Goal: Transaction & Acquisition: Book appointment/travel/reservation

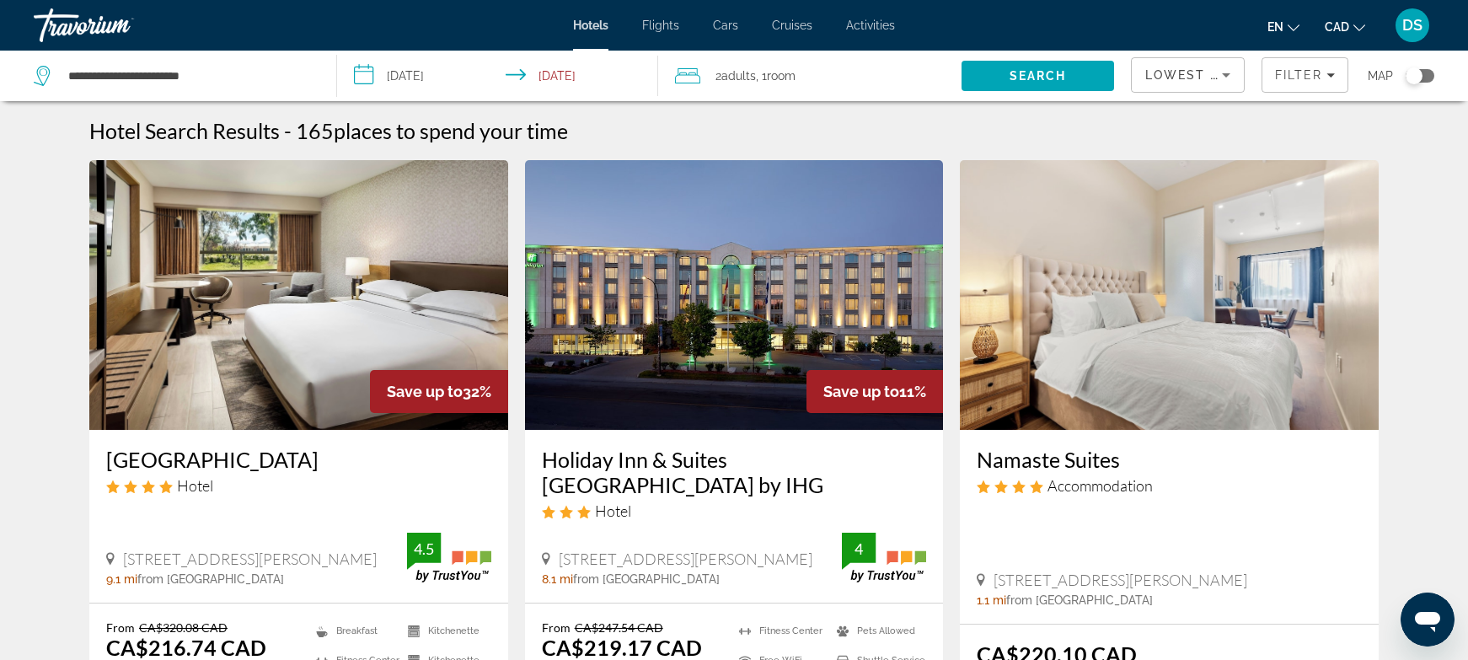
click at [428, 78] on input "**********" at bounding box center [500, 79] width 327 height 56
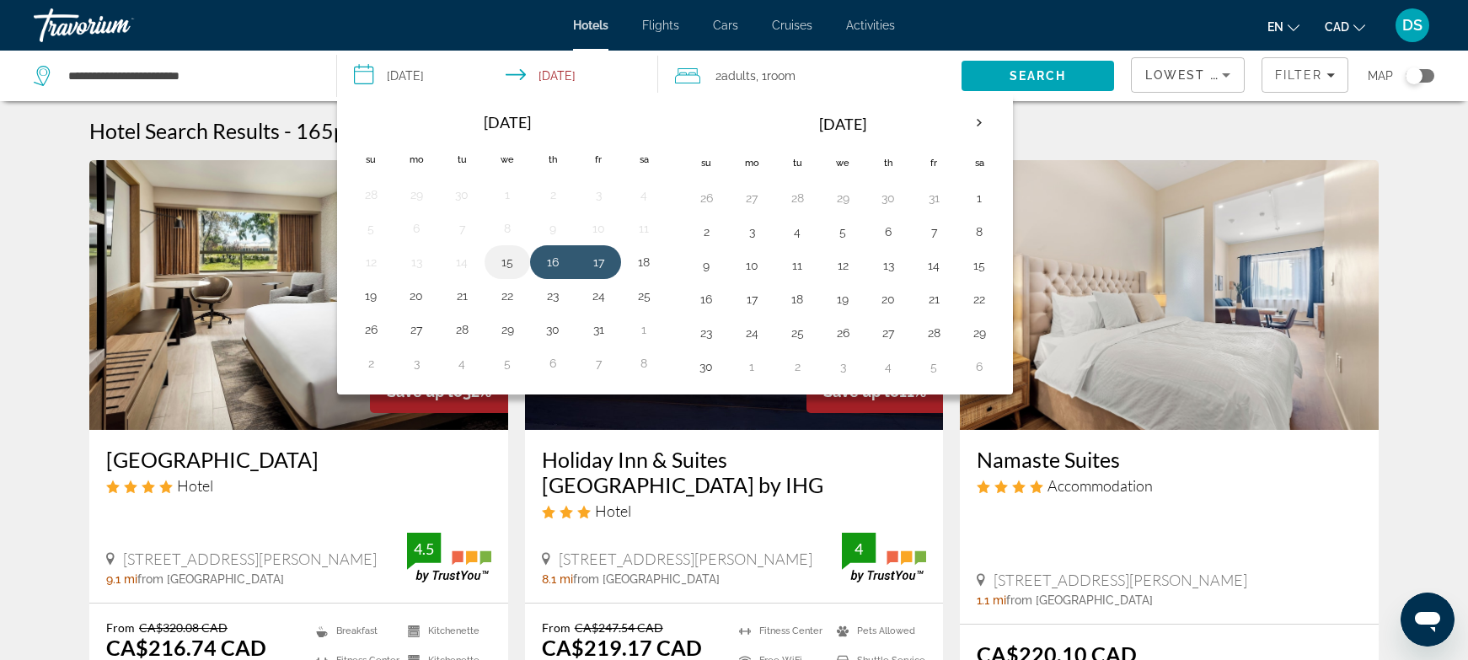
click at [501, 262] on button "15" at bounding box center [507, 262] width 27 height 24
click at [549, 260] on button "16" at bounding box center [552, 262] width 27 height 24
type input "**********"
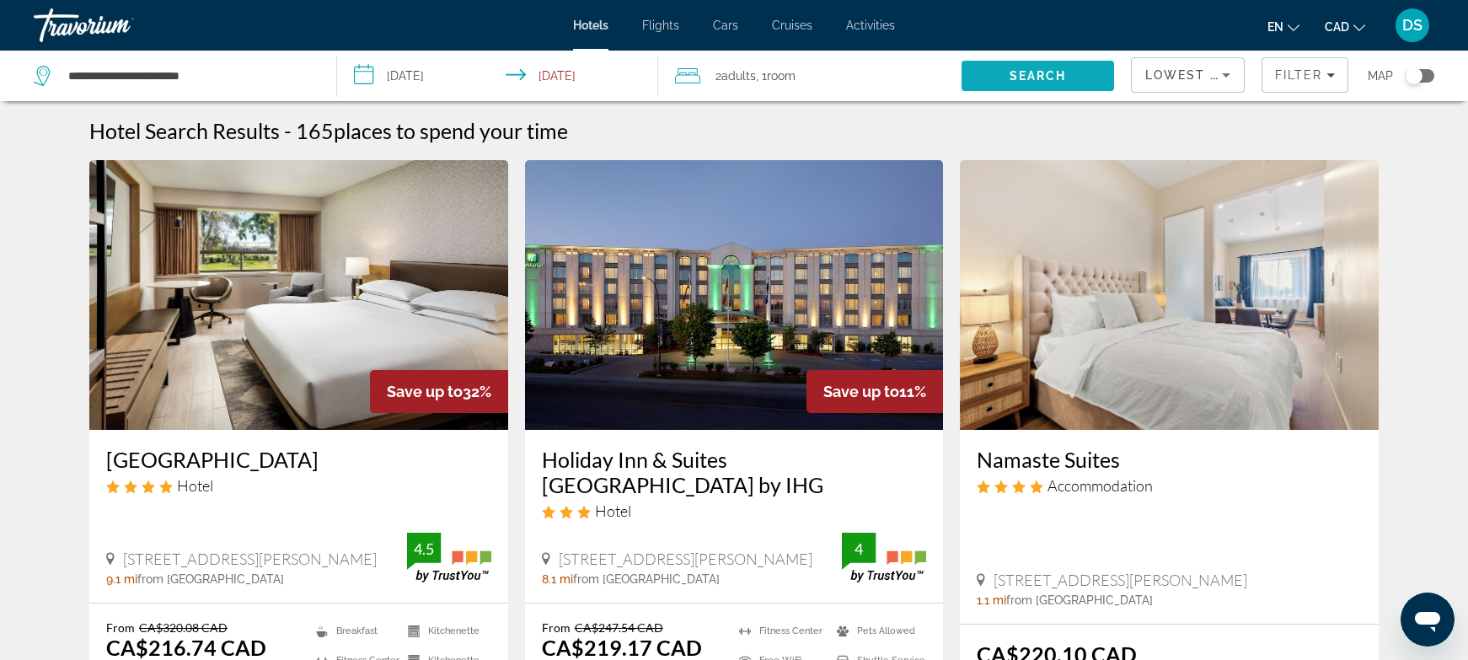
click at [1010, 82] on span "Search" at bounding box center [1038, 75] width 57 height 13
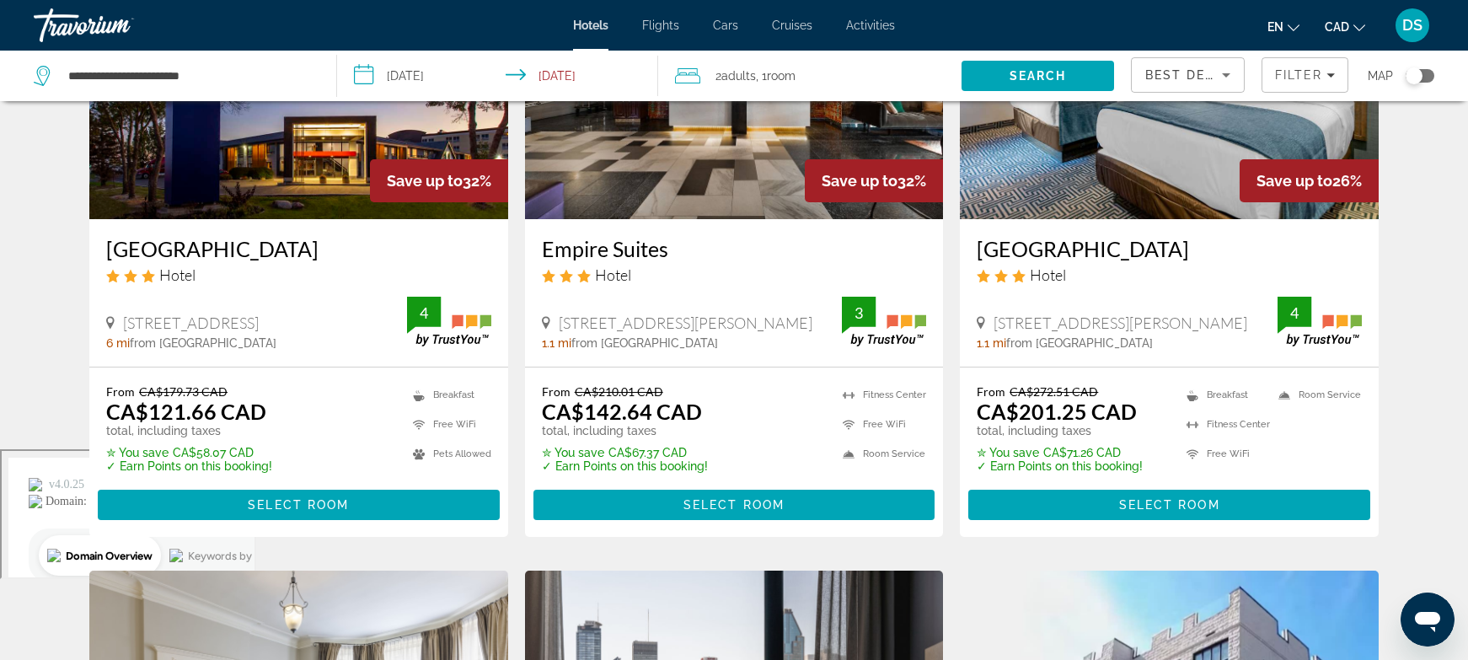
scroll to position [56, 0]
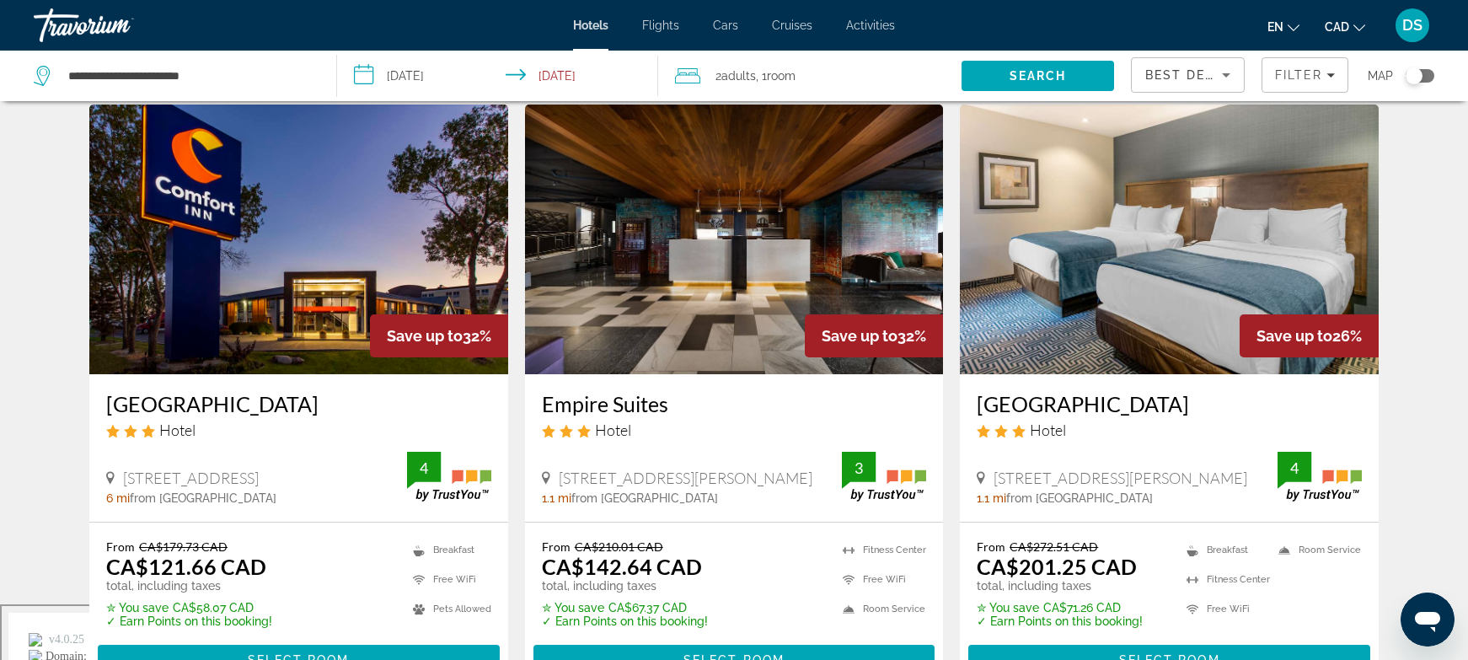
click at [1415, 74] on div "Toggle map" at bounding box center [1414, 75] width 17 height 17
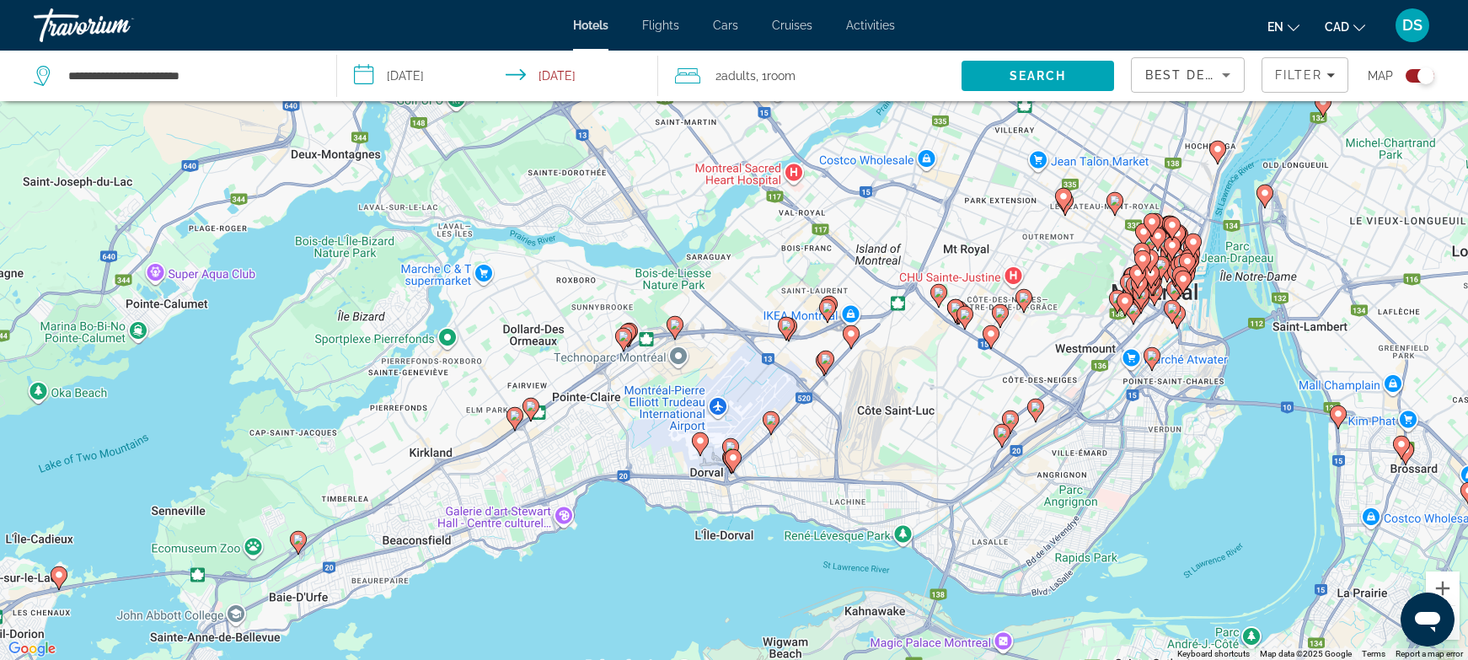
click at [512, 418] on image "Main content" at bounding box center [515, 415] width 10 height 10
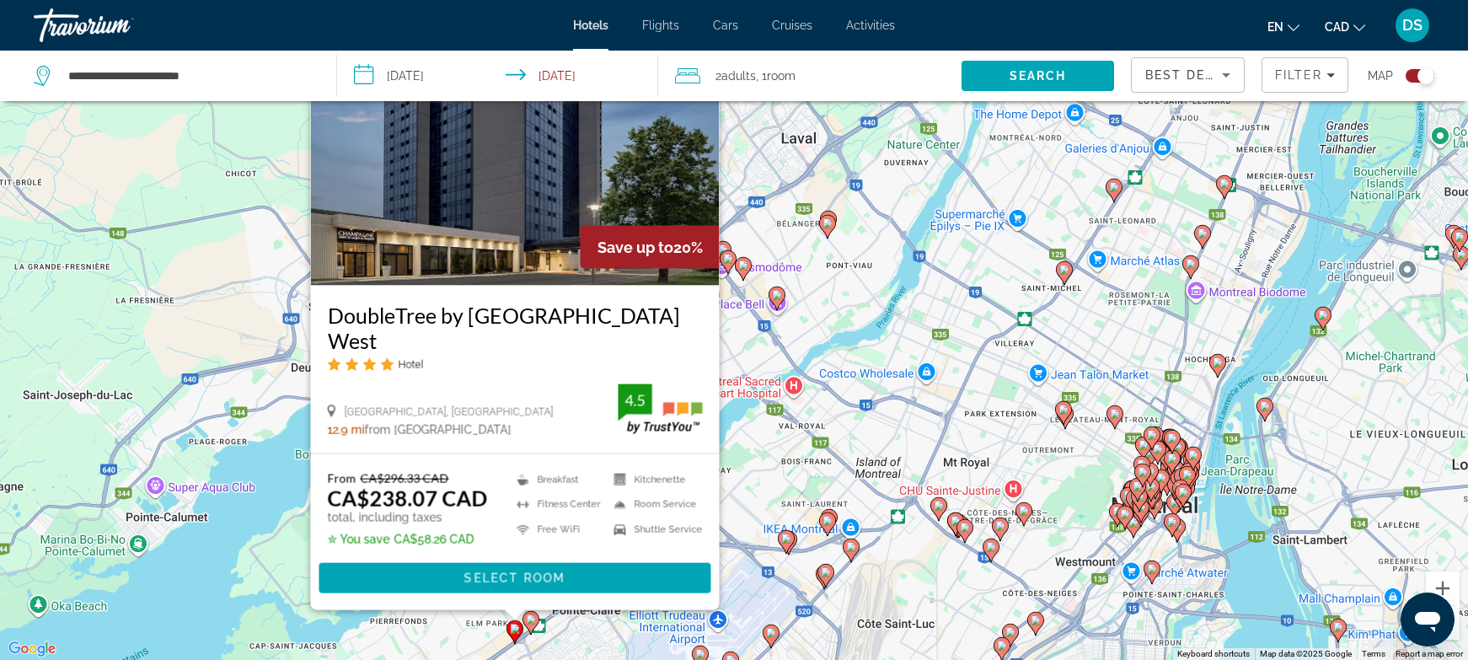
click at [533, 620] on image "Main content" at bounding box center [531, 619] width 10 height 10
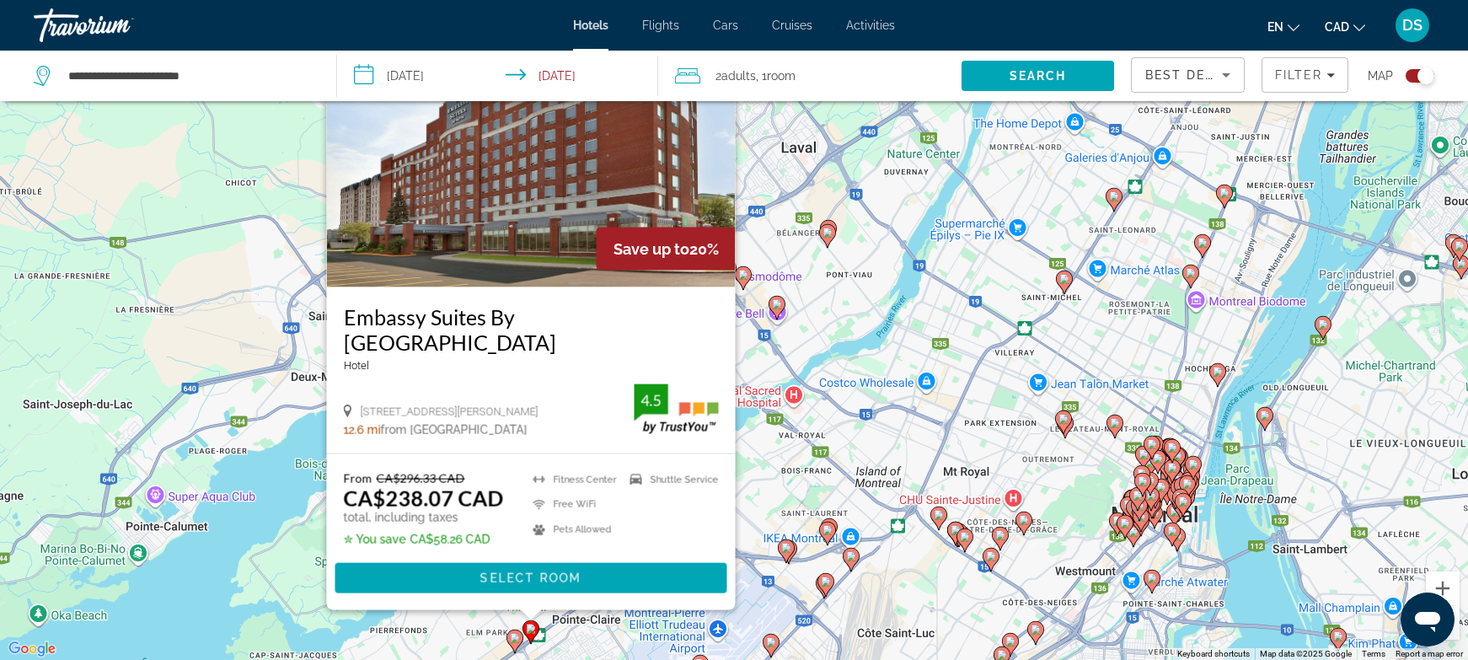
click at [452, 634] on div "To activate drag with keyboard, press Alt + Enter. Once in keyboard drag state,…" at bounding box center [734, 330] width 1468 height 660
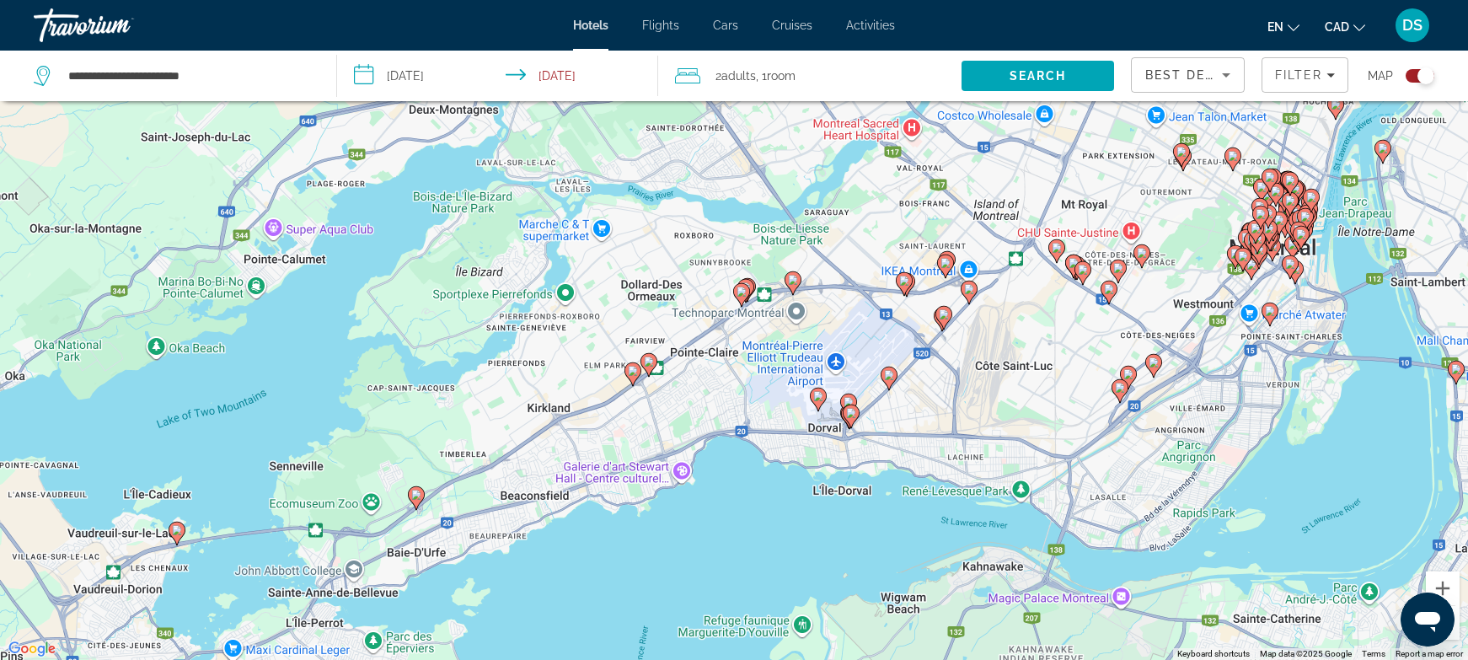
drag, startPoint x: 448, startPoint y: 635, endPoint x: 573, endPoint y: 342, distance: 318.0
click at [573, 342] on div "To activate drag with keyboard, press Alt + Enter. Once in keyboard drag state,…" at bounding box center [734, 330] width 1468 height 660
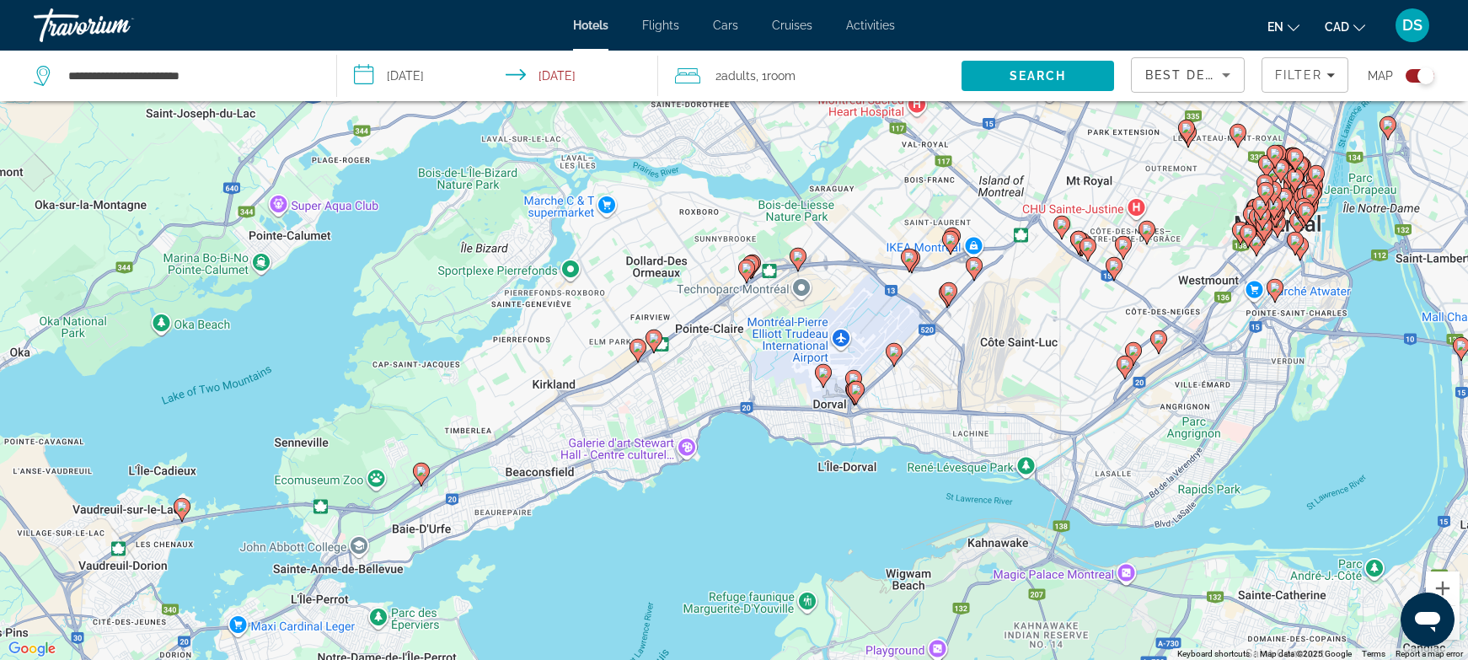
click at [422, 478] on icon "Main content" at bounding box center [421, 474] width 15 height 22
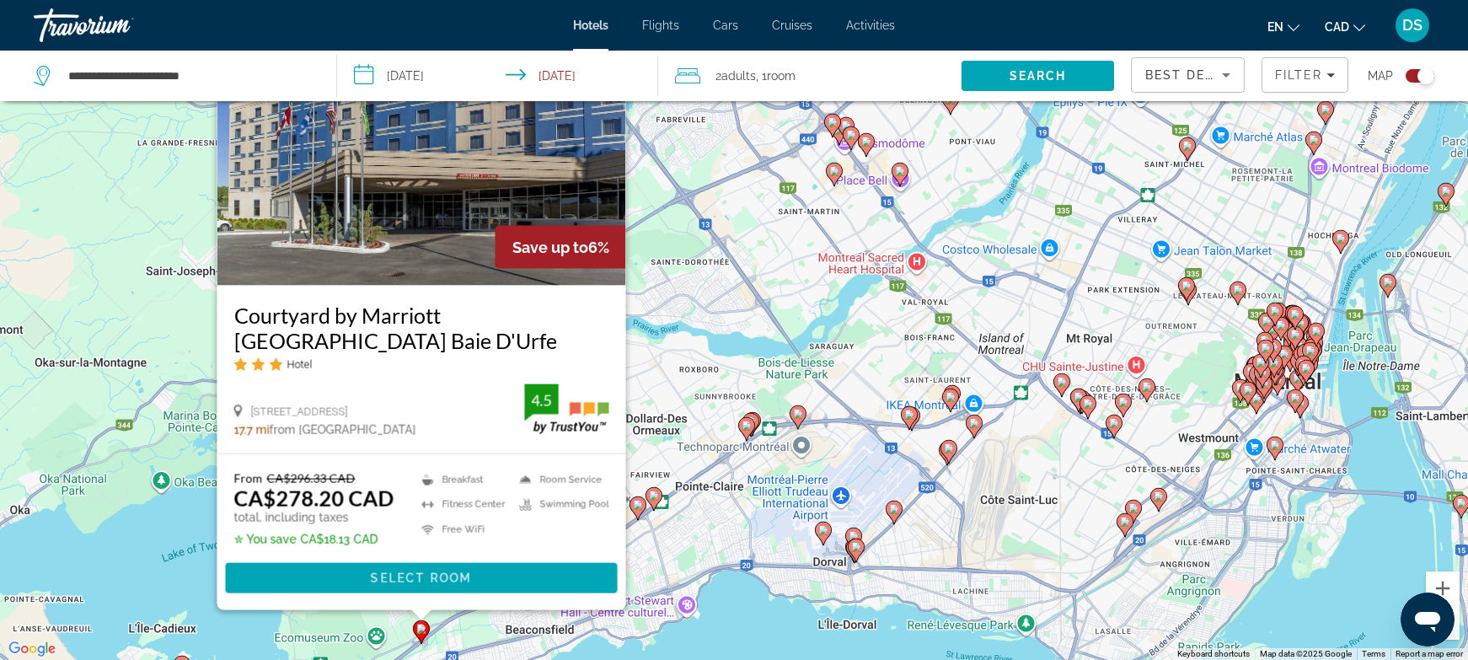
click at [747, 430] on image "Main content" at bounding box center [747, 426] width 10 height 10
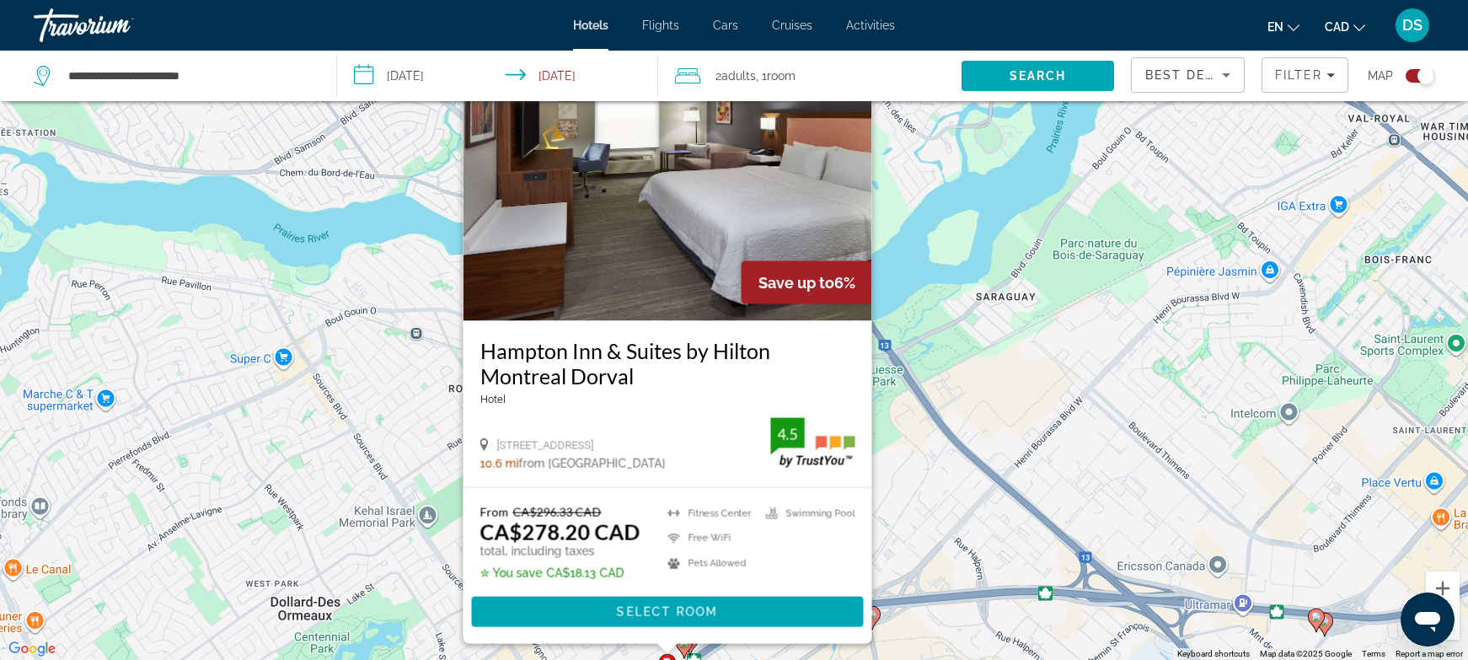
click at [920, 518] on div "To activate drag with keyboard, press Alt + Enter. Once in keyboard drag state,…" at bounding box center [734, 330] width 1468 height 660
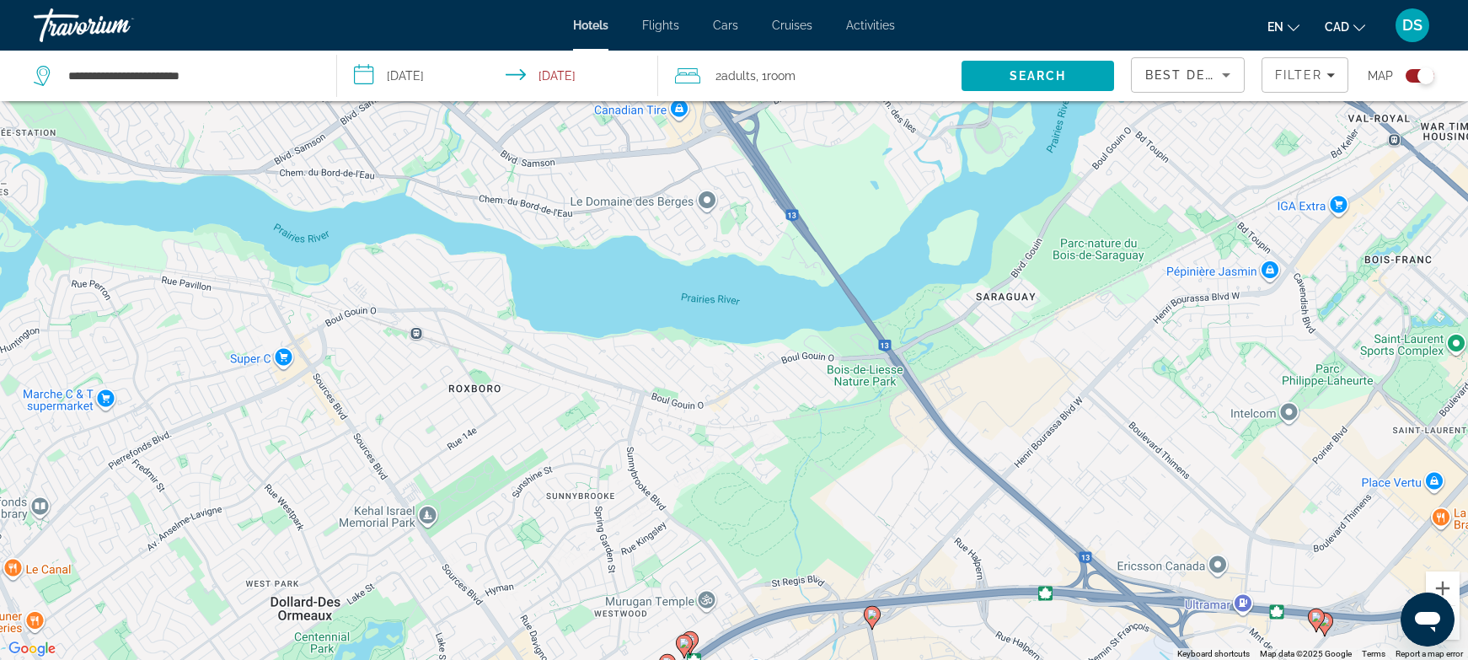
click at [871, 615] on image "Main content" at bounding box center [872, 614] width 10 height 10
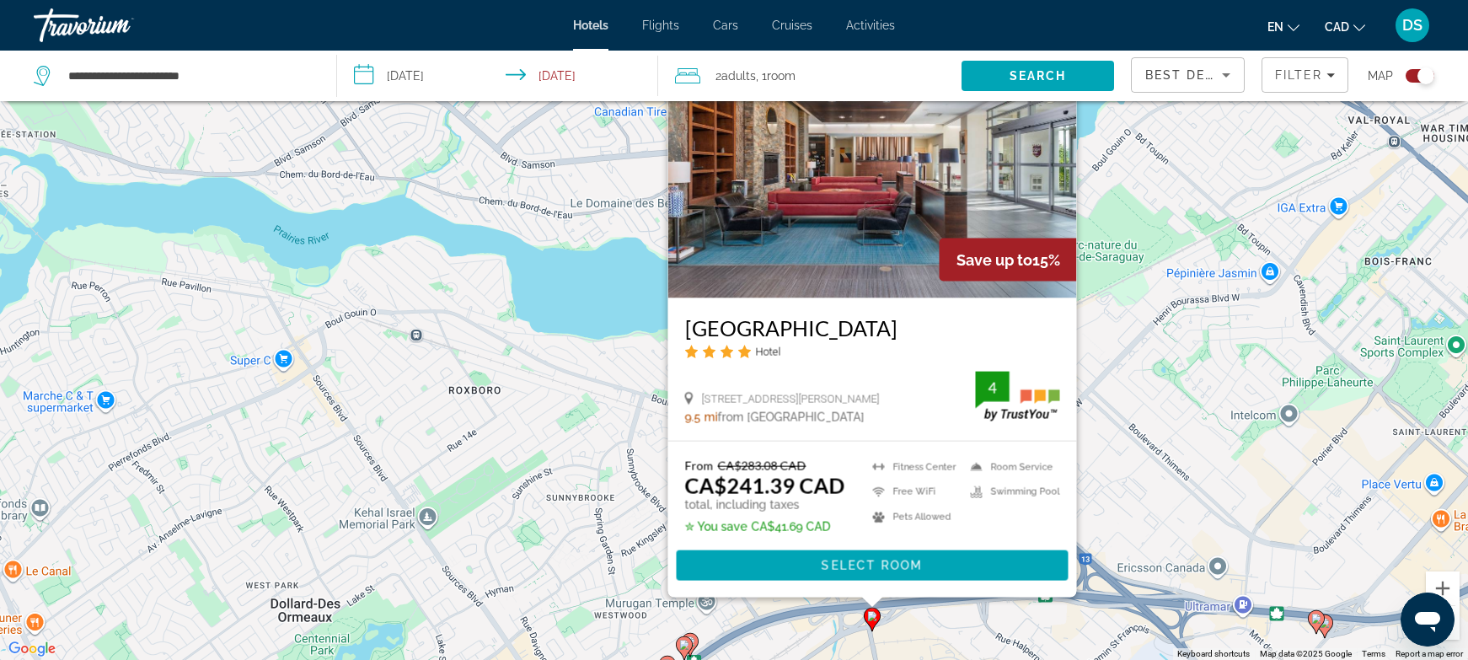
click at [624, 552] on div "To activate drag with keyboard, press Alt + Enter. Once in keyboard drag state,…" at bounding box center [734, 330] width 1468 height 660
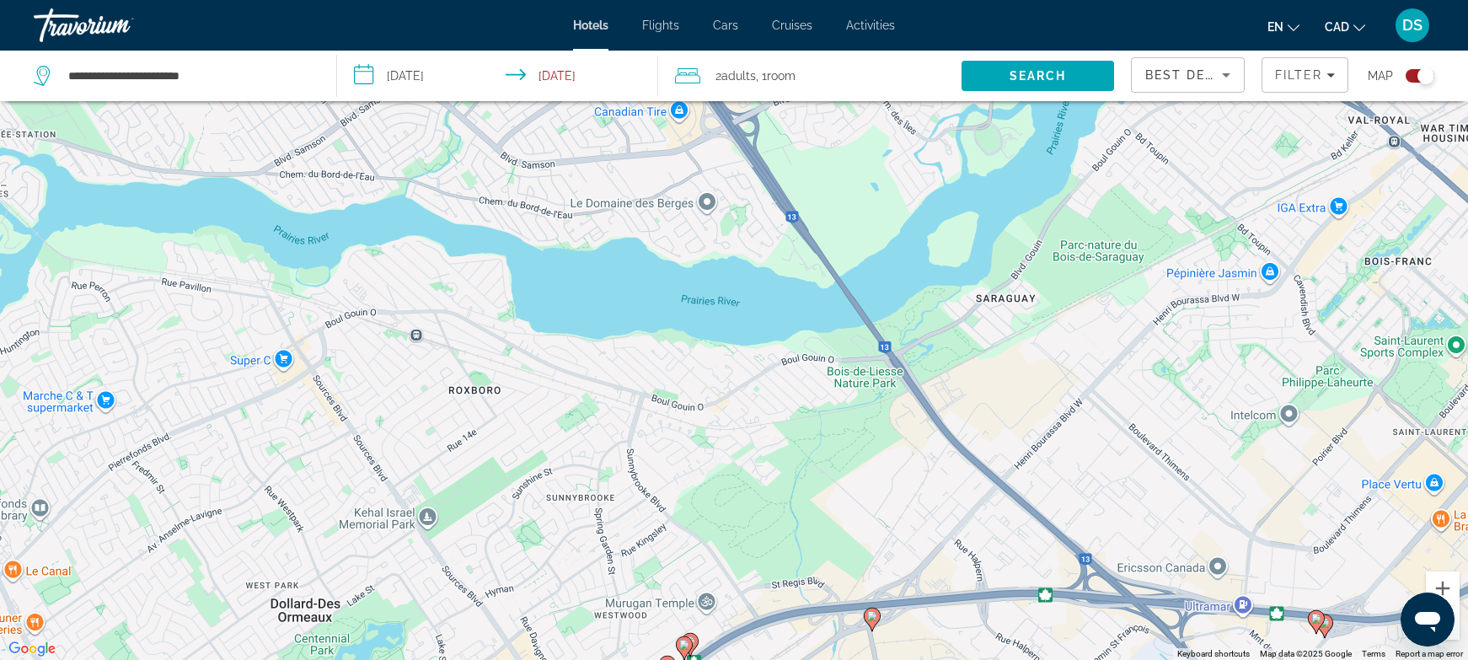
click at [694, 643] on image "Main content" at bounding box center [690, 641] width 10 height 10
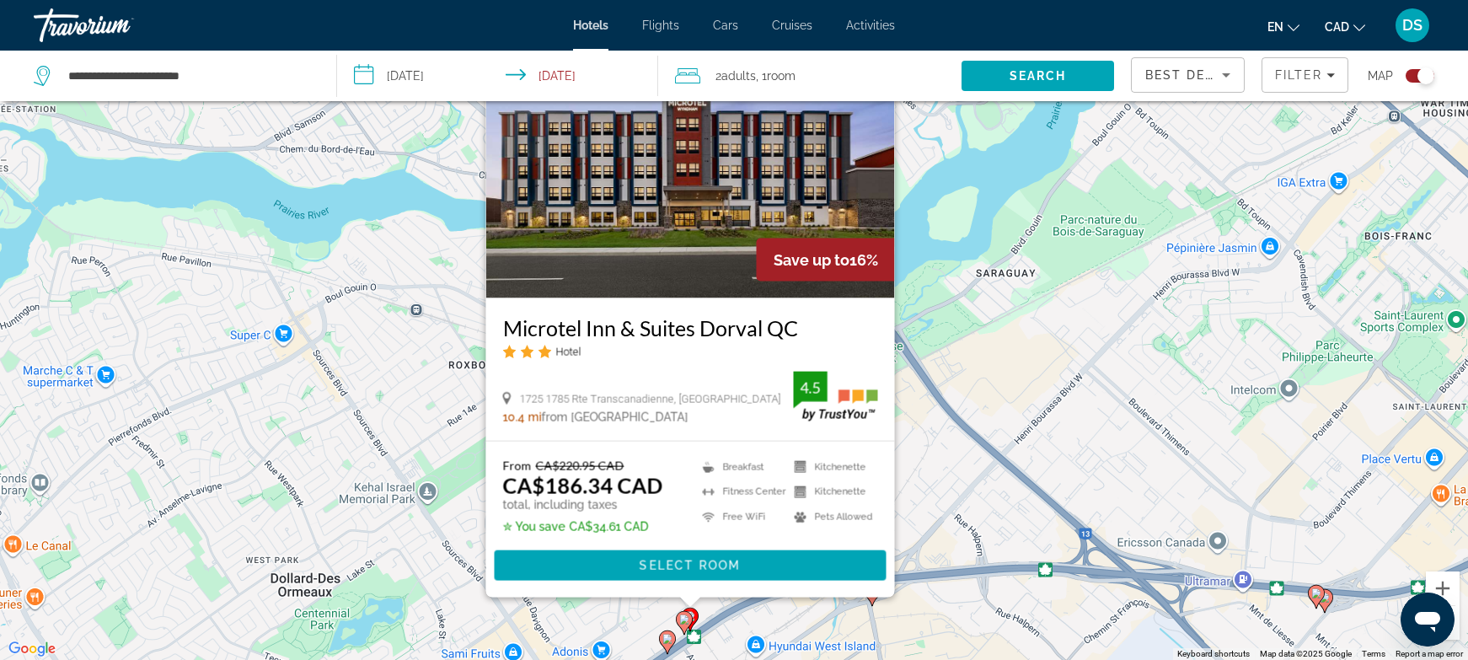
click at [598, 620] on div "To activate drag with keyboard, press Alt + Enter. Once in keyboard drag state,…" at bounding box center [734, 330] width 1468 height 660
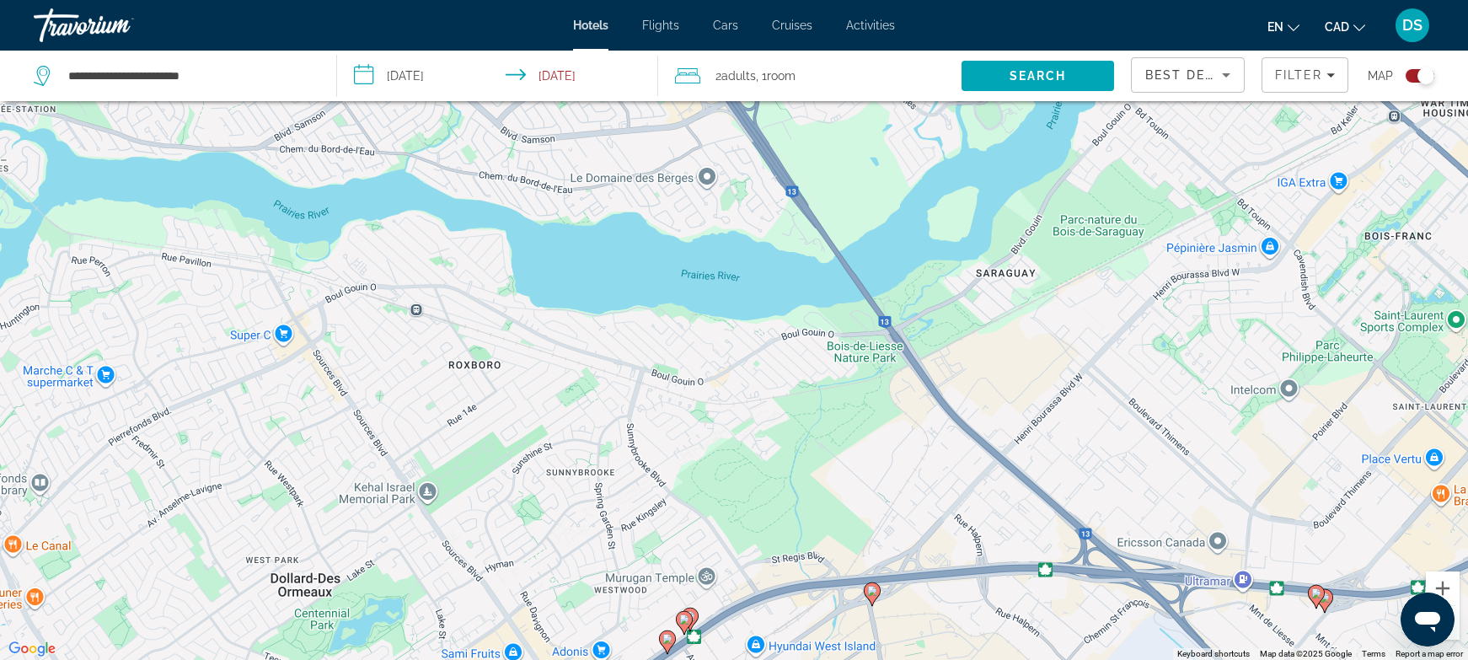
click at [684, 625] on icon "Main content" at bounding box center [684, 622] width 15 height 22
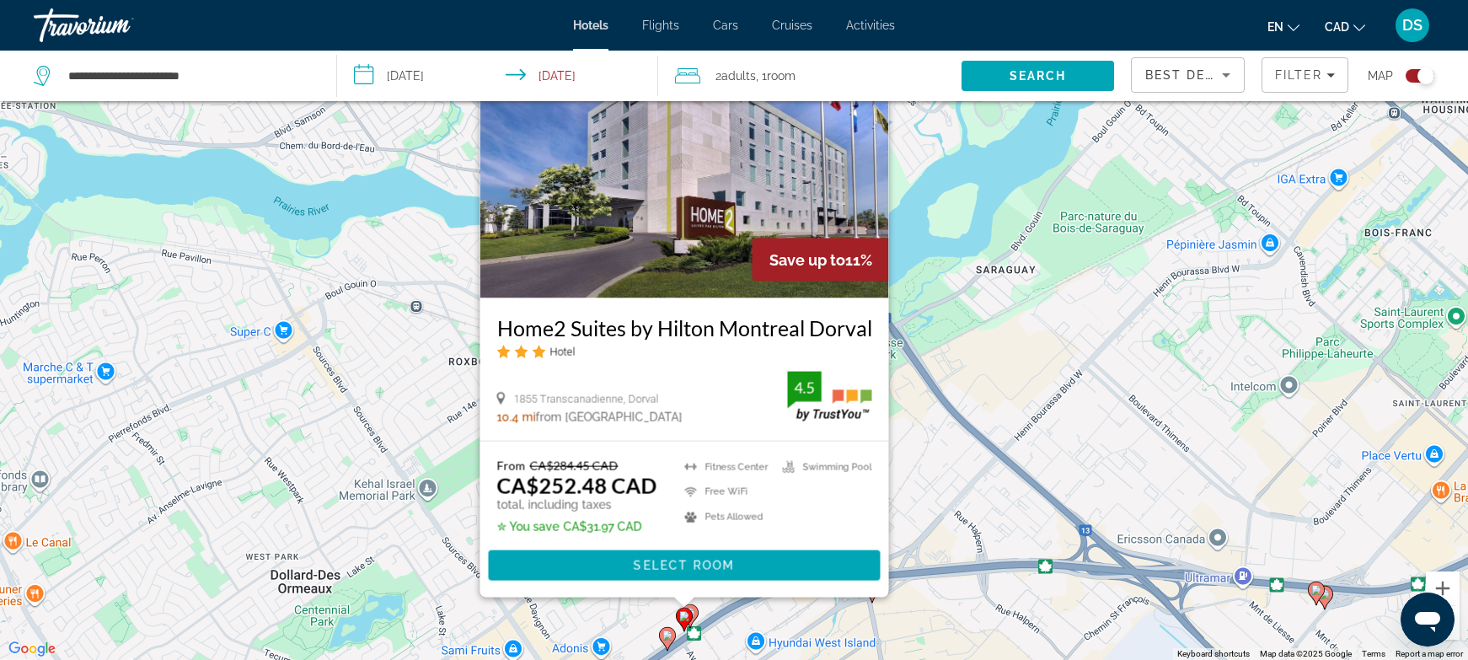
click at [764, 624] on div "To activate drag with keyboard, press Alt + Enter. Once in keyboard drag state,…" at bounding box center [734, 330] width 1468 height 660
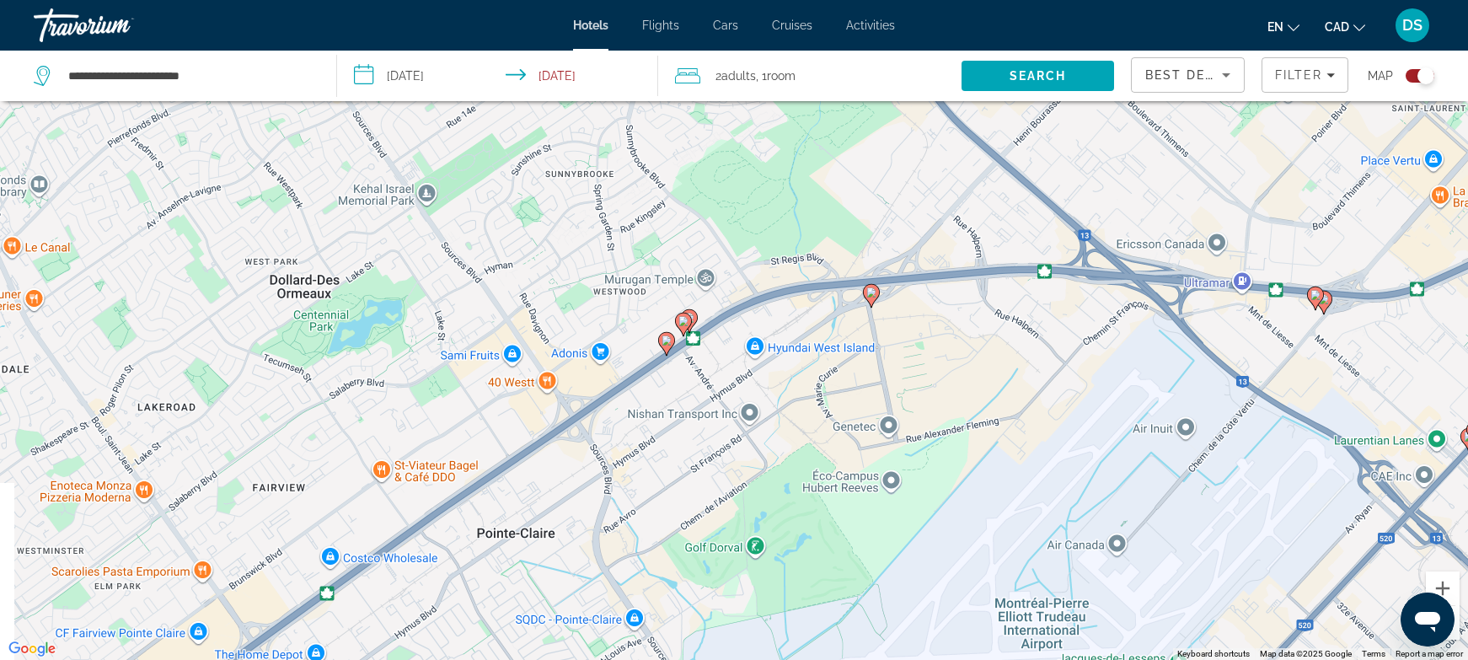
drag, startPoint x: 759, startPoint y: 622, endPoint x: 762, endPoint y: 304, distance: 317.8
click at [762, 304] on div "To activate drag with keyboard, press Alt + Enter. Once in keyboard drag state,…" at bounding box center [734, 330] width 1468 height 660
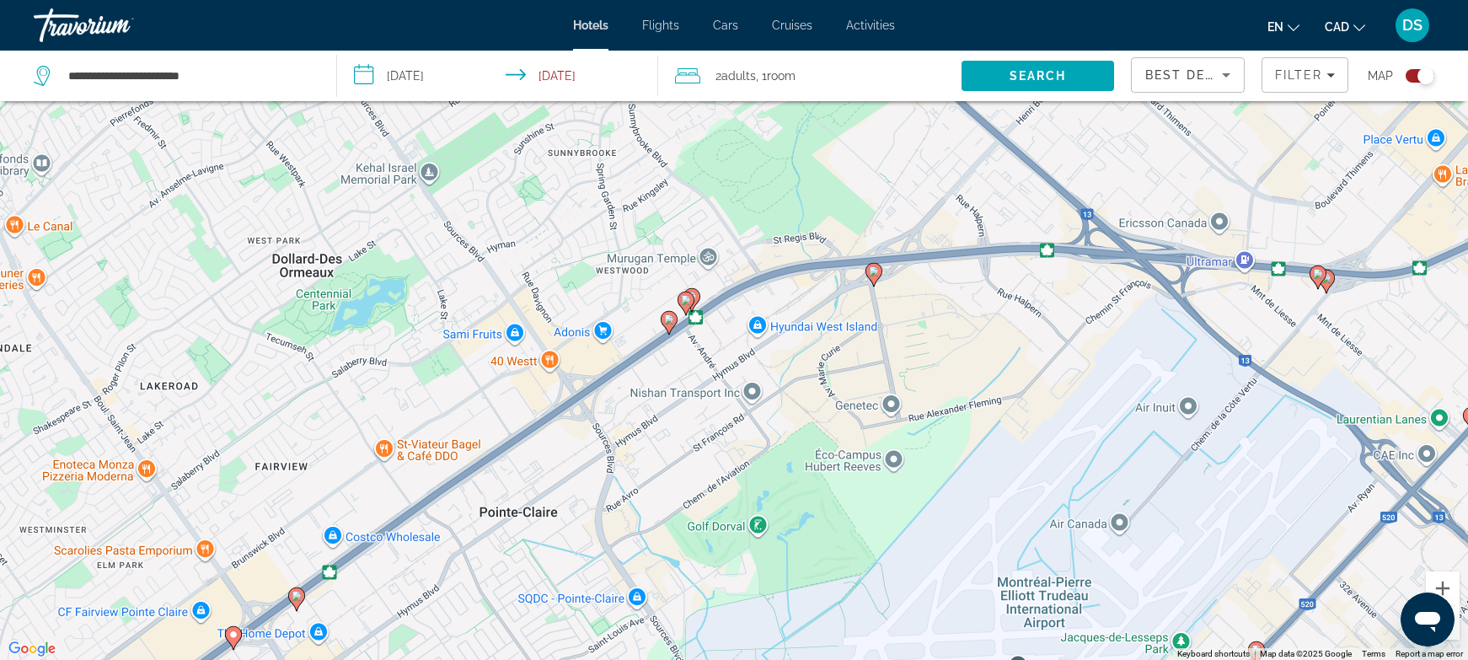
click at [697, 298] on icon "Main content" at bounding box center [691, 299] width 15 height 22
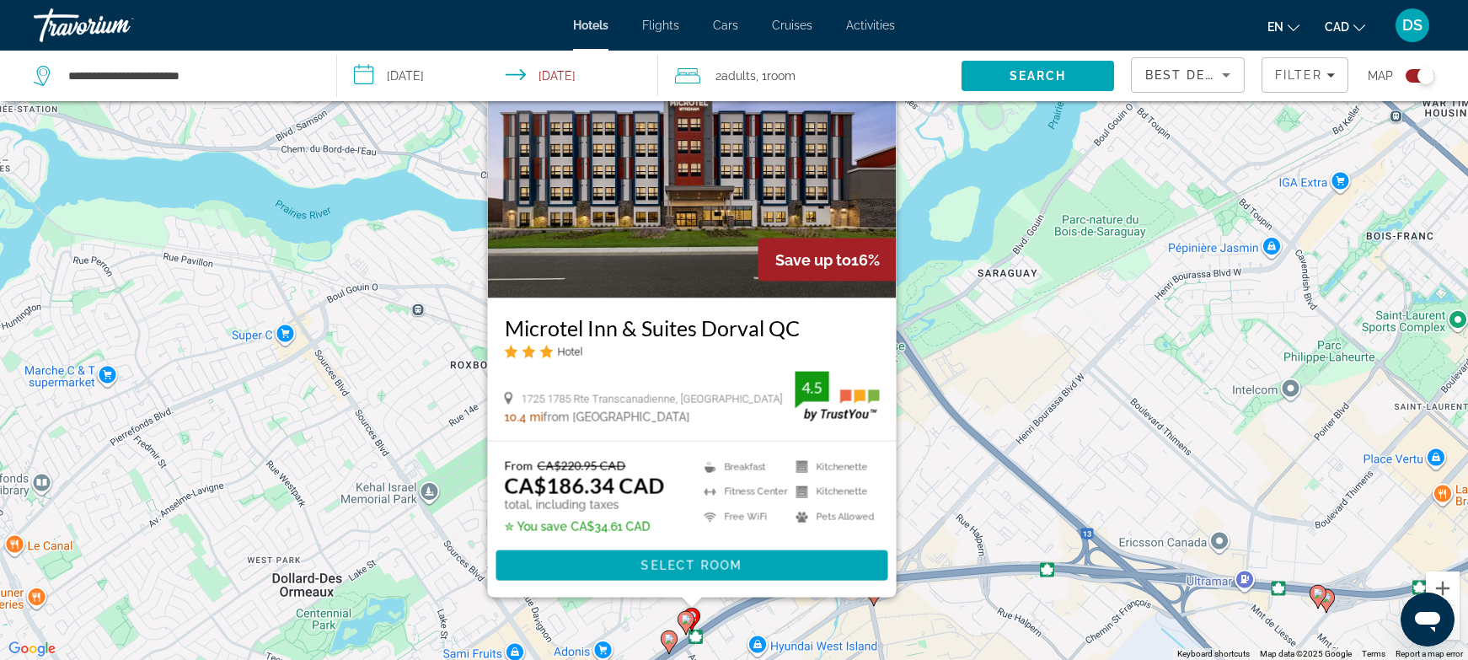
click at [692, 565] on span "Select Room" at bounding box center [691, 565] width 101 height 13
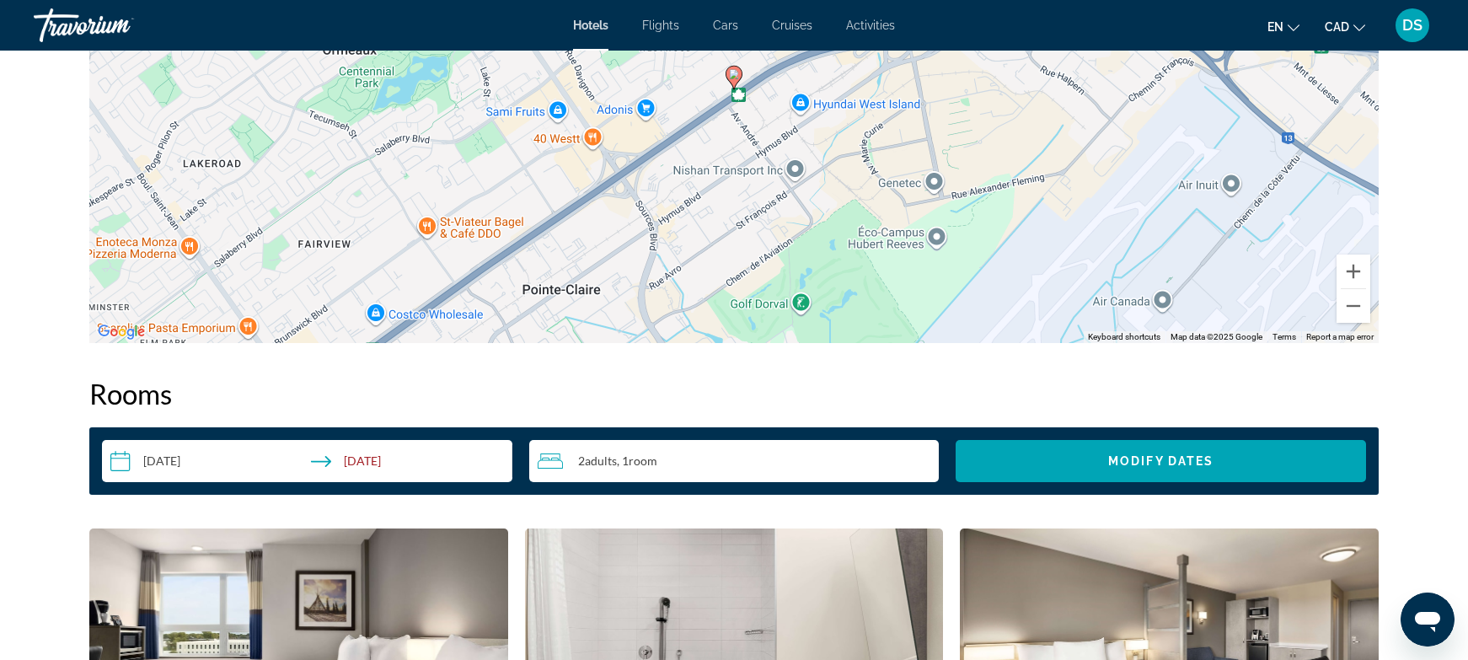
scroll to position [1854, 0]
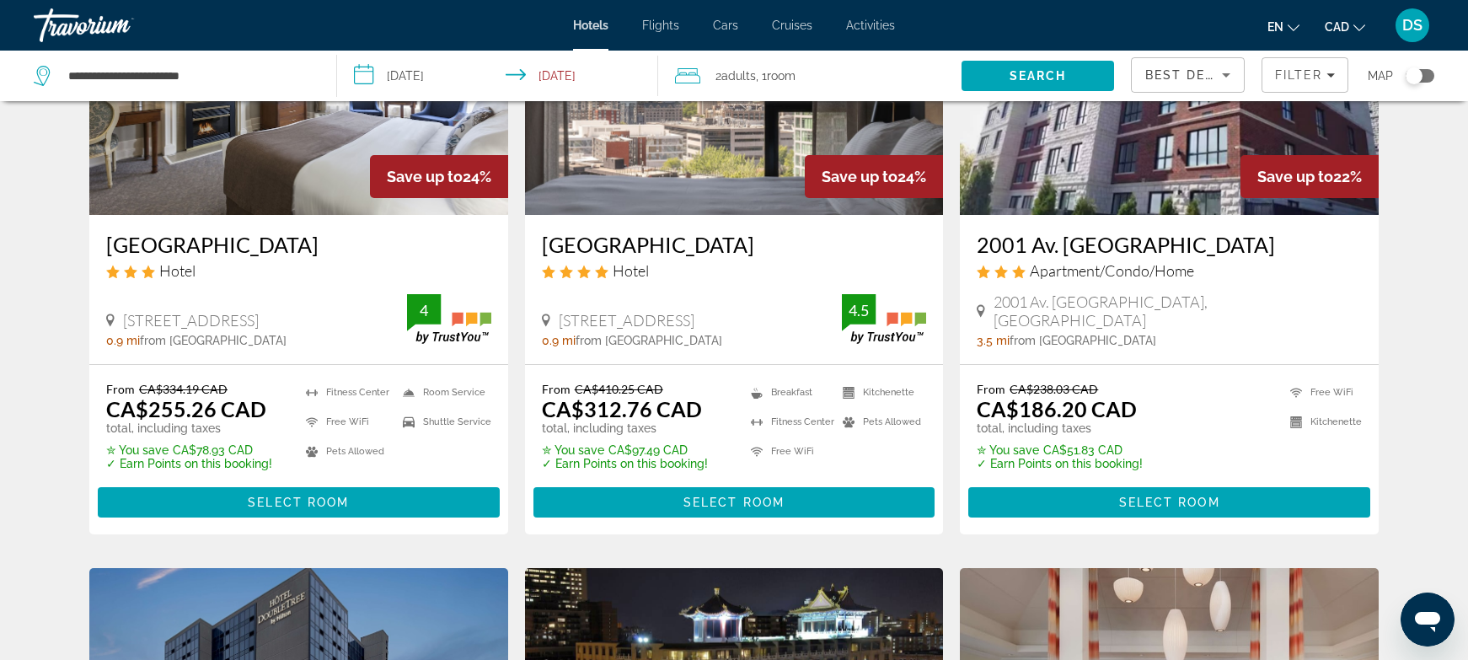
scroll to position [843, 0]
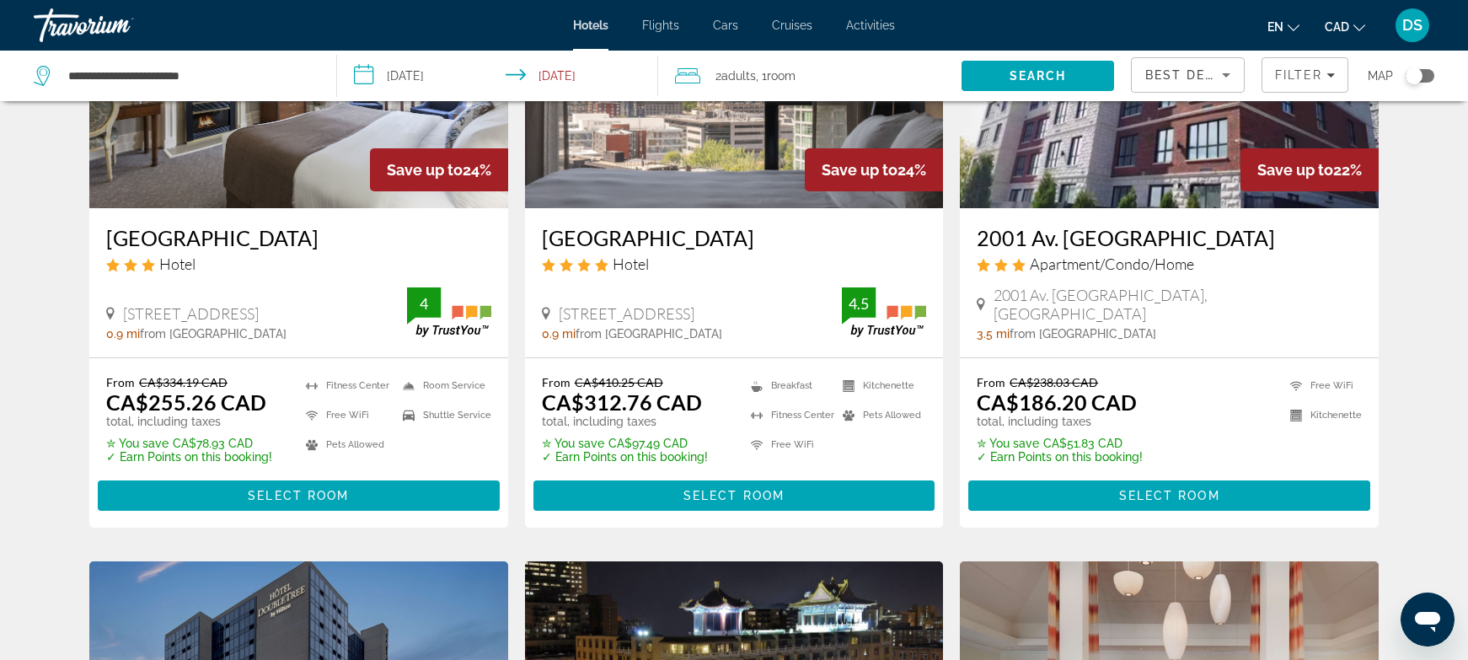
click at [1421, 78] on div "Toggle map" at bounding box center [1414, 75] width 17 height 17
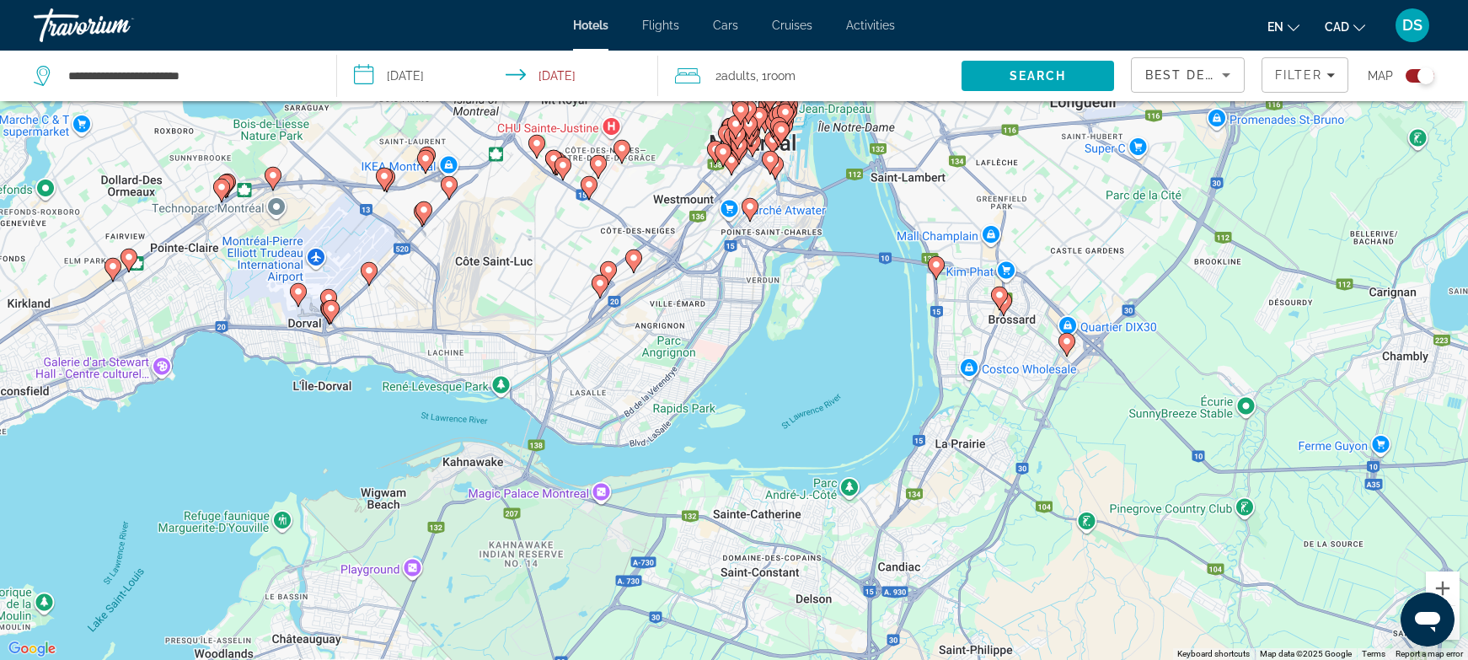
drag, startPoint x: 386, startPoint y: 265, endPoint x: 459, endPoint y: 353, distance: 114.4
click at [459, 353] on div "To activate drag with keyboard, press Alt + Enter. Once in keyboard drag state,…" at bounding box center [734, 330] width 1468 height 660
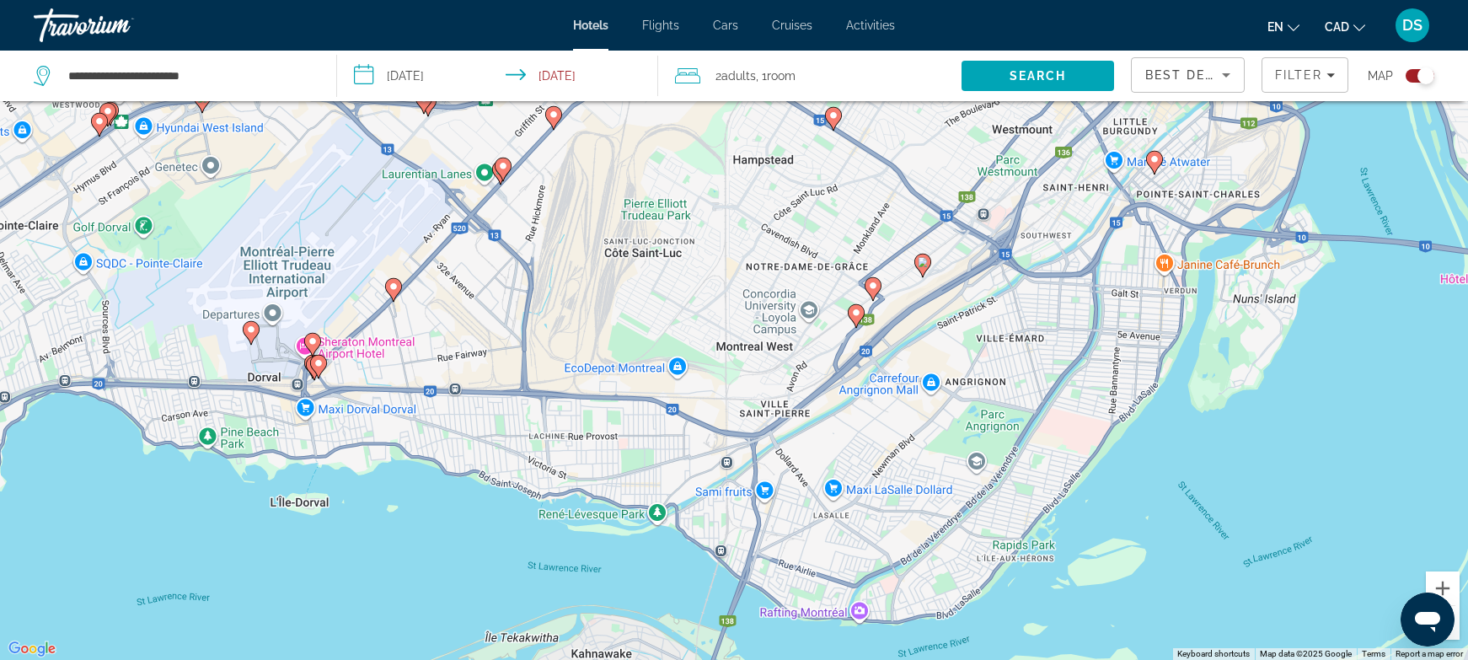
click at [245, 334] on icon "Main content" at bounding box center [251, 332] width 15 height 22
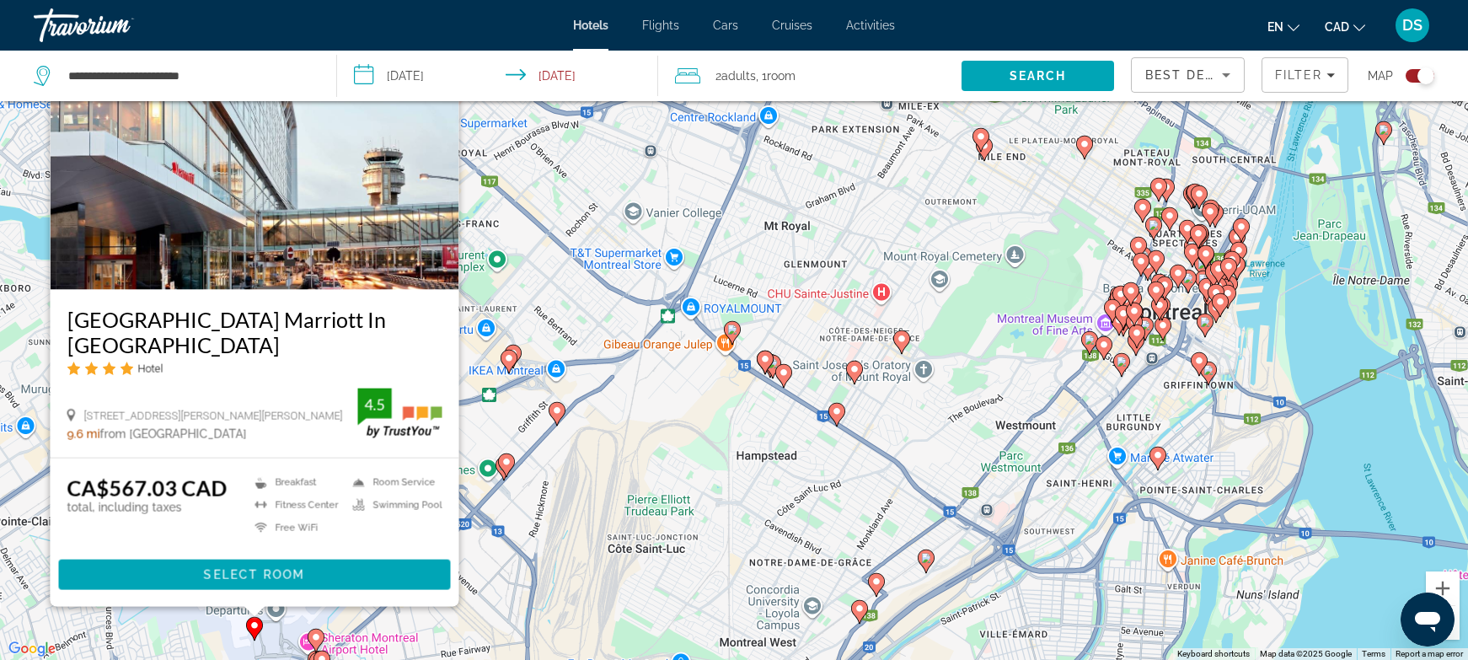
click at [318, 638] on image "Main content" at bounding box center [316, 637] width 10 height 10
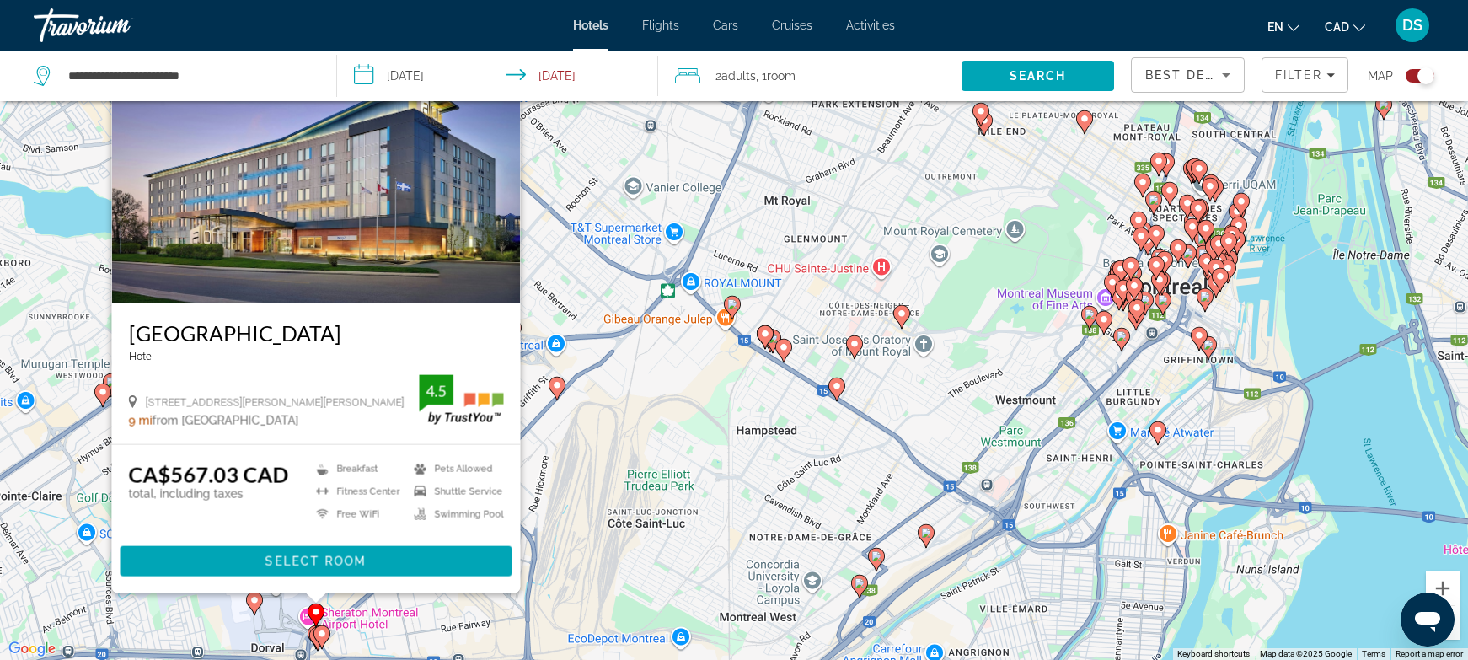
click at [520, 529] on div "CA$567.03 CAD total, including taxes Breakfast [GEOGRAPHIC_DATA] Free WiFi Pets…" at bounding box center [316, 519] width 409 height 148
click at [561, 439] on div "To activate drag with keyboard, press Alt + Enter. Once in keyboard drag state,…" at bounding box center [734, 330] width 1468 height 660
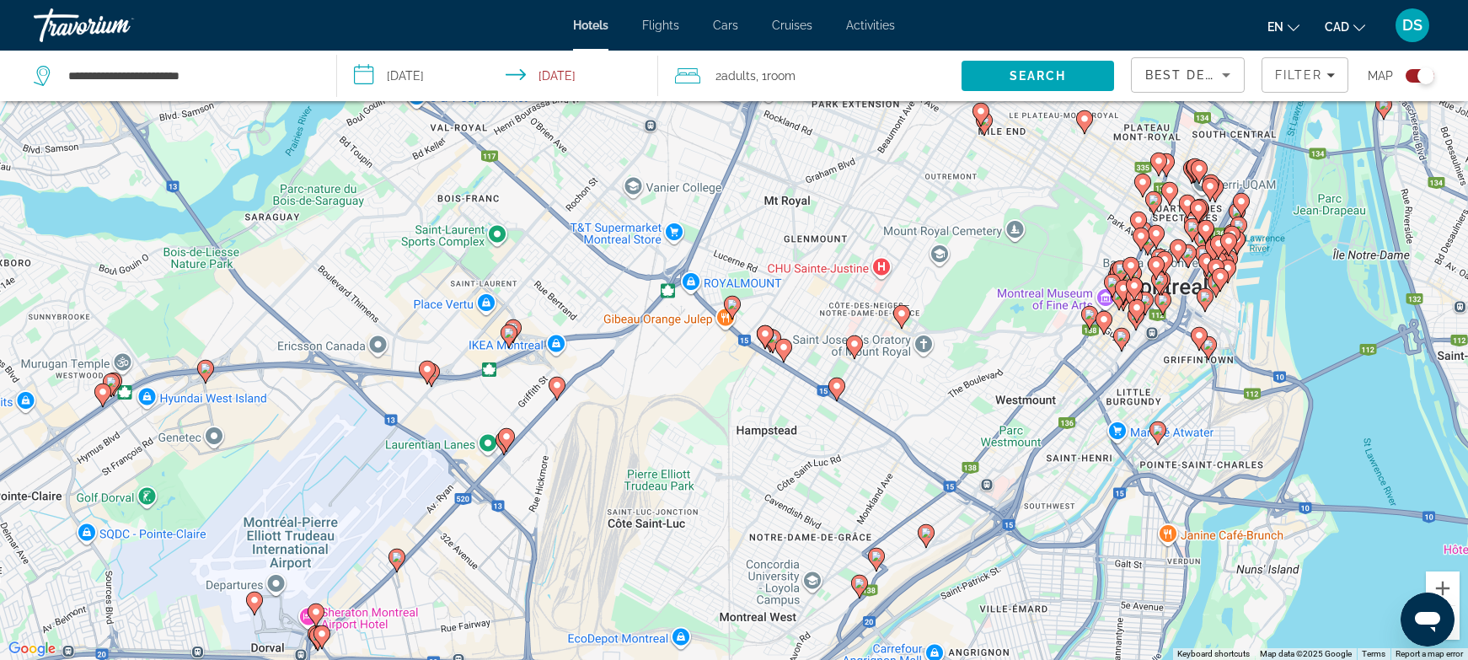
click at [557, 396] on icon "Main content" at bounding box center [557, 388] width 15 height 22
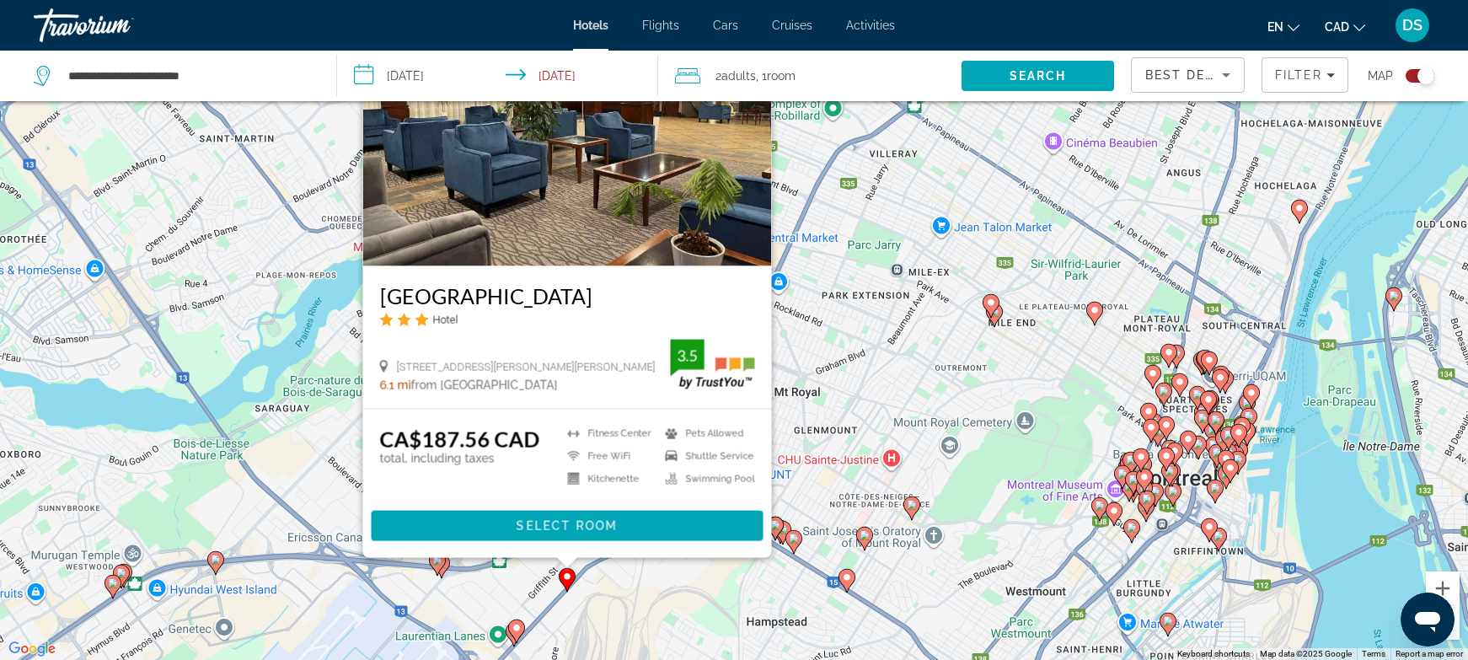
drag, startPoint x: 636, startPoint y: 590, endPoint x: 647, endPoint y: 490, distance: 100.9
click at [647, 490] on div "To activate drag with keyboard, press Alt + Enter. Once in keyboard drag state,…" at bounding box center [734, 330] width 1468 height 660
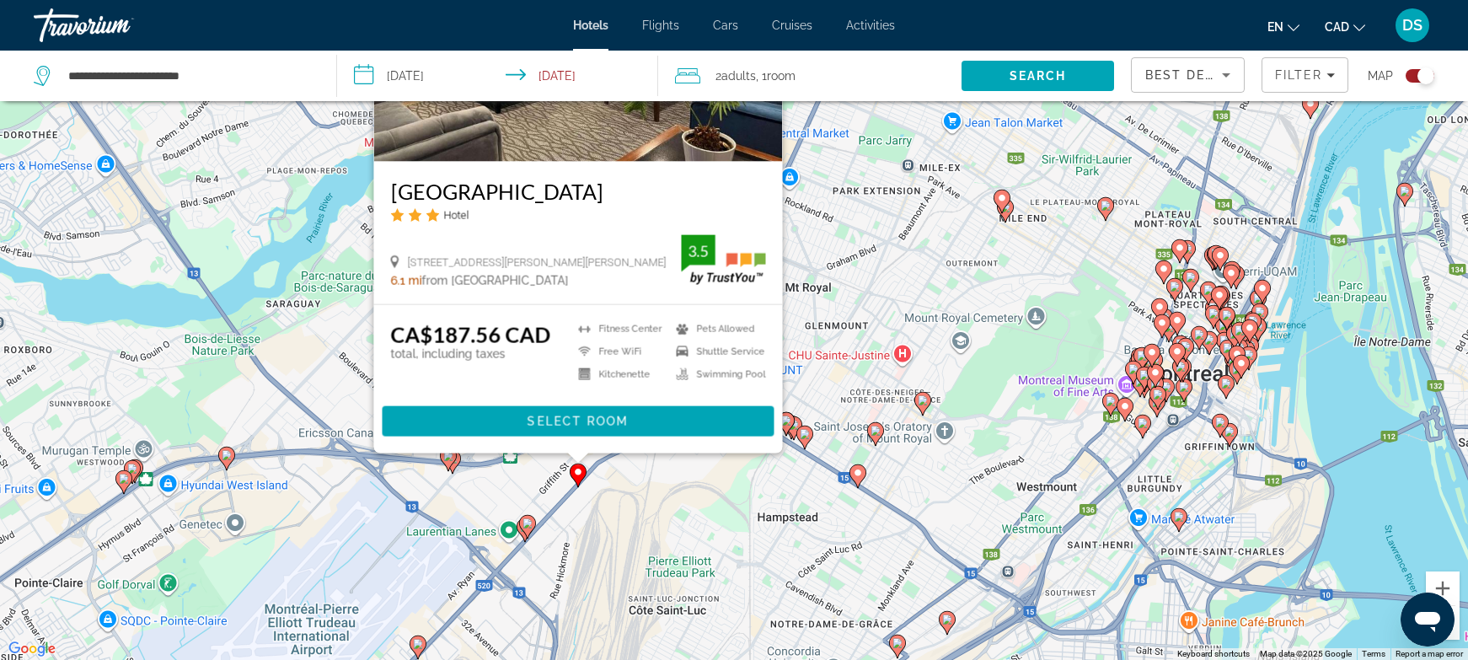
click at [524, 526] on image "Main content" at bounding box center [528, 523] width 10 height 10
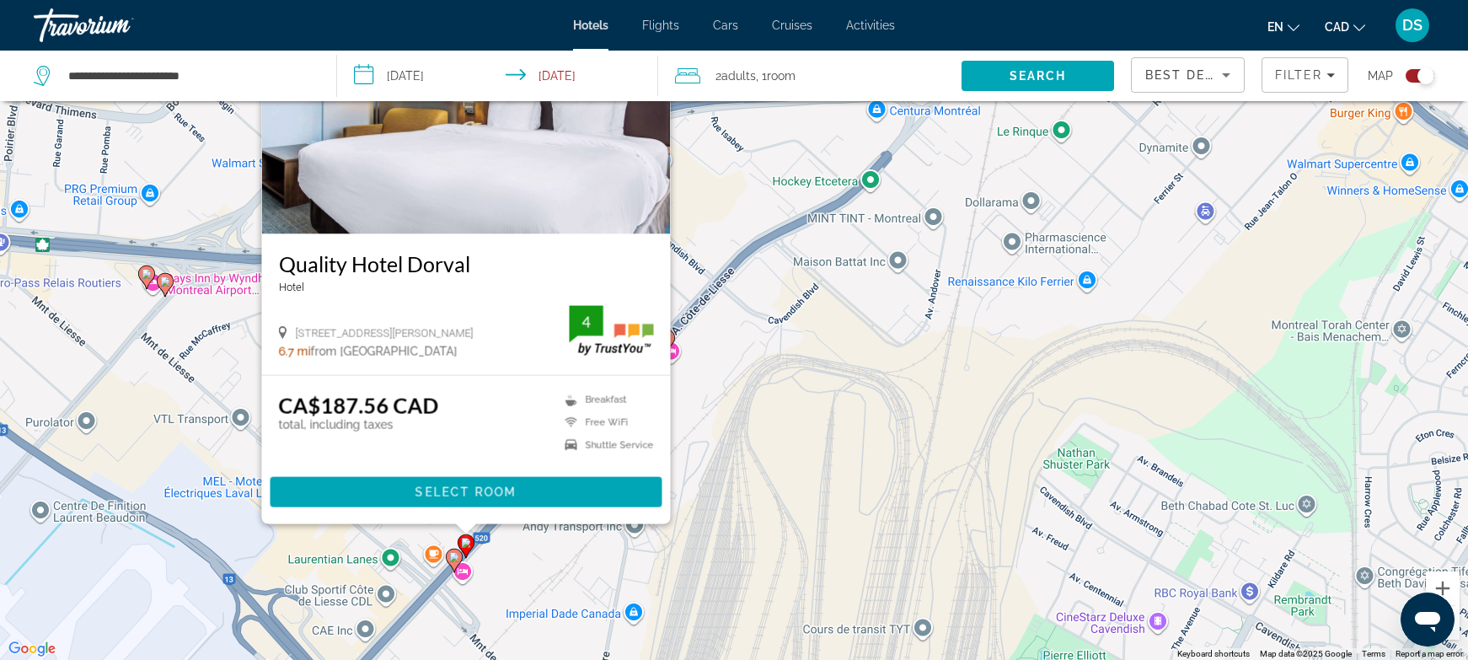
click at [453, 561] on image "Main content" at bounding box center [454, 557] width 10 height 10
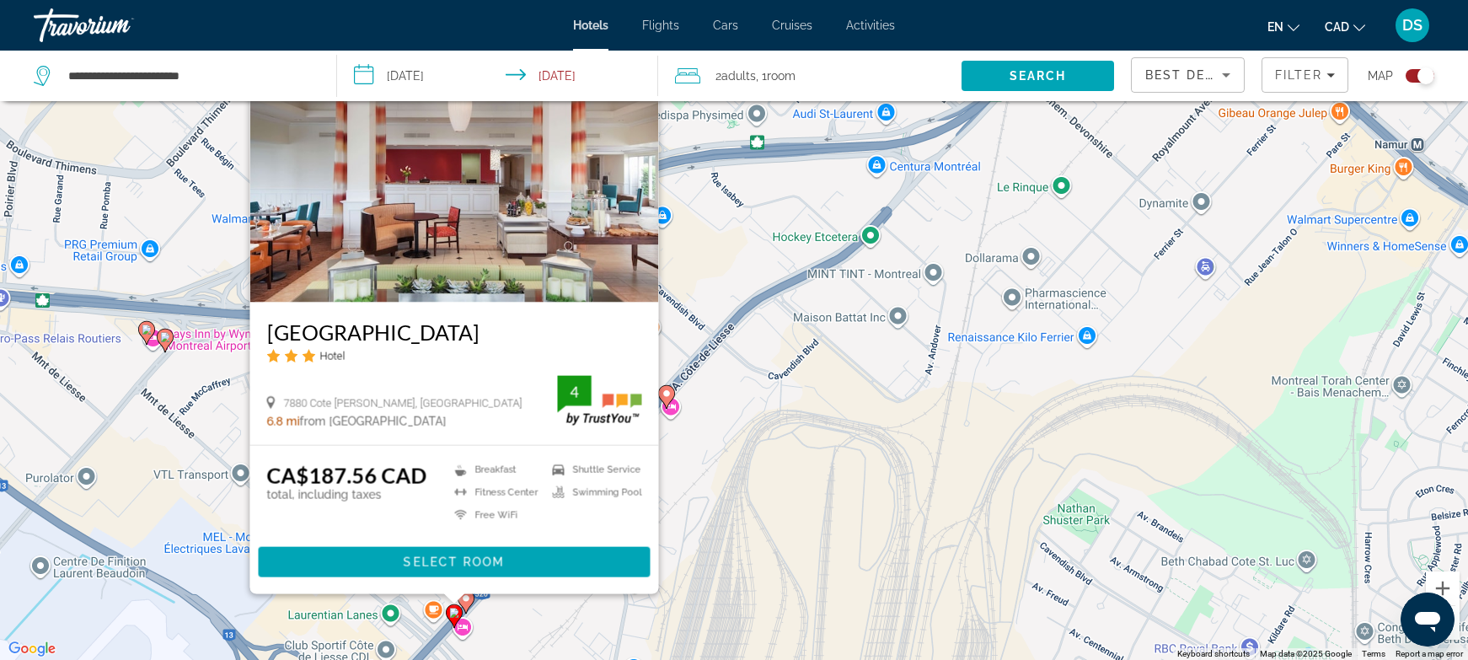
click at [730, 524] on div "To activate drag with keyboard, press Alt + Enter. Once in keyboard drag state,…" at bounding box center [734, 330] width 1468 height 660
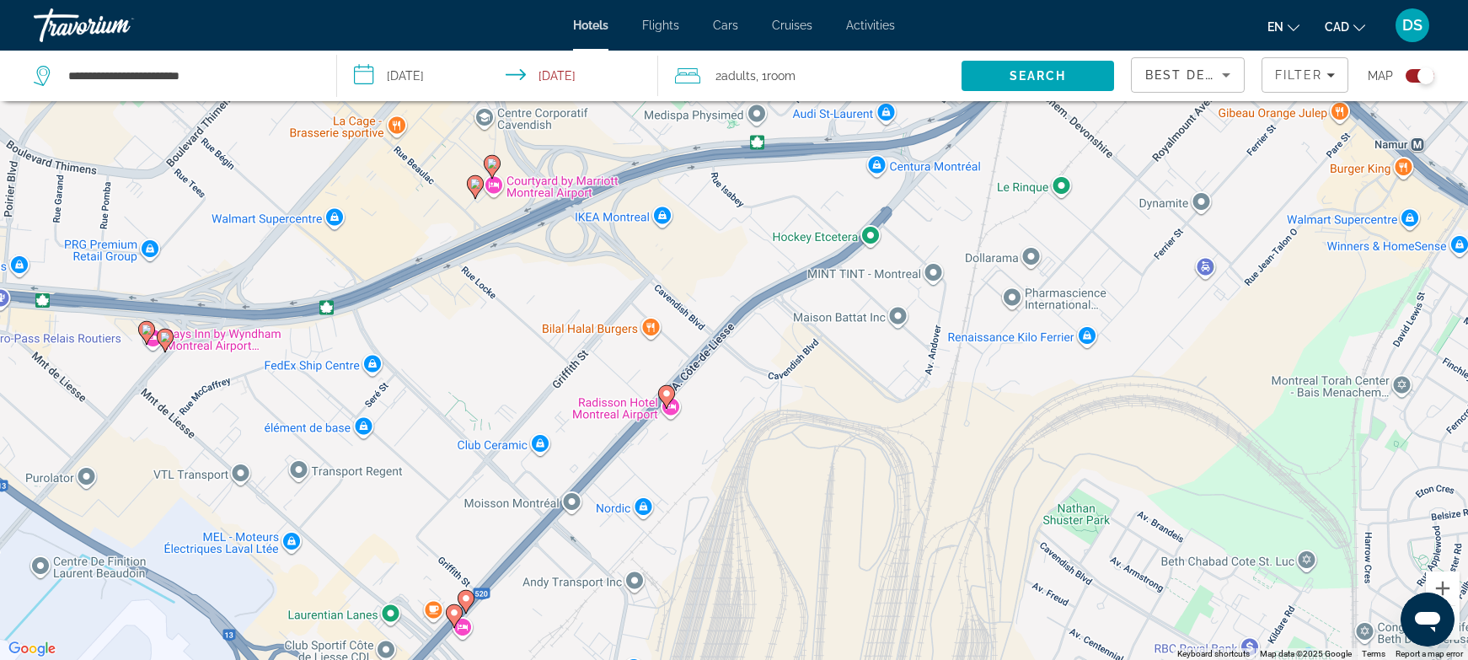
click at [167, 335] on image "Main content" at bounding box center [165, 337] width 10 height 10
click at [162, 351] on gmp-advanced-marker "Main content" at bounding box center [165, 340] width 17 height 25
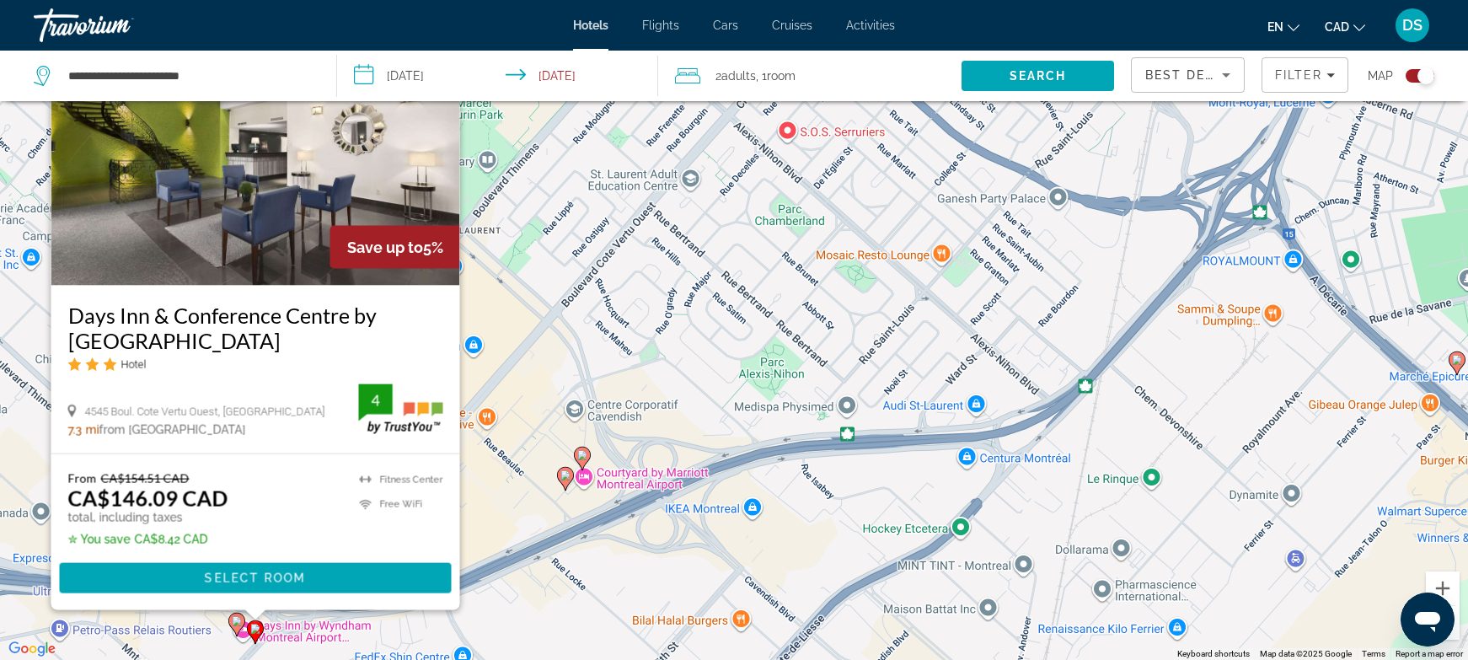
click at [233, 625] on image "Main content" at bounding box center [237, 621] width 10 height 10
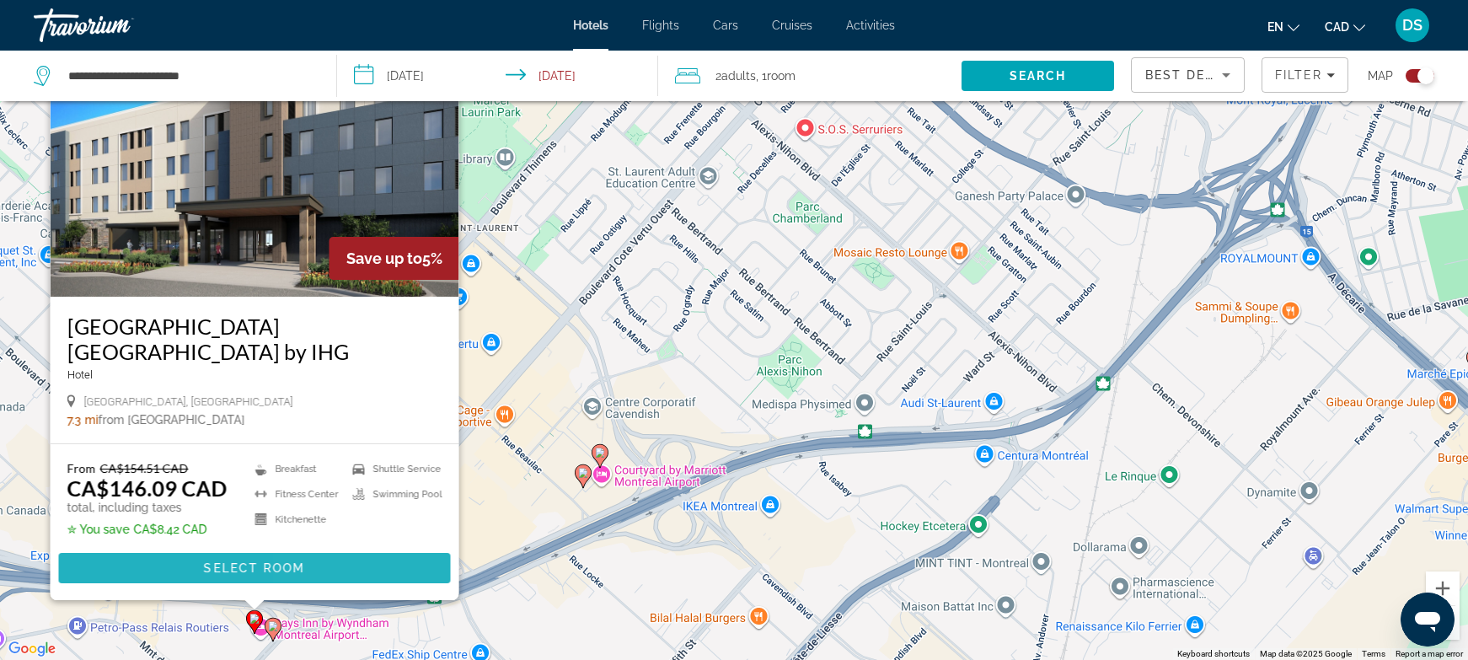
click at [322, 566] on span "Main content" at bounding box center [255, 568] width 392 height 40
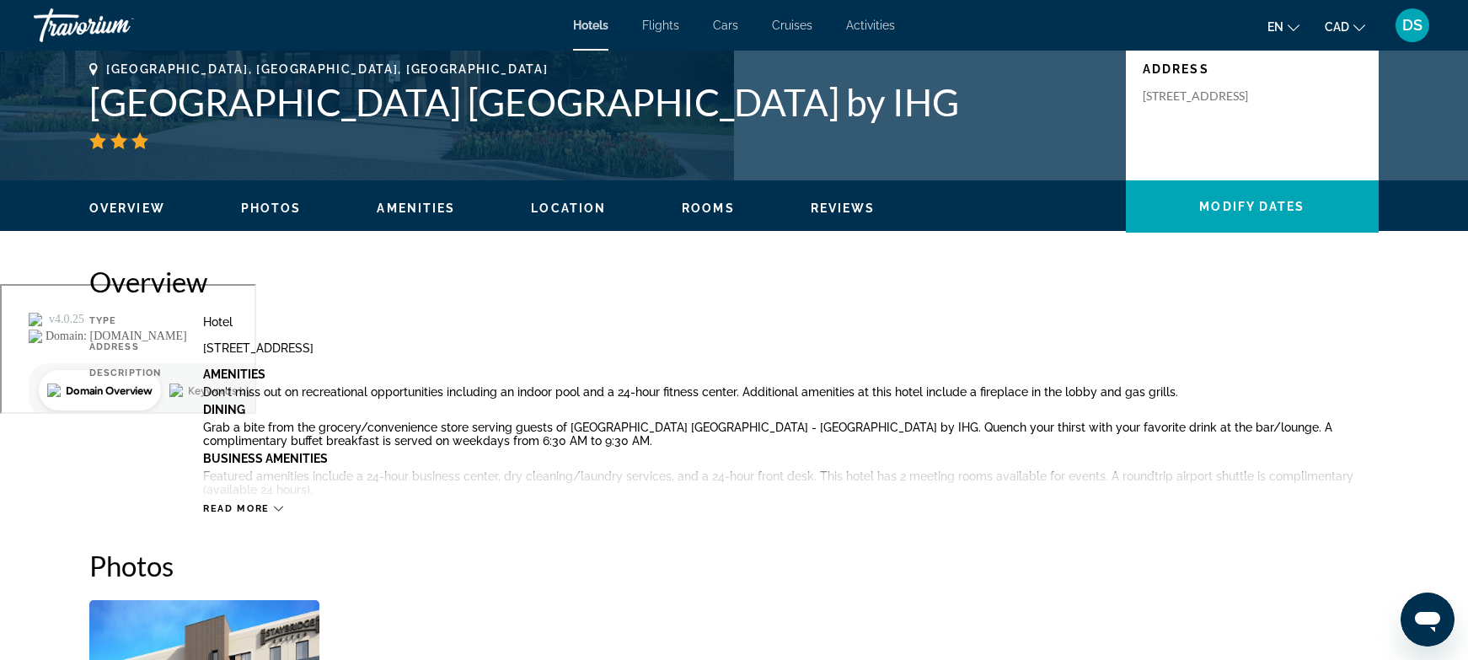
scroll to position [561, 0]
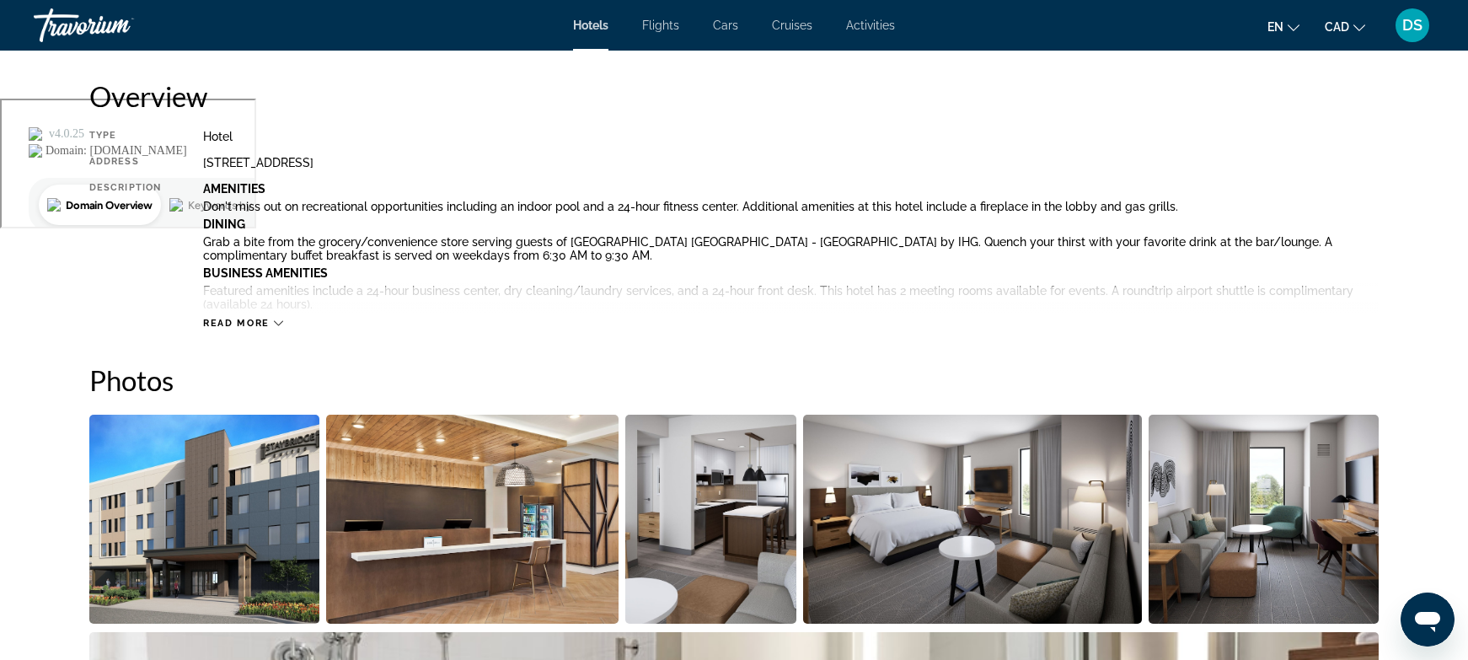
click at [262, 325] on span "Read more" at bounding box center [236, 323] width 67 height 11
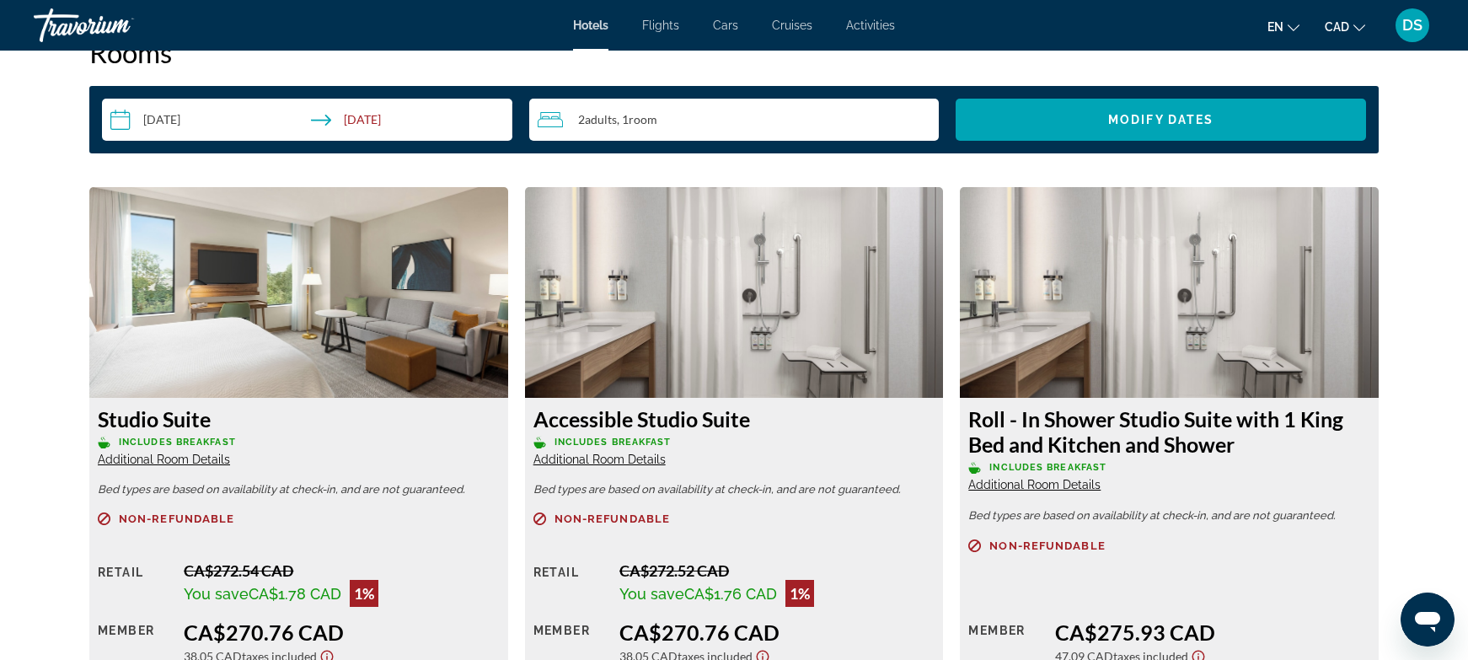
scroll to position [2985, 0]
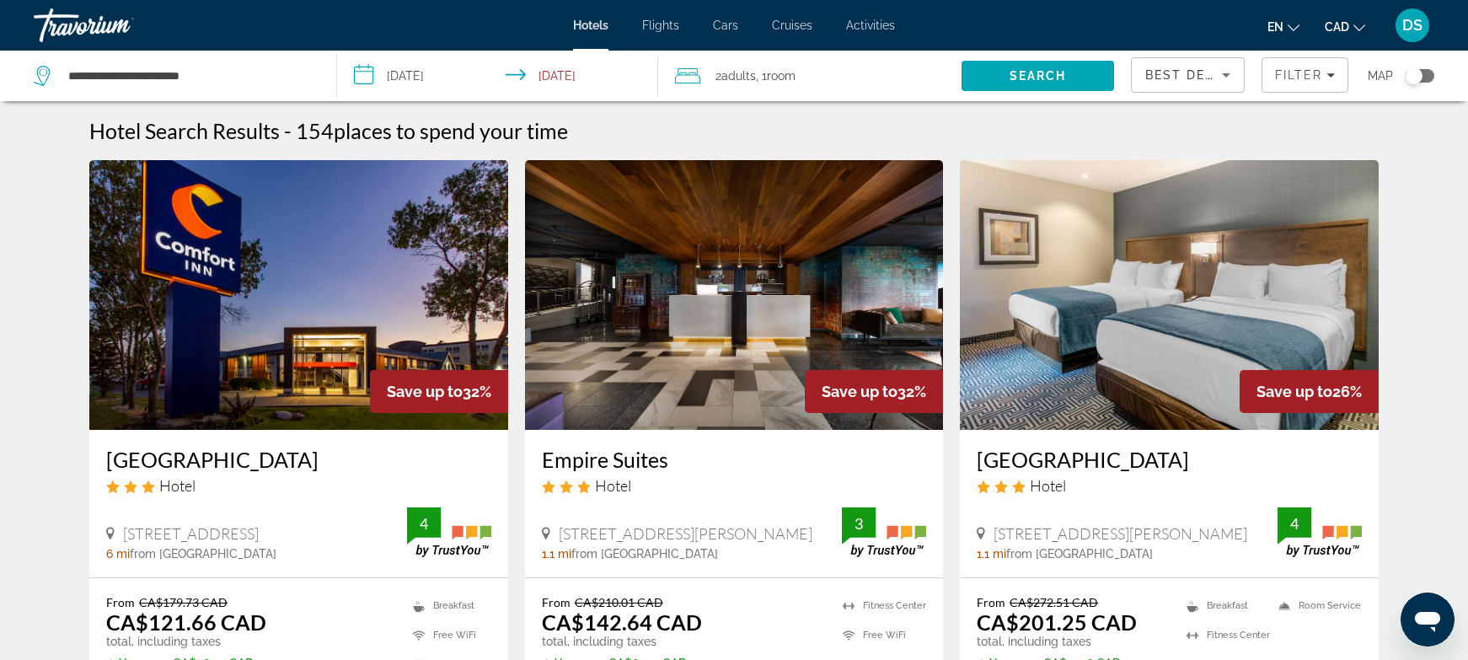
click at [1428, 81] on div "Toggle map" at bounding box center [1420, 75] width 29 height 13
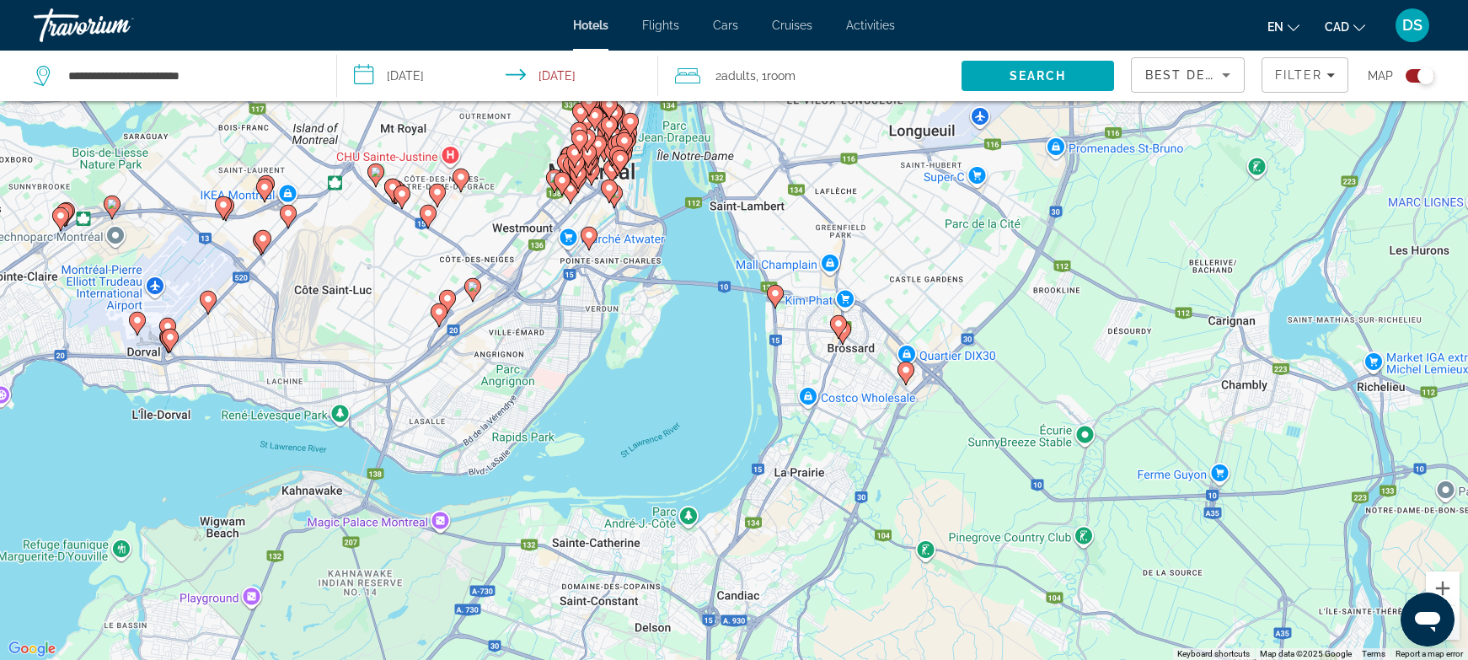
drag, startPoint x: 499, startPoint y: 252, endPoint x: 602, endPoint y: 380, distance: 164.3
click at [602, 380] on div "To activate drag with keyboard, press Alt + Enter. Once in keyboard drag state,…" at bounding box center [734, 330] width 1468 height 660
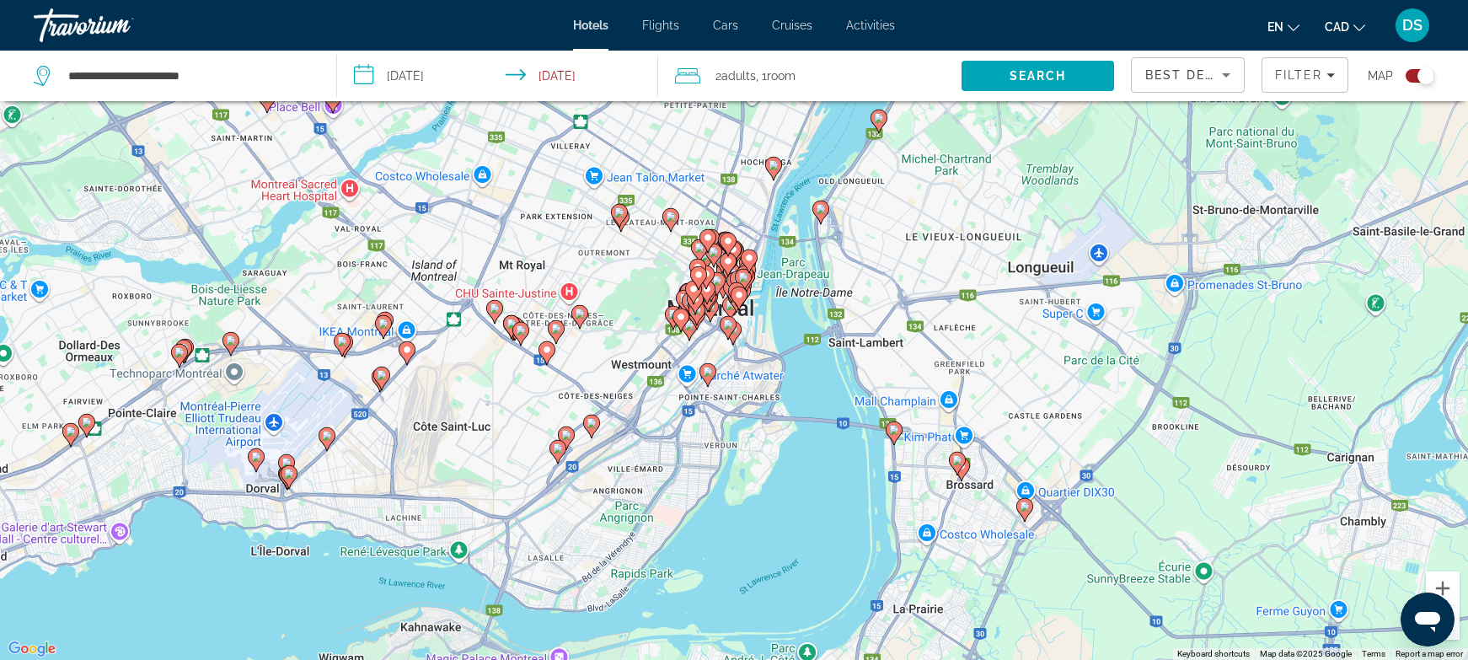
click at [381, 327] on image "Main content" at bounding box center [383, 324] width 10 height 10
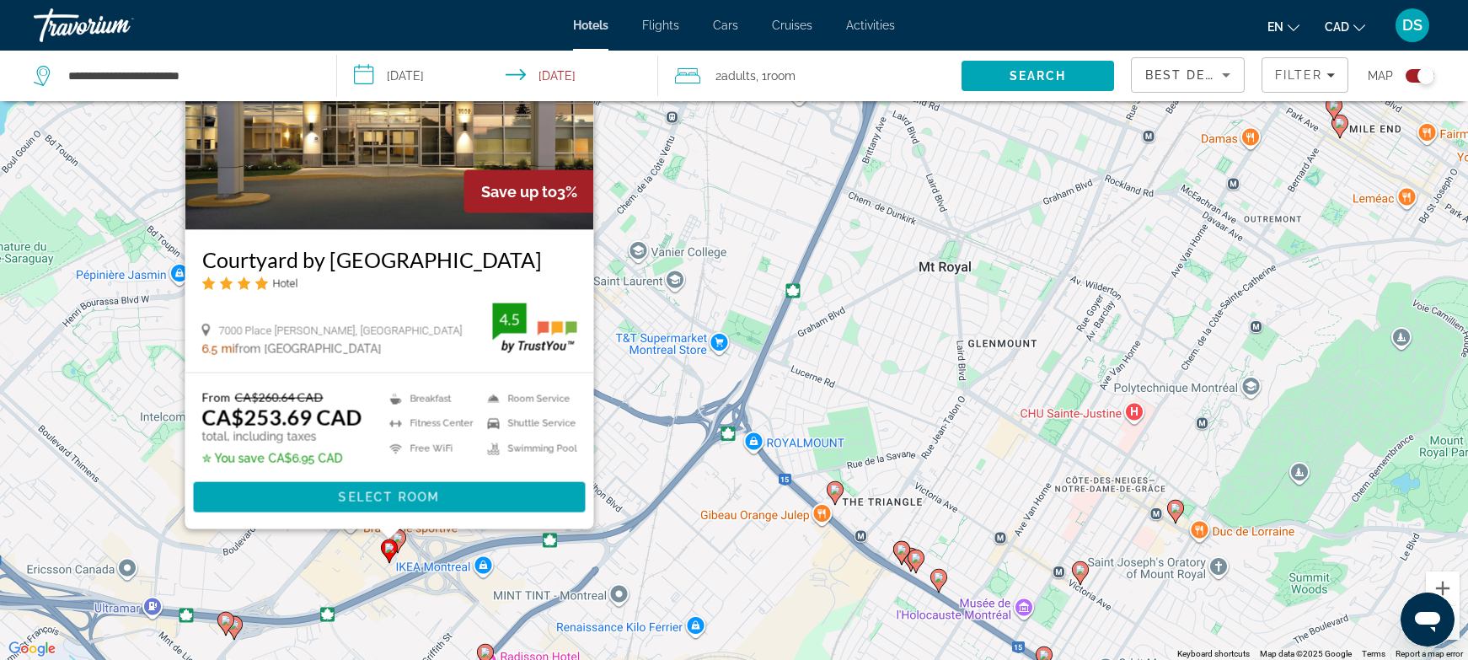
click at [427, 618] on div "To activate drag with keyboard, press Alt + Enter. Once in keyboard drag state,…" at bounding box center [734, 330] width 1468 height 660
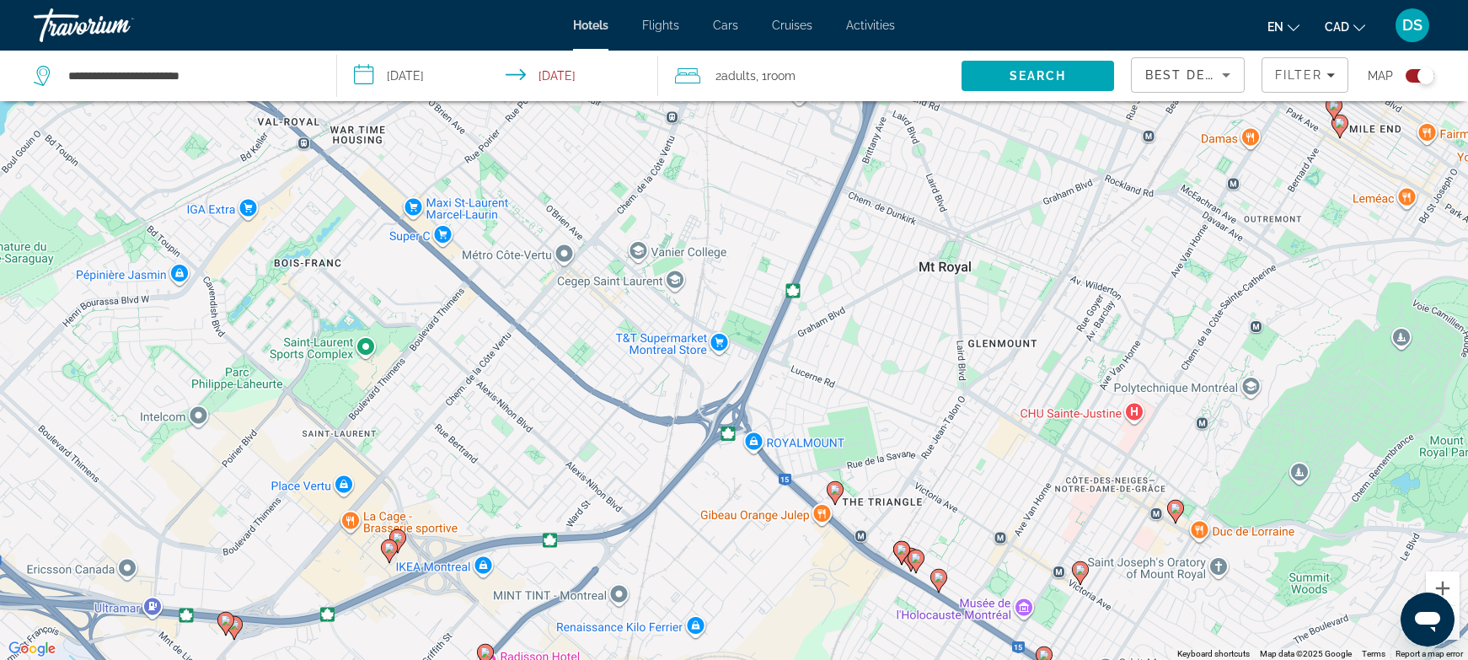
click at [401, 538] on image "Main content" at bounding box center [398, 538] width 10 height 10
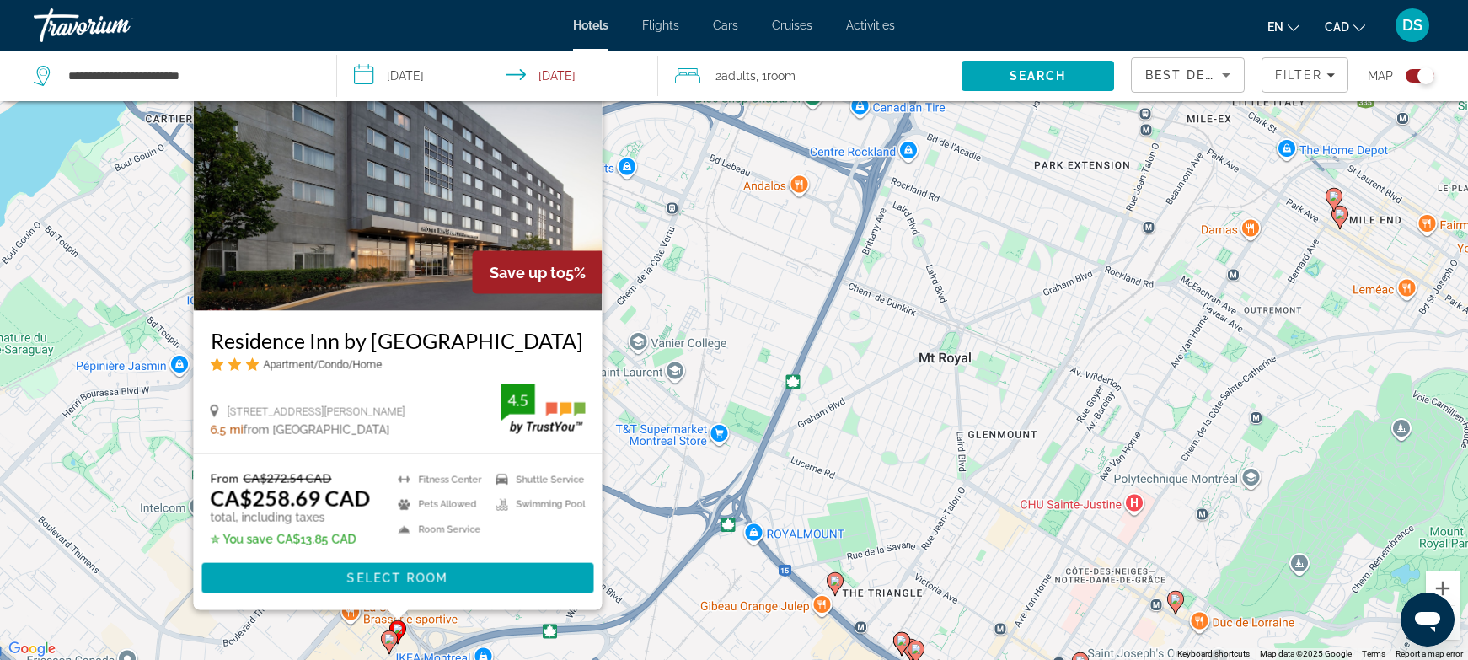
click at [332, 631] on div "To activate drag with keyboard, press Alt + Enter. Once in keyboard drag state,…" at bounding box center [734, 330] width 1468 height 660
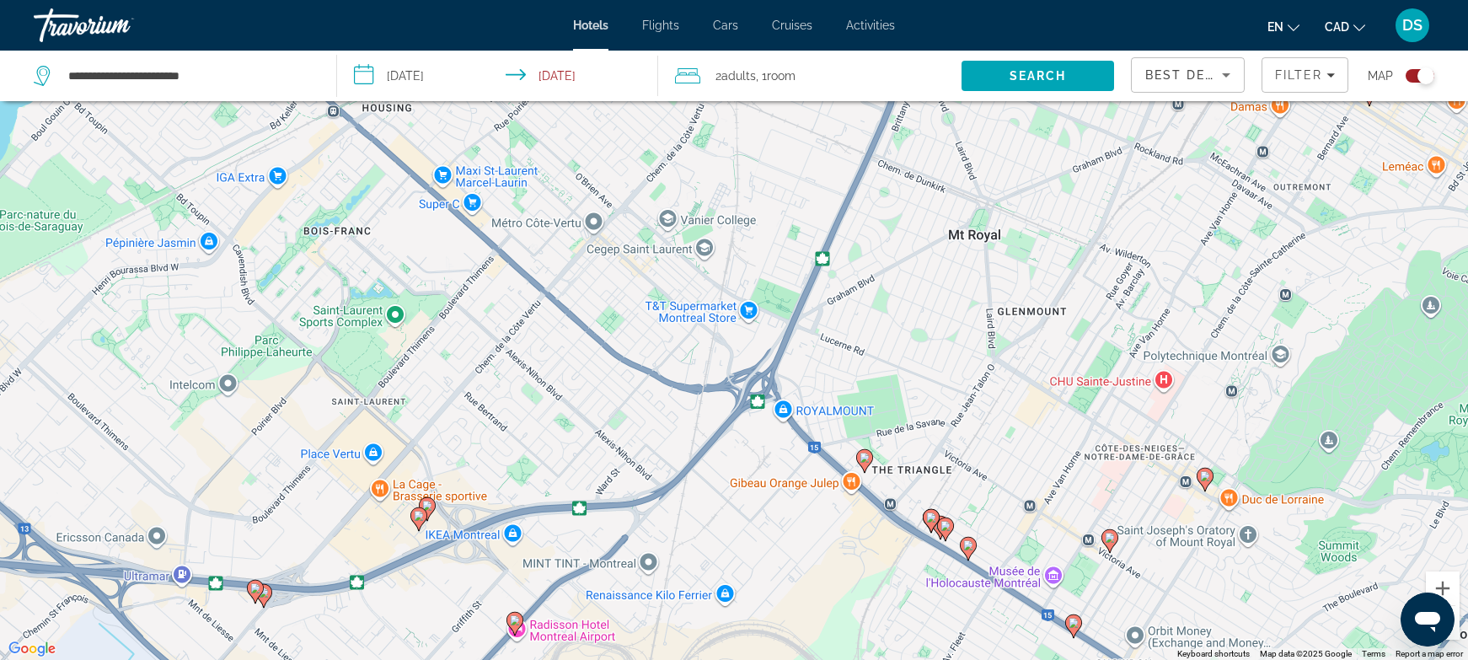
drag, startPoint x: 499, startPoint y: 639, endPoint x: 531, endPoint y: 511, distance: 132.1
click at [531, 511] on div "To activate drag with keyboard, press Alt + Enter. Once in keyboard drag state,…" at bounding box center [734, 330] width 1468 height 660
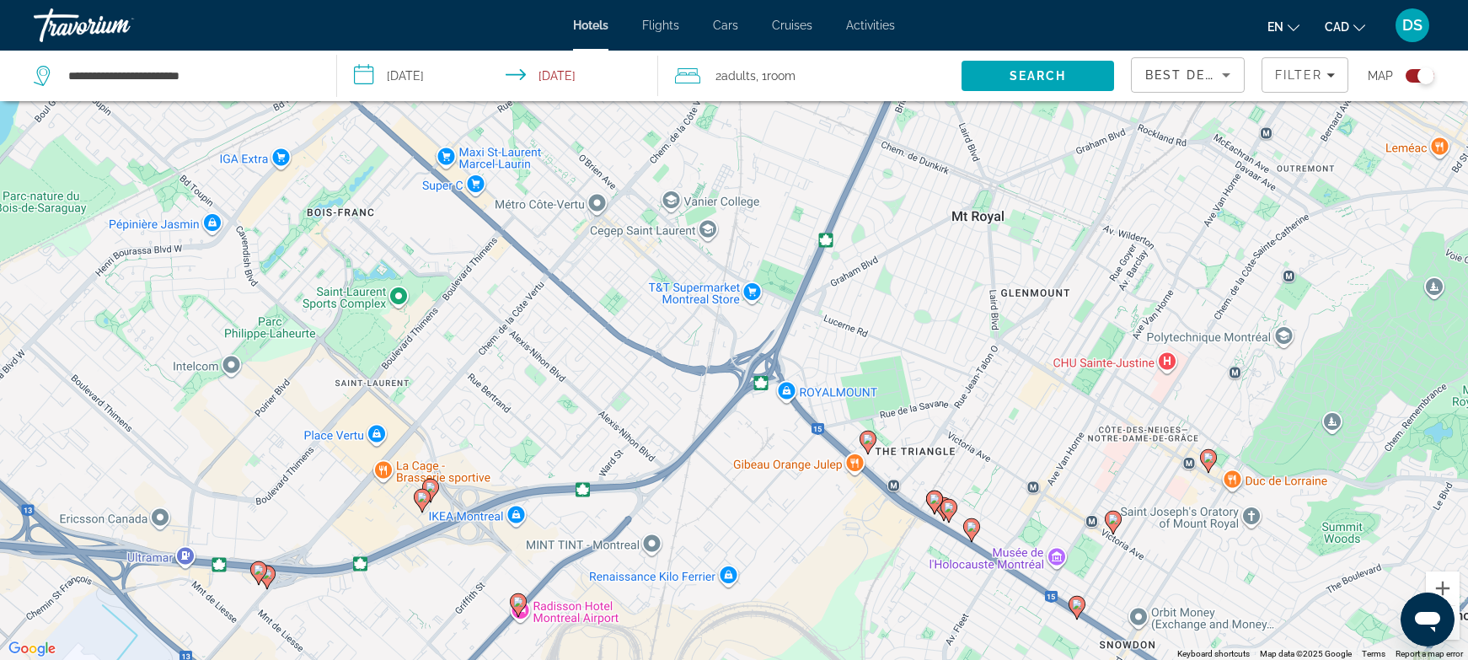
click at [436, 485] on icon "Main content" at bounding box center [430, 490] width 15 height 22
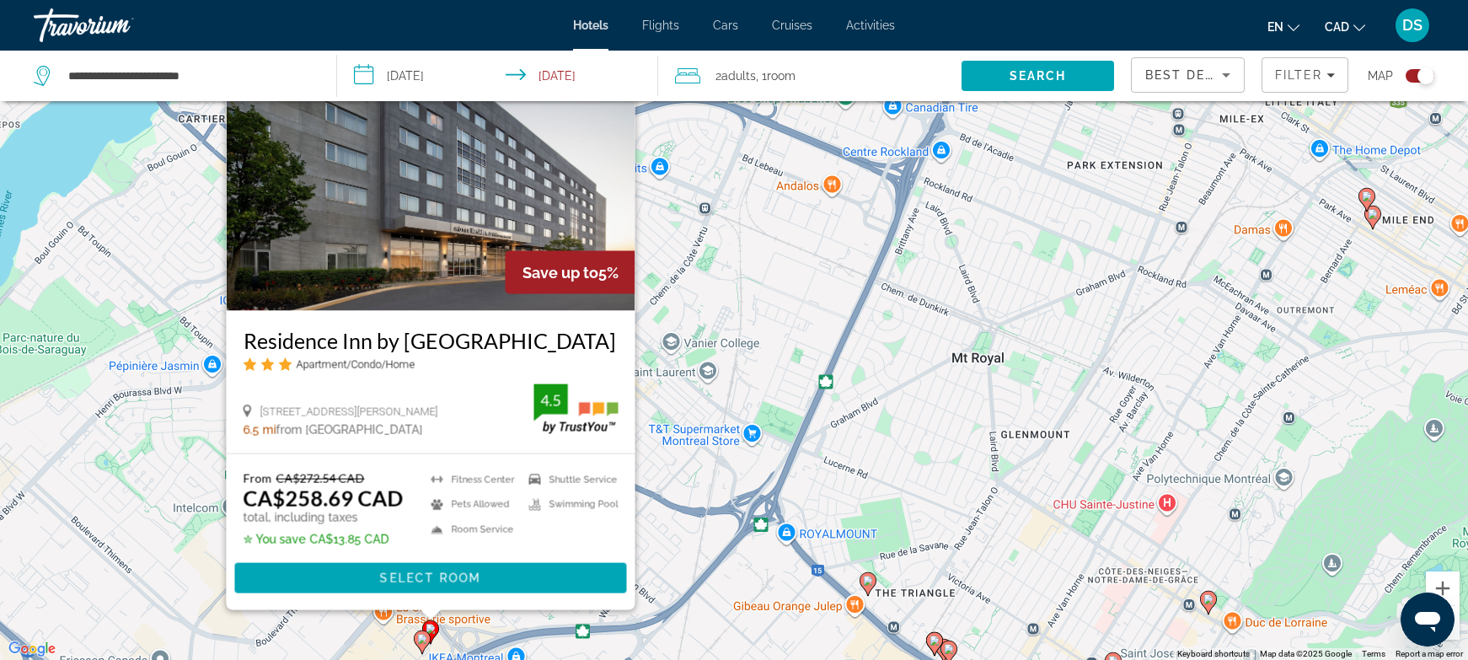
click at [708, 593] on div "To activate drag with keyboard, press Alt + Enter. Once in keyboard drag state,…" at bounding box center [734, 330] width 1468 height 660
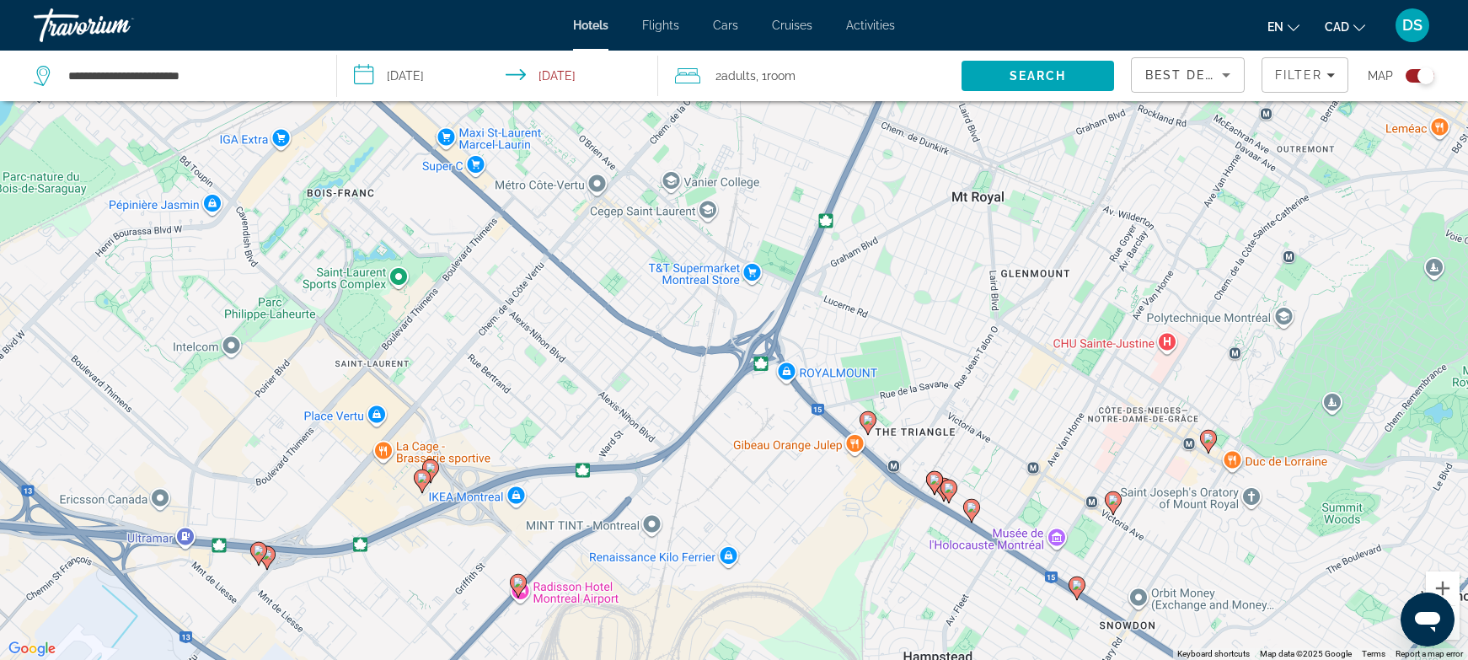
drag, startPoint x: 716, startPoint y: 625, endPoint x: 719, endPoint y: 358, distance: 266.4
click at [719, 358] on div "To activate drag with keyboard, press Alt + Enter. Once in keyboard drag state,…" at bounding box center [734, 330] width 1468 height 660
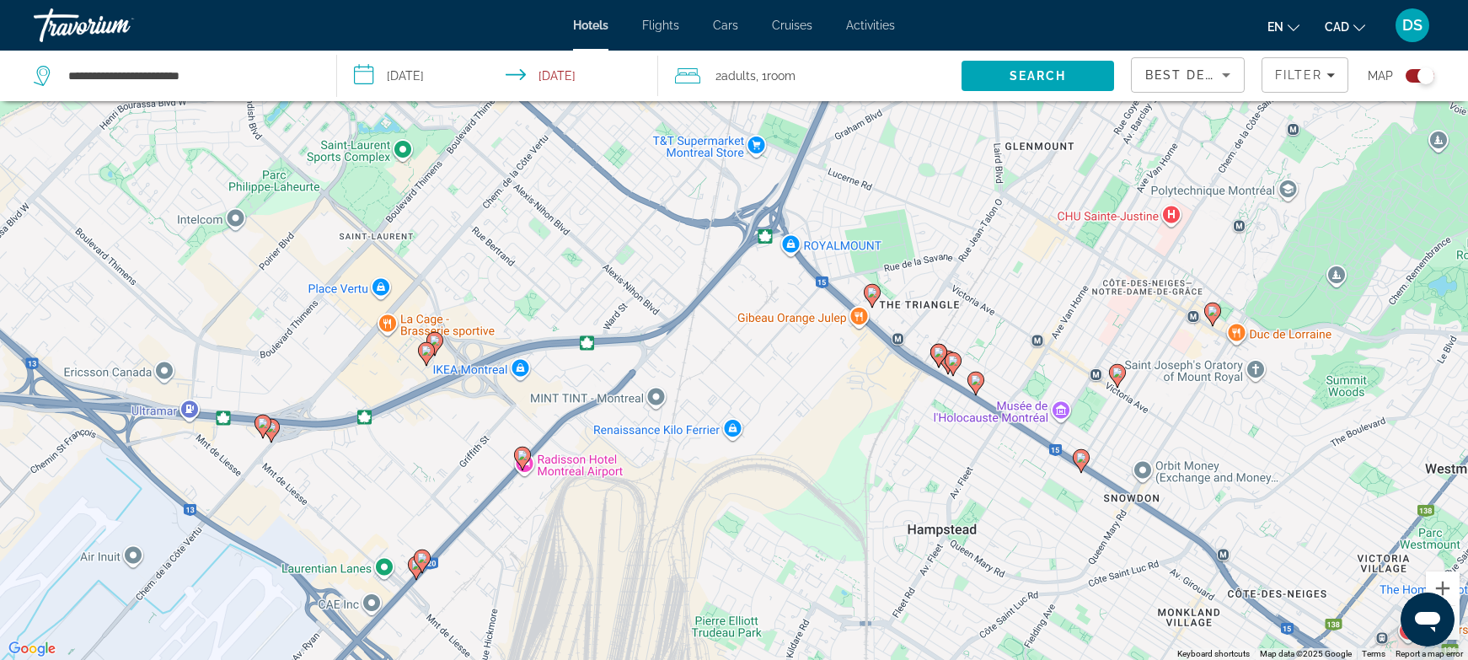
click at [520, 453] on image "Main content" at bounding box center [523, 455] width 10 height 10
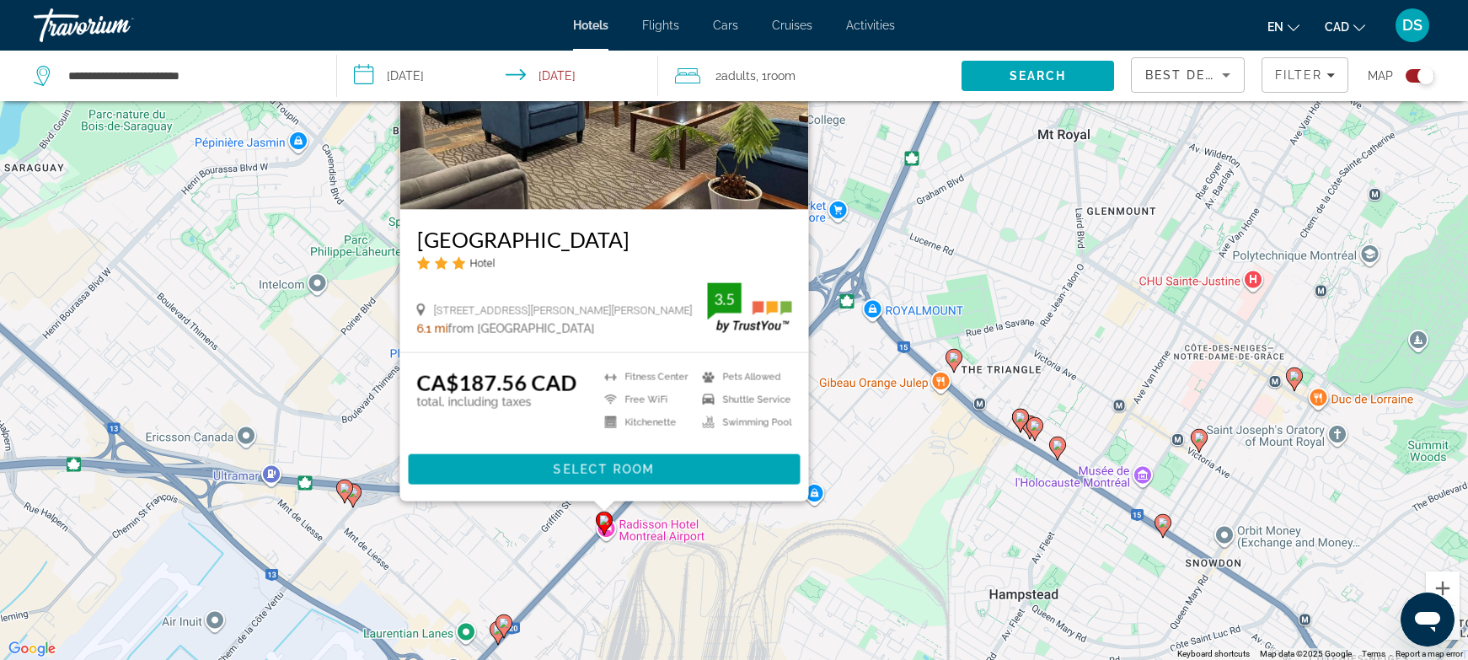
drag, startPoint x: 400, startPoint y: 630, endPoint x: 474, endPoint y: 532, distance: 122.2
click at [484, 534] on div "To activate drag with keyboard, press Alt + Enter. Once in keyboard drag state,…" at bounding box center [734, 330] width 1468 height 660
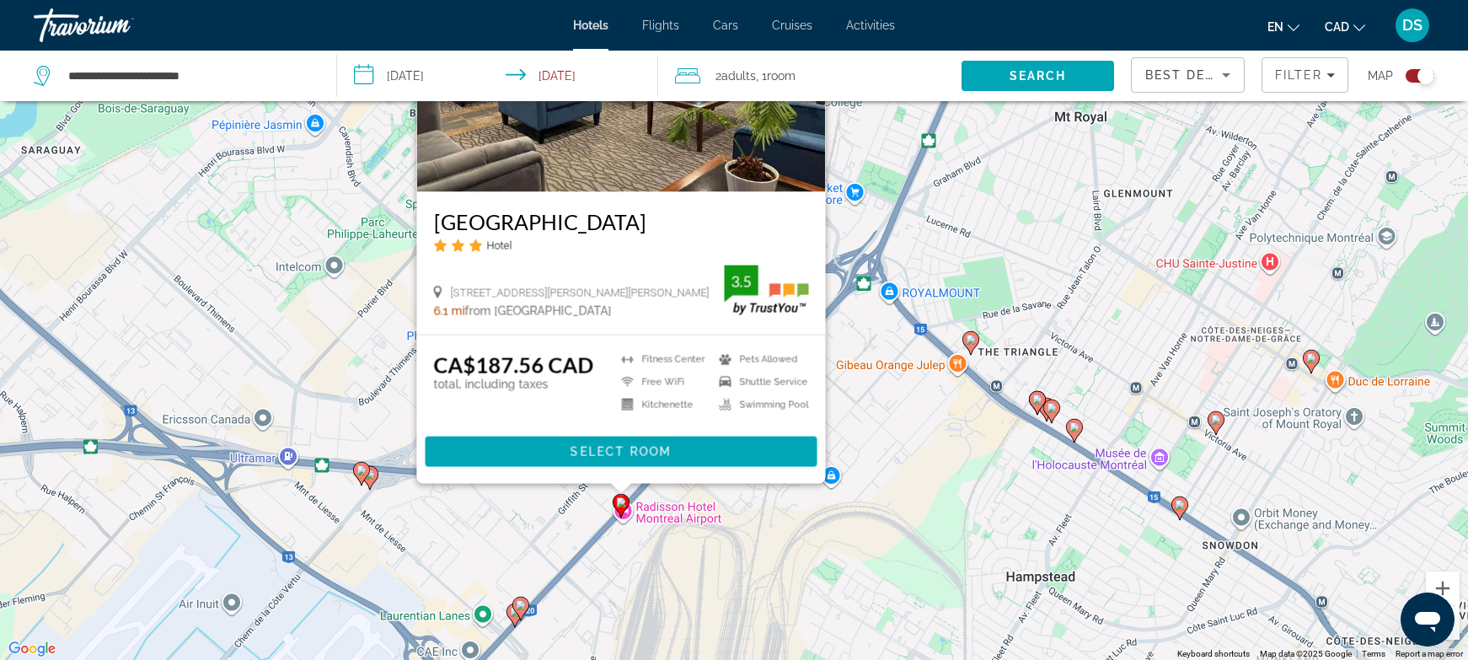
click at [375, 479] on icon "Main content" at bounding box center [369, 477] width 15 height 22
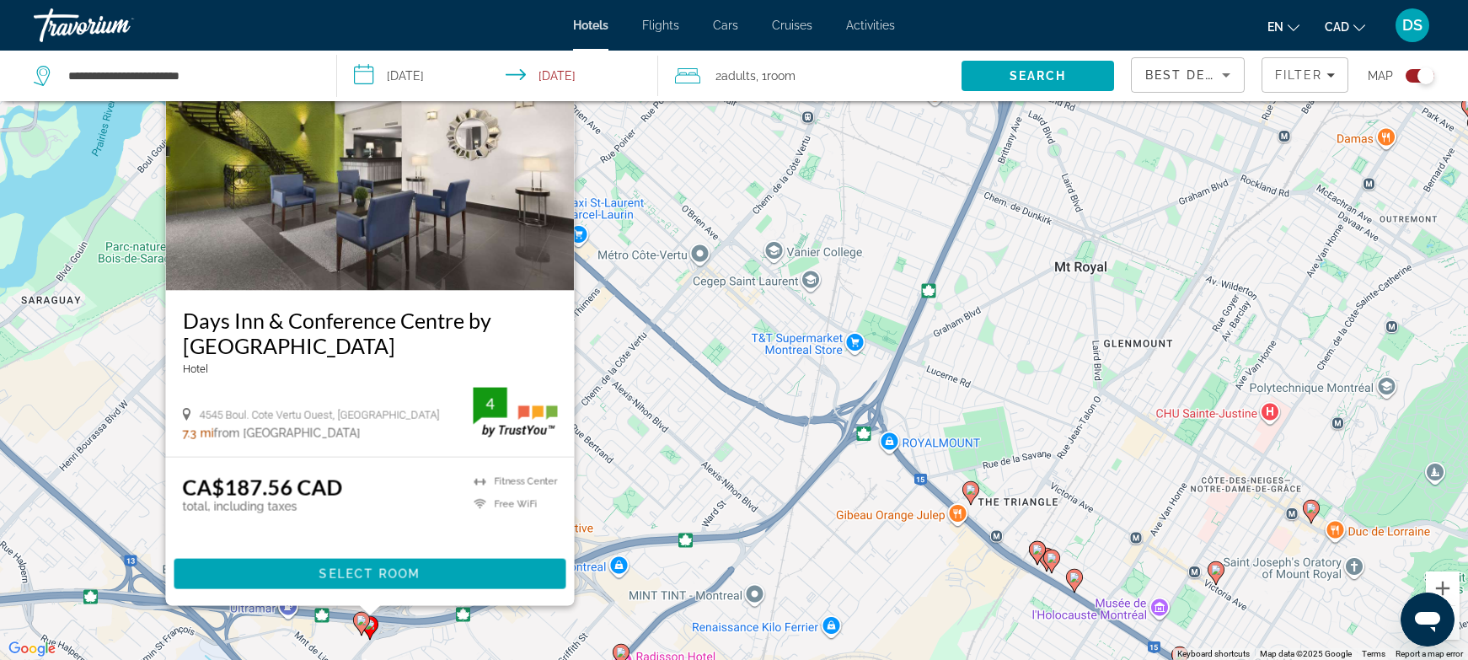
click at [360, 622] on image "Main content" at bounding box center [362, 620] width 10 height 10
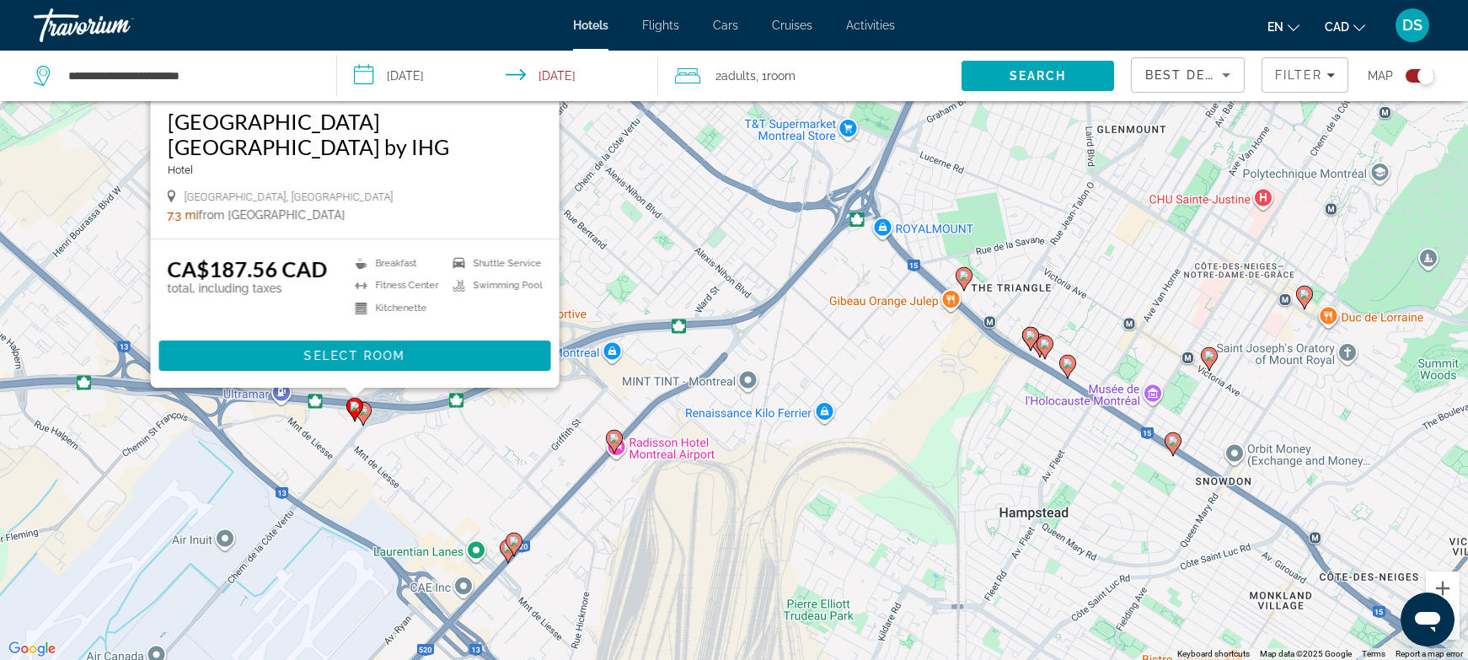
drag, startPoint x: 629, startPoint y: 591, endPoint x: 618, endPoint y: 394, distance: 196.7
click at [619, 394] on div "To activate drag with keyboard, press Alt + Enter. Once in keyboard drag state,…" at bounding box center [734, 330] width 1468 height 660
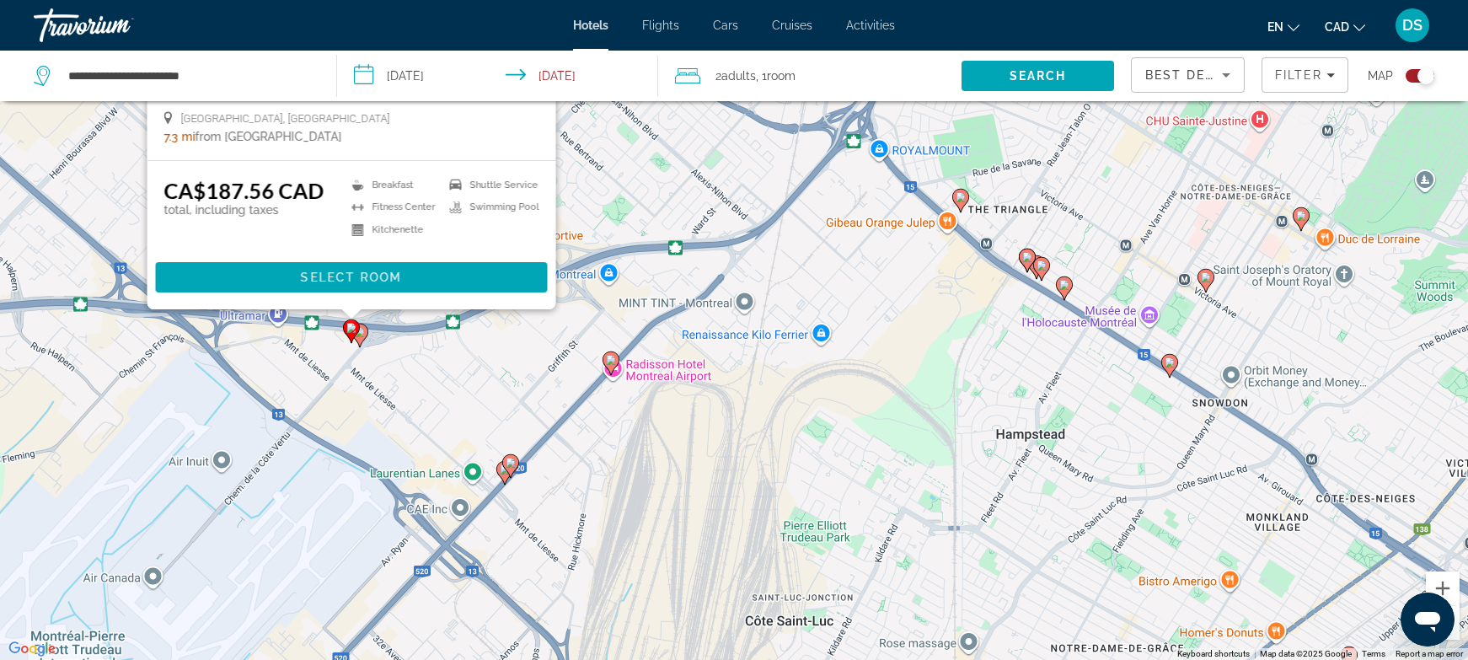
click at [510, 459] on image "Main content" at bounding box center [511, 463] width 10 height 10
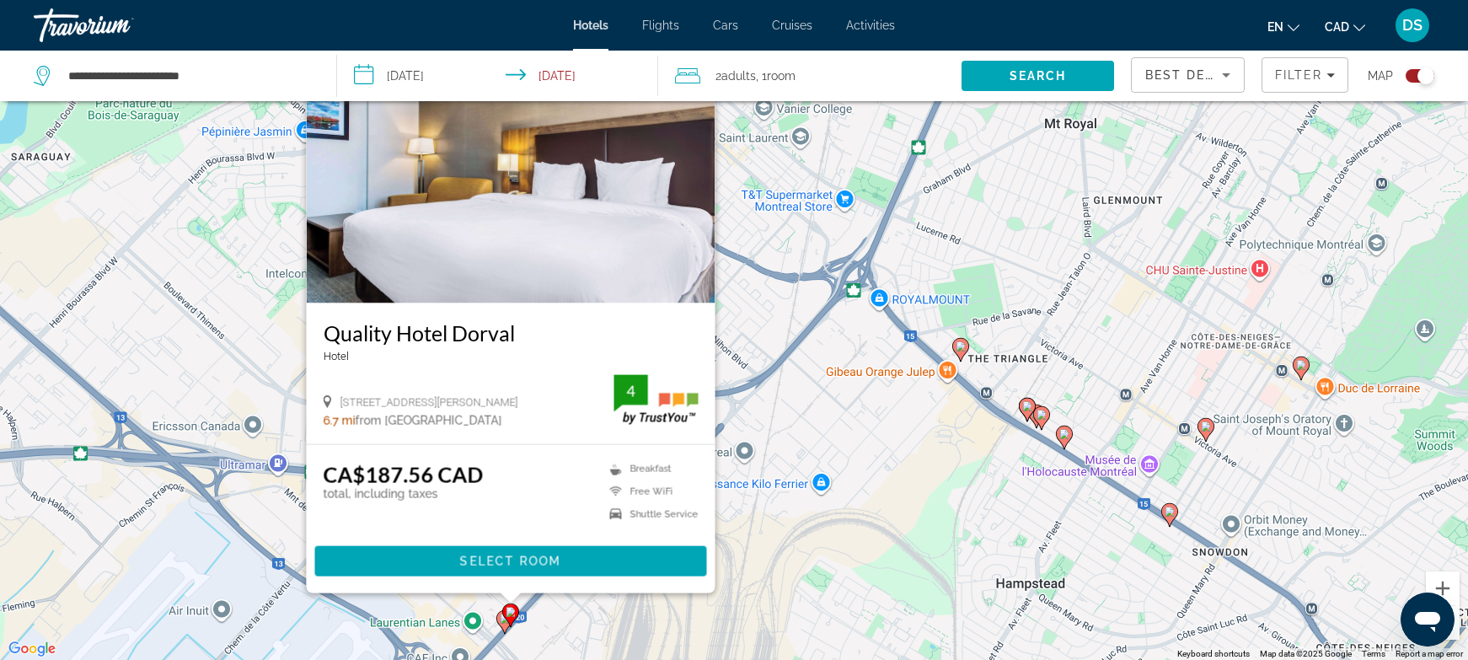
click at [502, 630] on gmp-advanced-marker "Main content" at bounding box center [504, 621] width 17 height 25
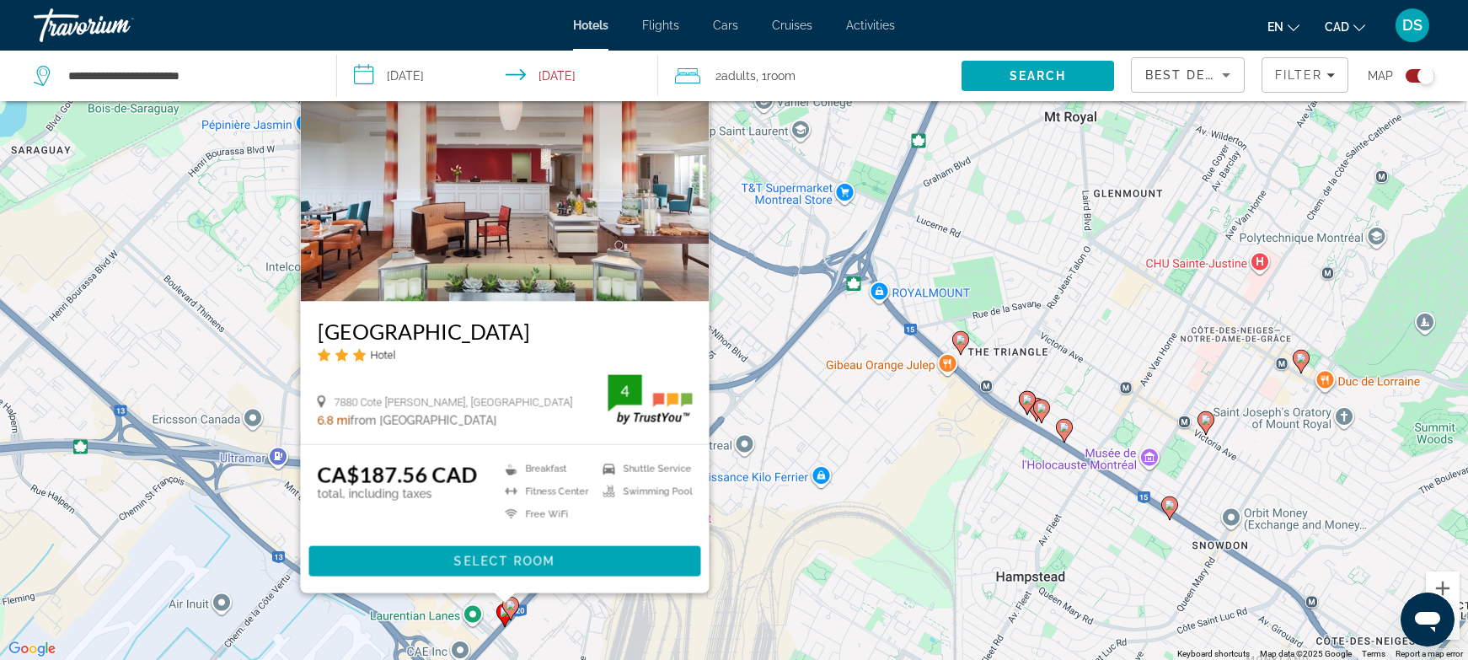
click at [780, 526] on div "To activate drag with keyboard, press Alt + Enter. Once in keyboard drag state,…" at bounding box center [734, 330] width 1468 height 660
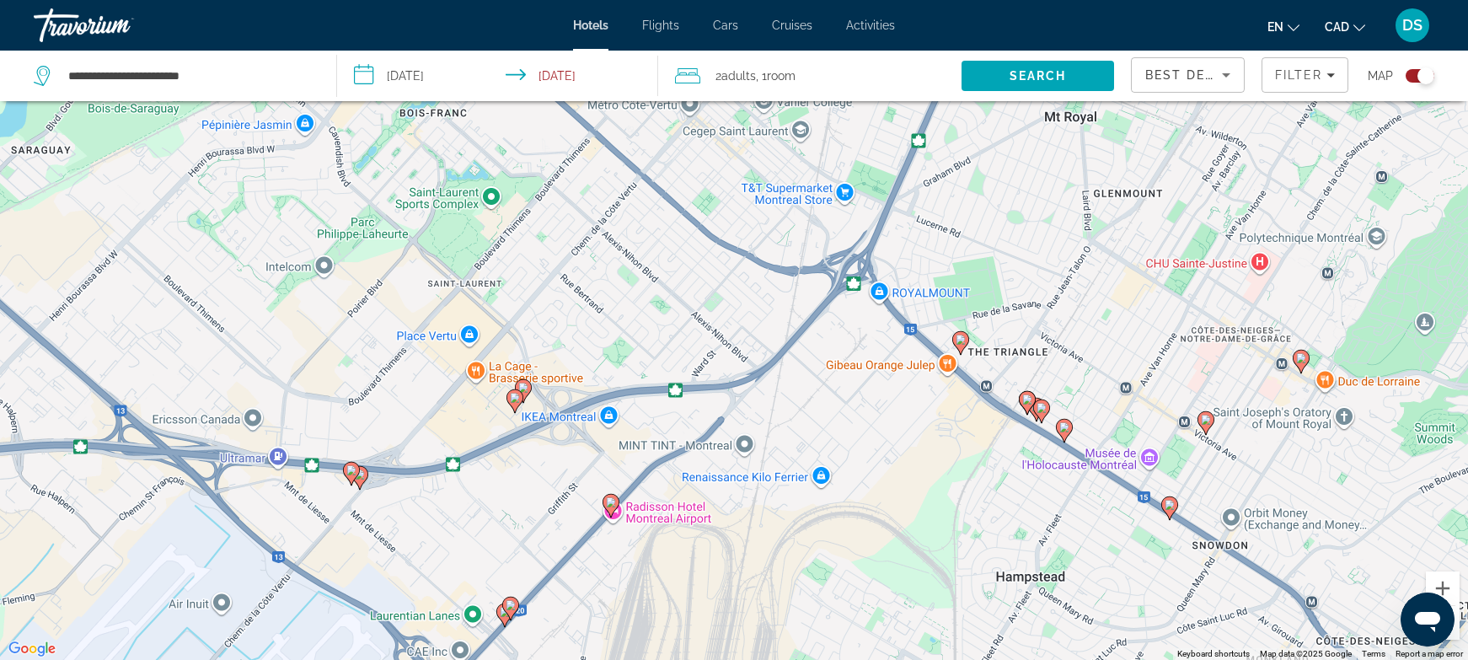
click at [612, 499] on image "Main content" at bounding box center [611, 502] width 10 height 10
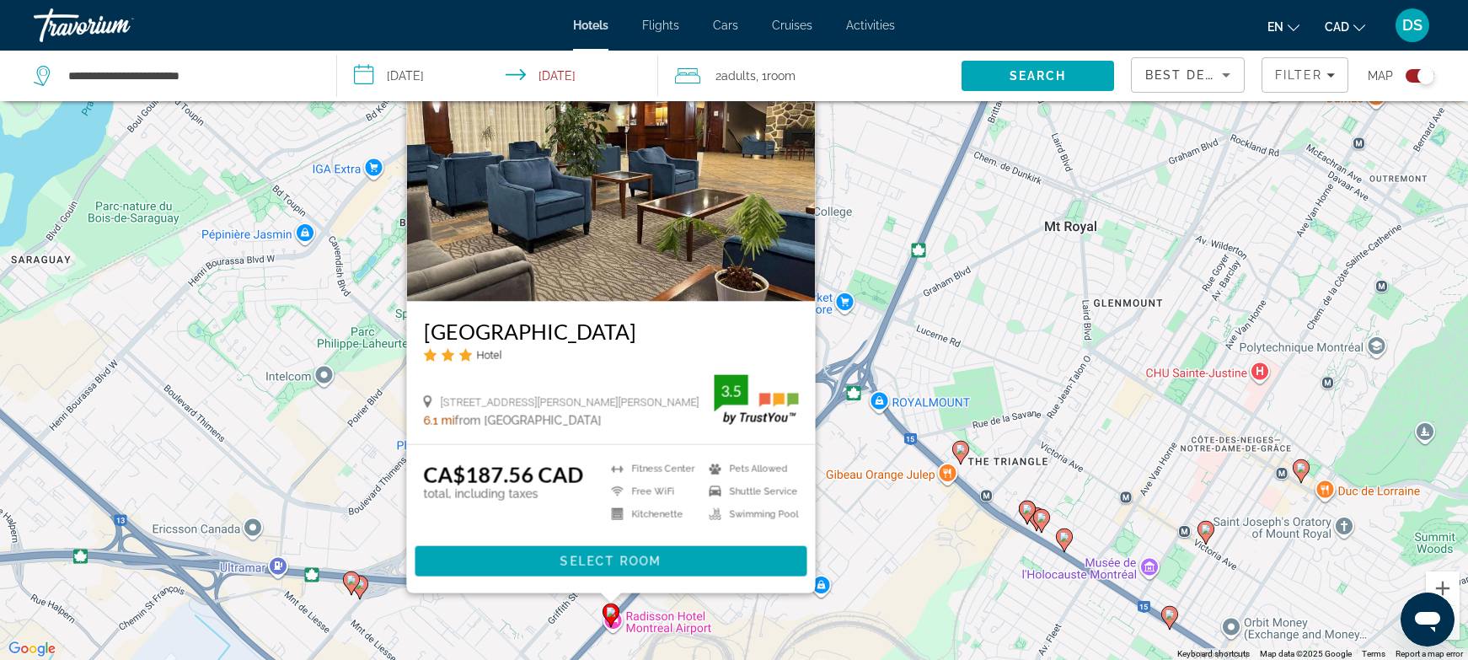
click at [512, 638] on div "To activate drag with keyboard, press Alt + Enter. Once in keyboard drag state,…" at bounding box center [734, 330] width 1468 height 660
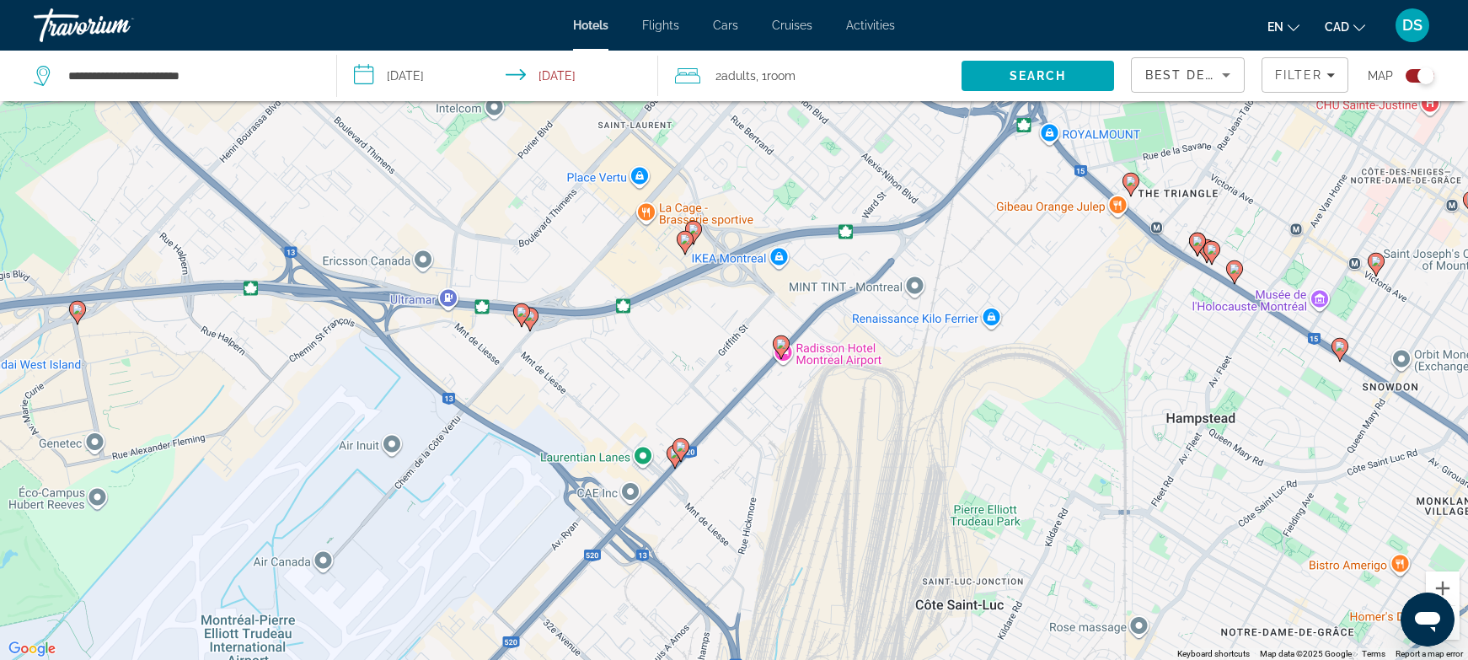
drag, startPoint x: 514, startPoint y: 634, endPoint x: 688, endPoint y: 362, distance: 322.2
click at [688, 362] on div "To activate drag with keyboard, press Alt + Enter. Once in keyboard drag state,…" at bounding box center [734, 330] width 1468 height 660
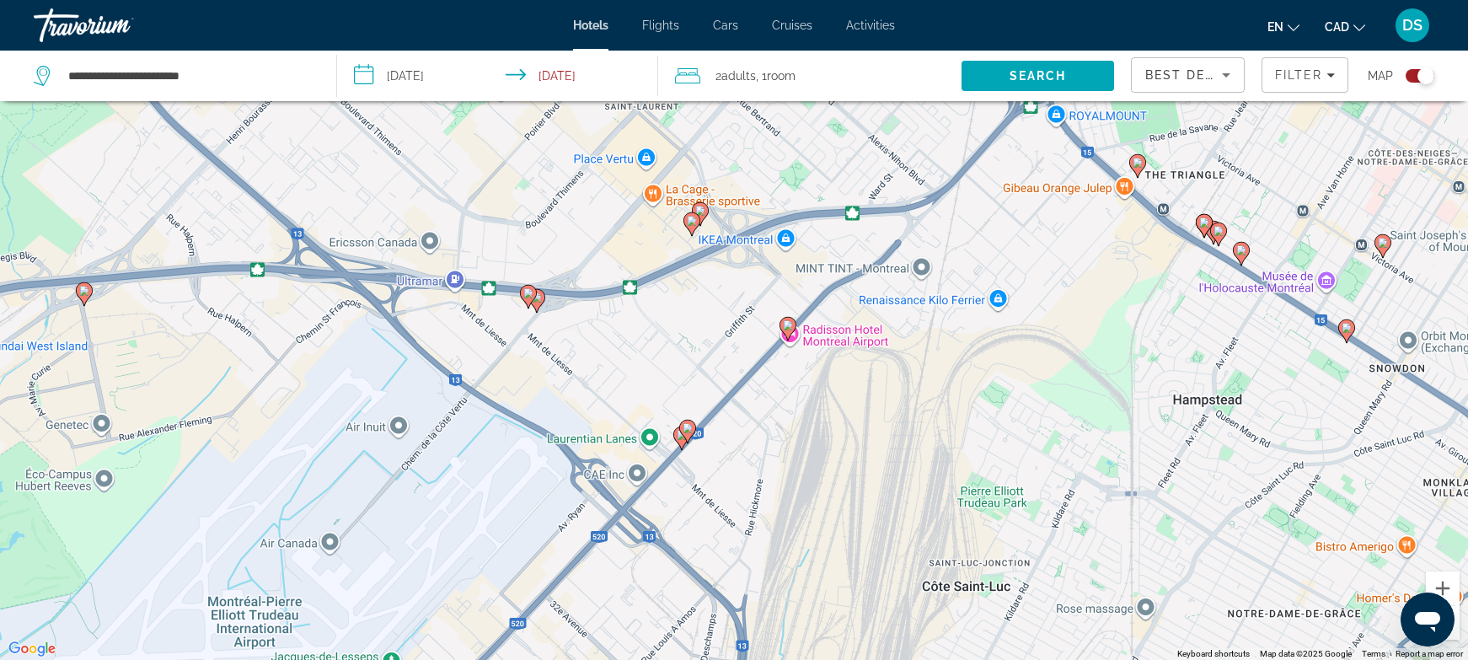
click at [681, 440] on gmp-advanced-marker "Main content" at bounding box center [687, 431] width 17 height 25
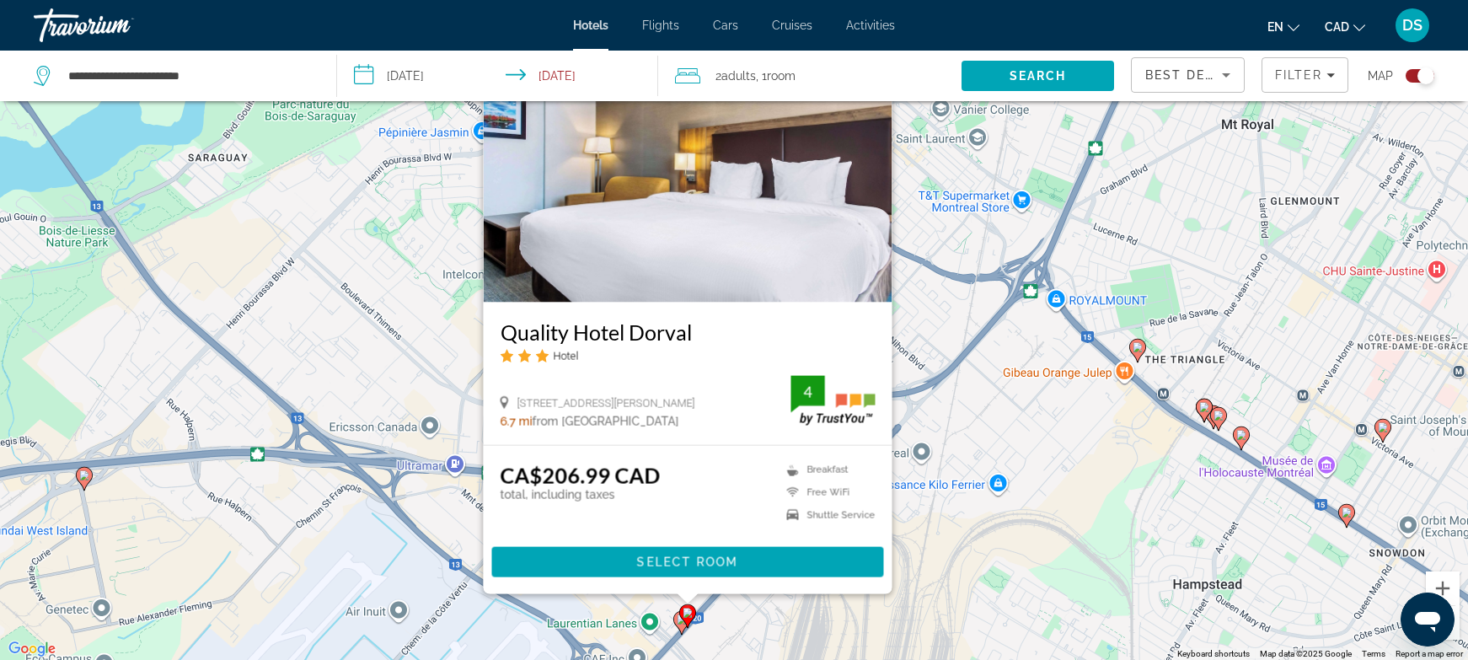
click at [687, 610] on image "Main content" at bounding box center [688, 613] width 10 height 10
click at [682, 622] on gmp-advanced-marker "Main content" at bounding box center [687, 615] width 17 height 25
click at [679, 627] on icon "Main content" at bounding box center [681, 622] width 15 height 22
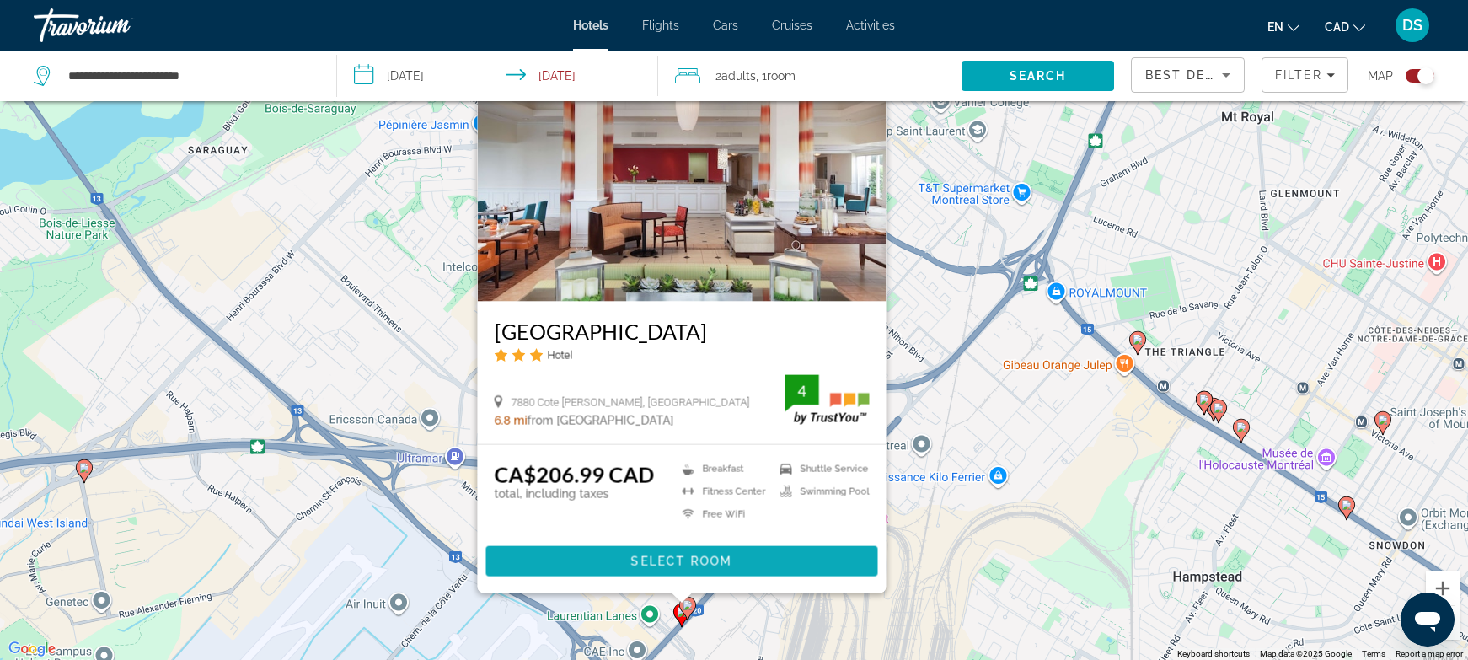
click at [682, 564] on span "Select Room" at bounding box center [681, 561] width 101 height 13
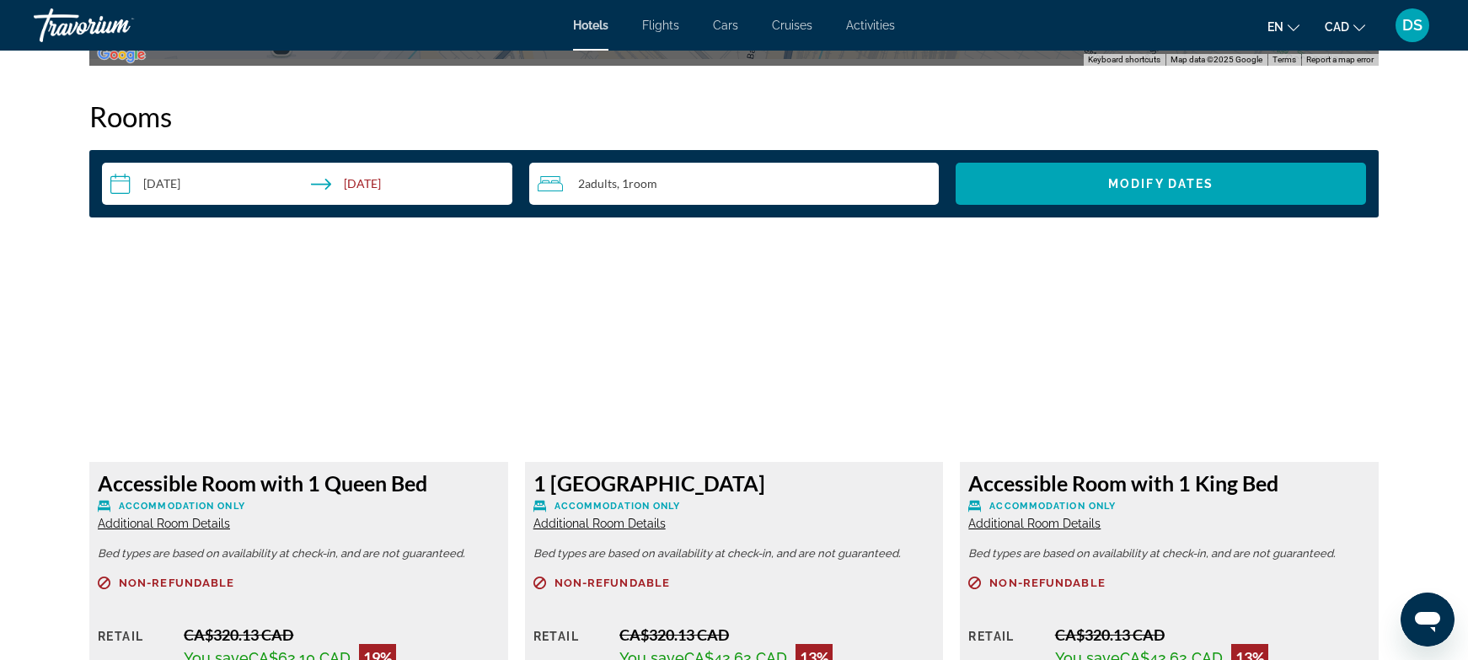
scroll to position [2416, 0]
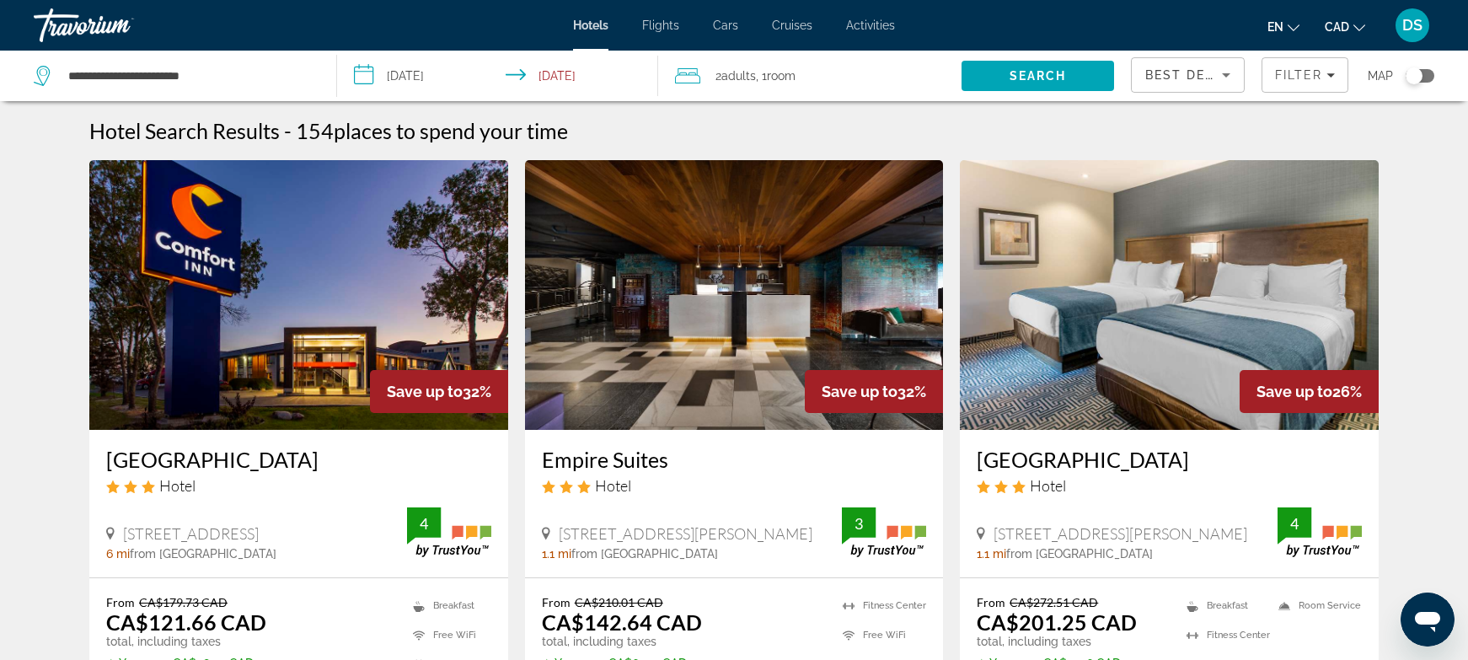
click at [1422, 74] on div "Toggle map" at bounding box center [1414, 75] width 17 height 17
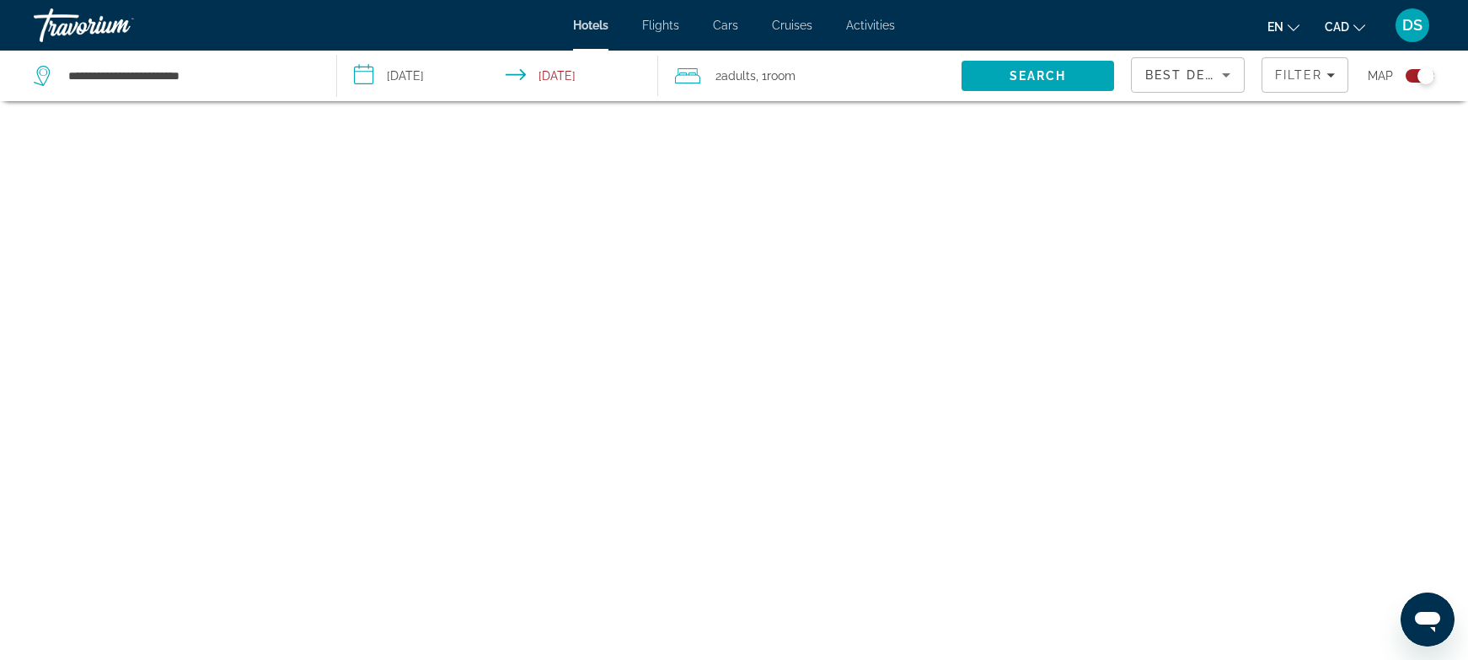
scroll to position [101, 0]
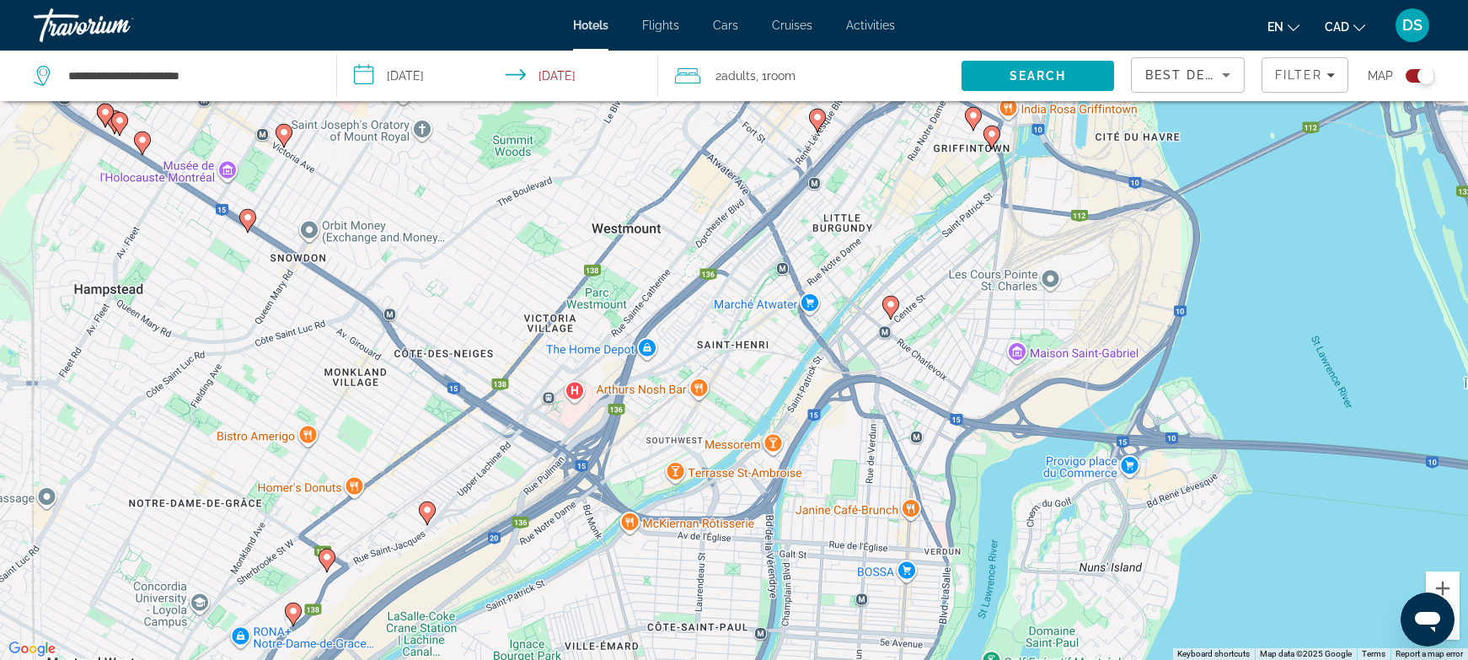
drag, startPoint x: 607, startPoint y: 280, endPoint x: 996, endPoint y: 135, distance: 415.5
click at [996, 135] on div "To activate drag with keyboard, press Alt + Enter. Once in keyboard drag state,…" at bounding box center [734, 330] width 1468 height 660
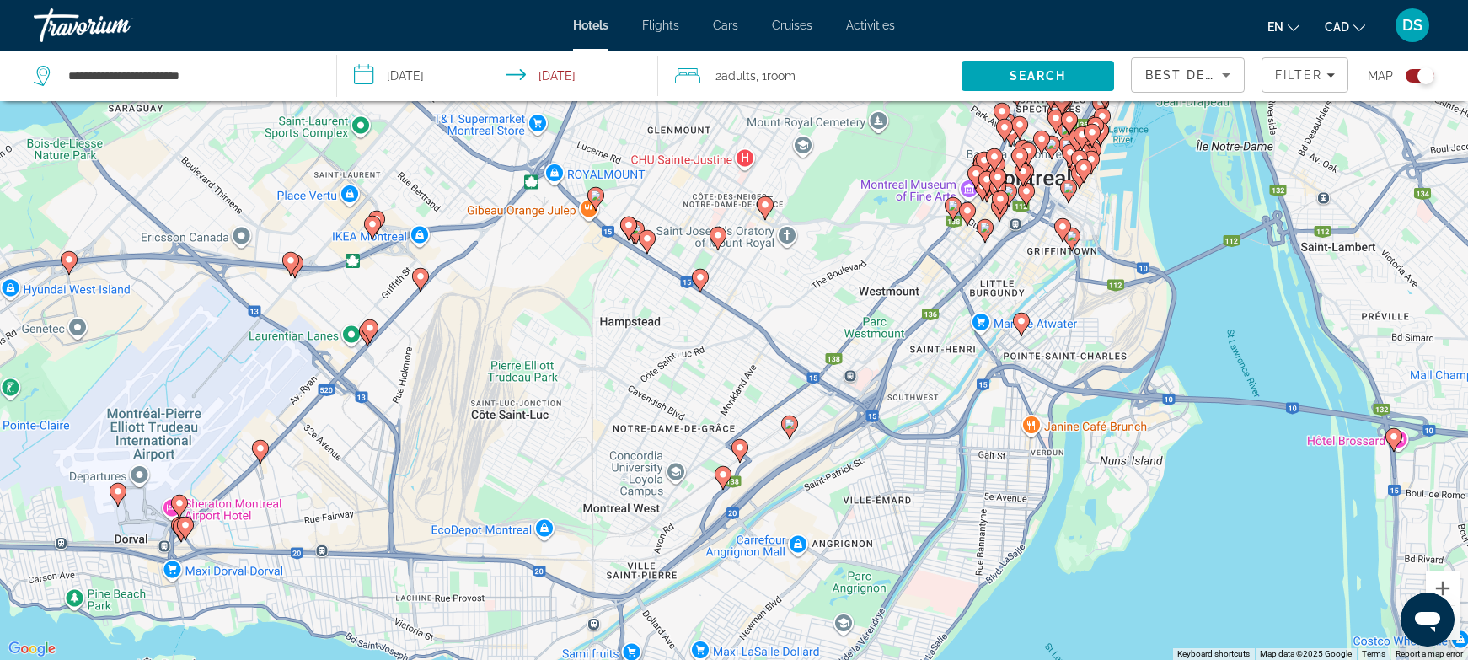
drag, startPoint x: 777, startPoint y: 296, endPoint x: 777, endPoint y: 329, distance: 32.9
click at [777, 329] on div "To activate drag with keyboard, press Alt + Enter. Once in keyboard drag state,…" at bounding box center [734, 330] width 1468 height 660
click at [421, 281] on g "Main content" at bounding box center [420, 279] width 17 height 24
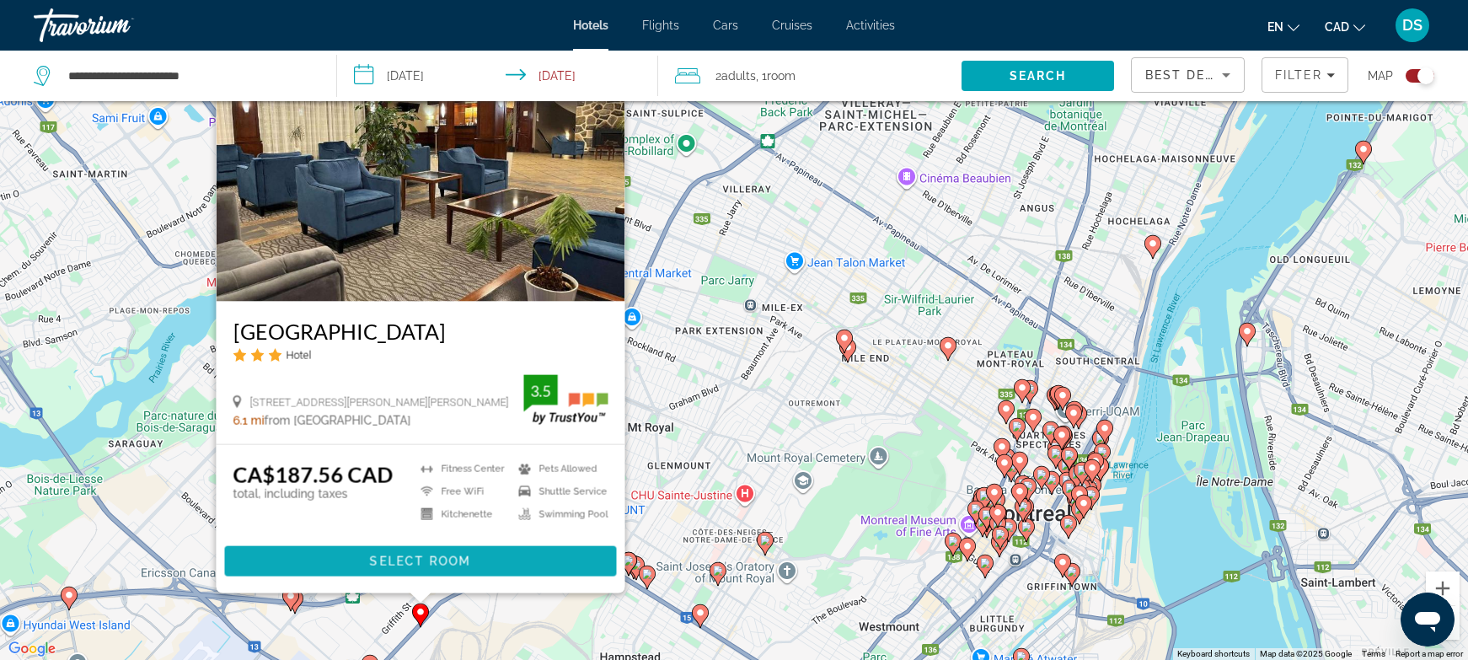
click at [398, 552] on span "Main content" at bounding box center [421, 561] width 392 height 40
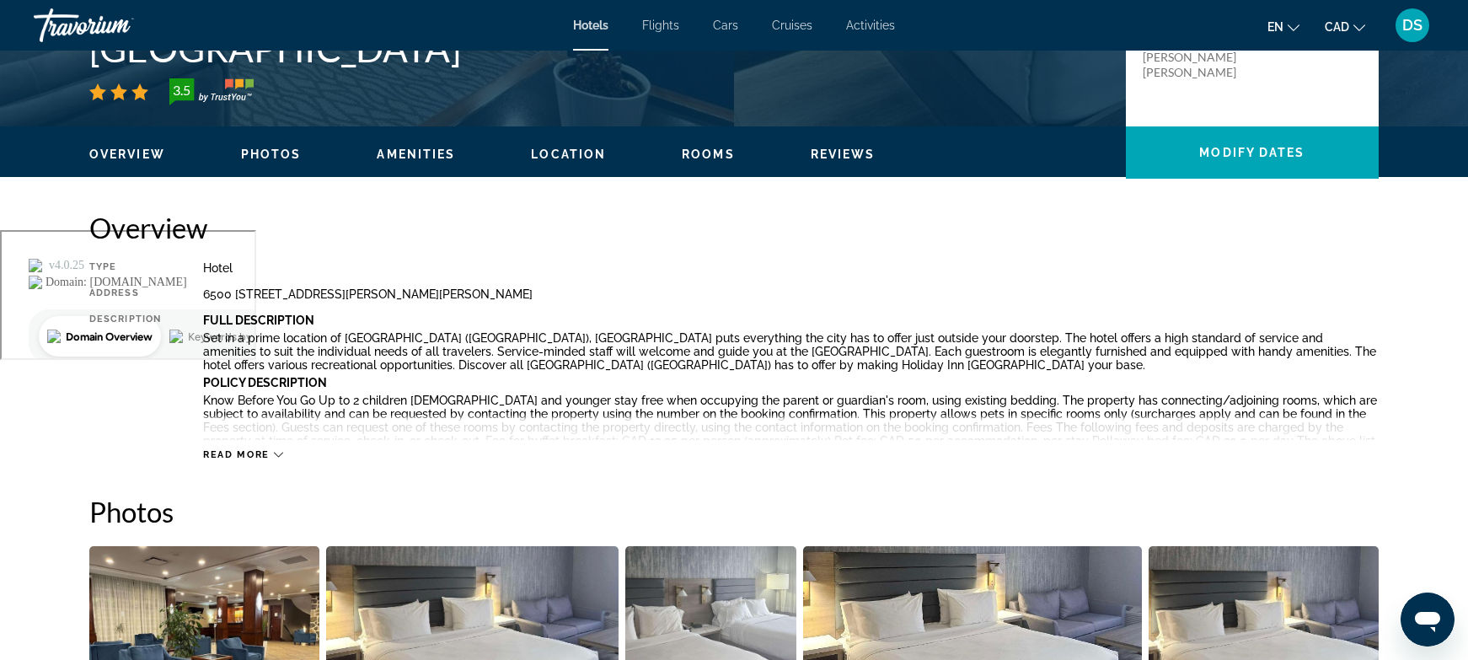
scroll to position [224, 0]
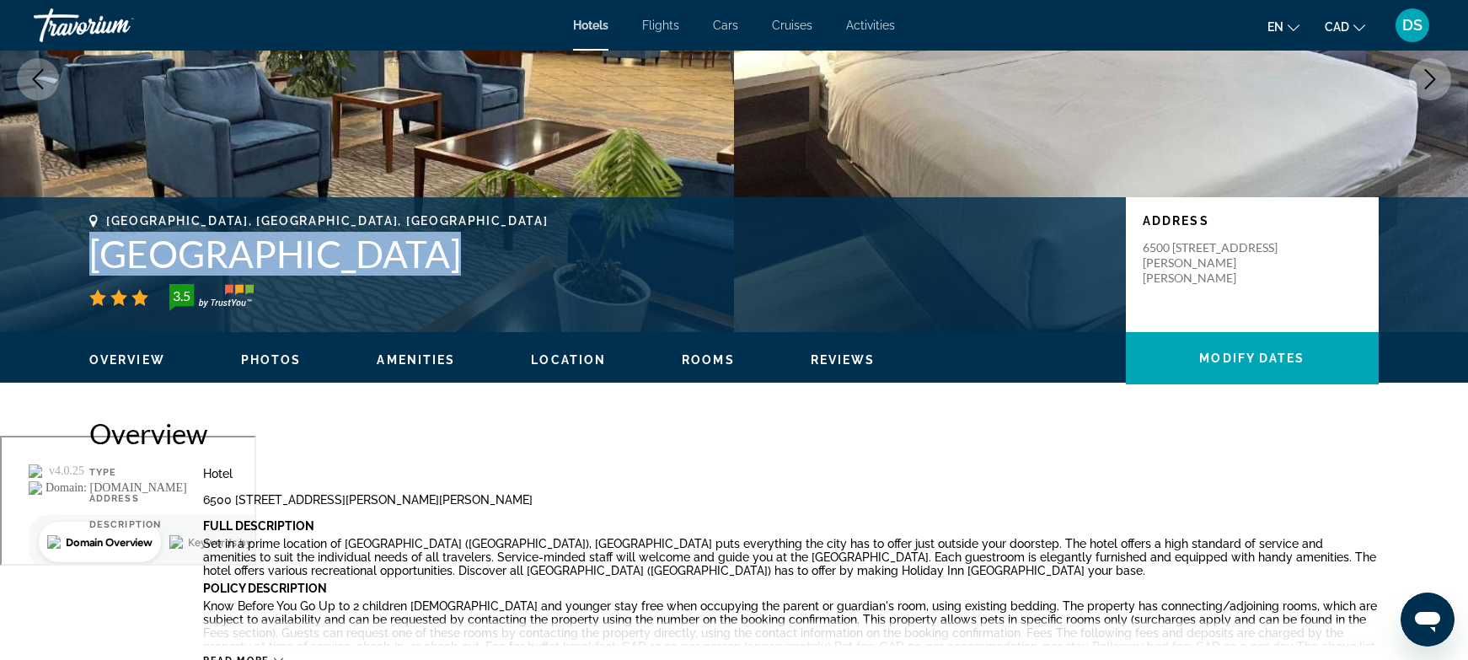
drag, startPoint x: 71, startPoint y: 234, endPoint x: 655, endPoint y: 282, distance: 586.0
click at [655, 282] on div "[GEOGRAPHIC_DATA], [GEOGRAPHIC_DATA], [GEOGRAPHIC_DATA] [GEOGRAPHIC_DATA] 3.5 A…" at bounding box center [734, 264] width 1357 height 101
click at [636, 249] on h1 "[GEOGRAPHIC_DATA]" at bounding box center [599, 254] width 1020 height 44
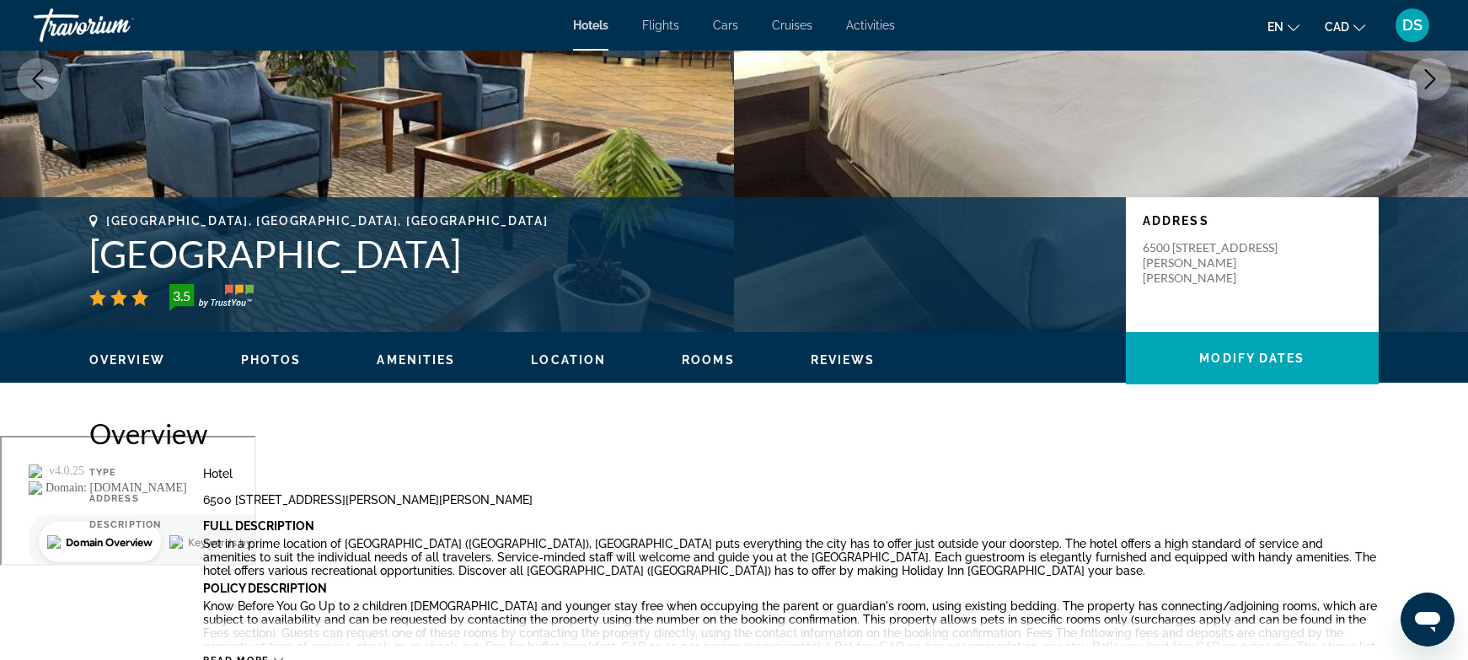
drag, startPoint x: 96, startPoint y: 251, endPoint x: 656, endPoint y: 264, distance: 559.8
click at [656, 264] on h1 "[GEOGRAPHIC_DATA]" at bounding box center [599, 254] width 1020 height 44
copy h1 "[GEOGRAPHIC_DATA]"
drag, startPoint x: 783, startPoint y: 219, endPoint x: 797, endPoint y: 226, distance: 15.8
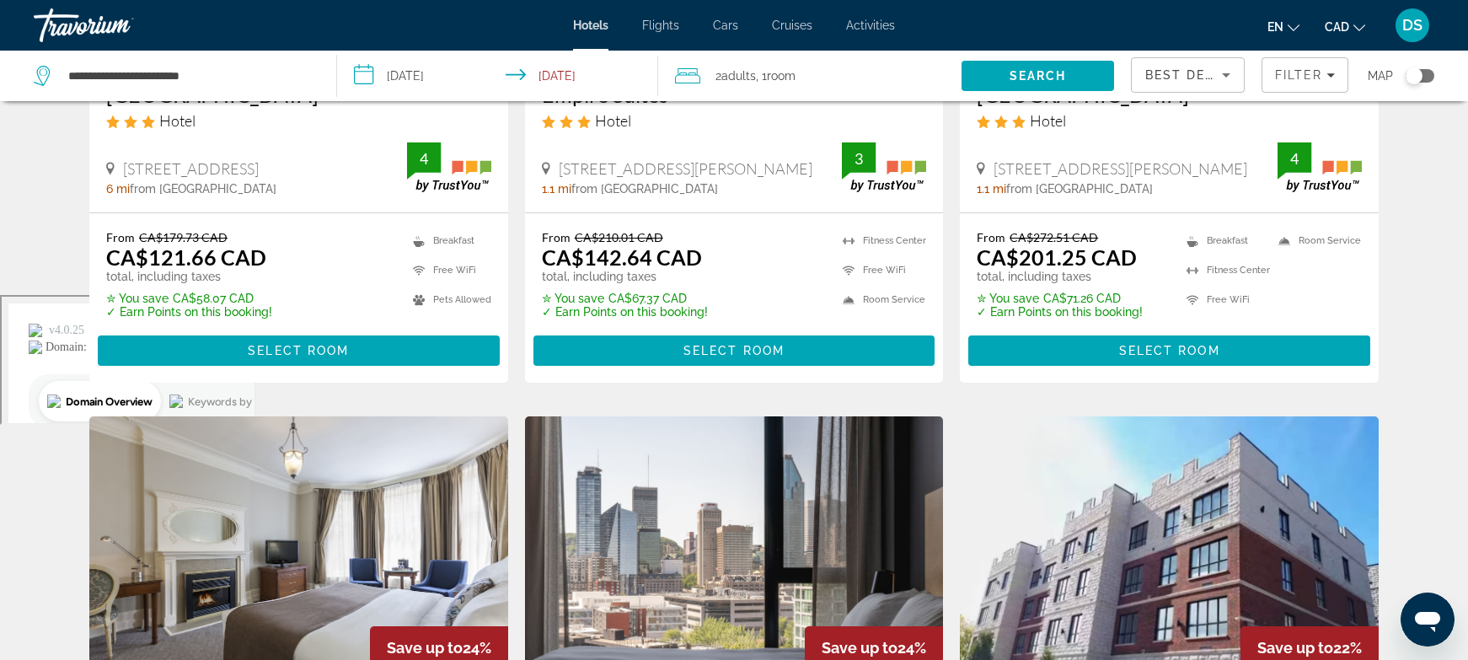
scroll to position [337, 0]
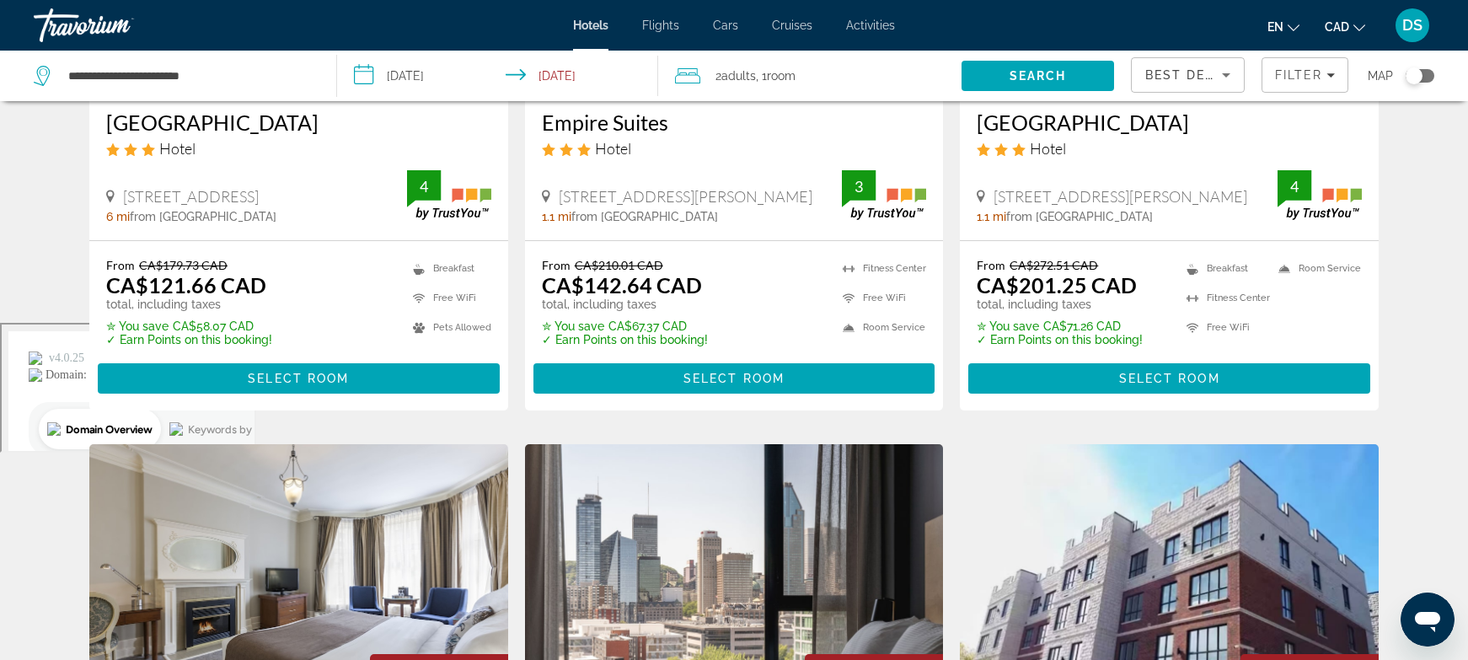
click at [1431, 71] on div "Toggle map" at bounding box center [1420, 75] width 29 height 13
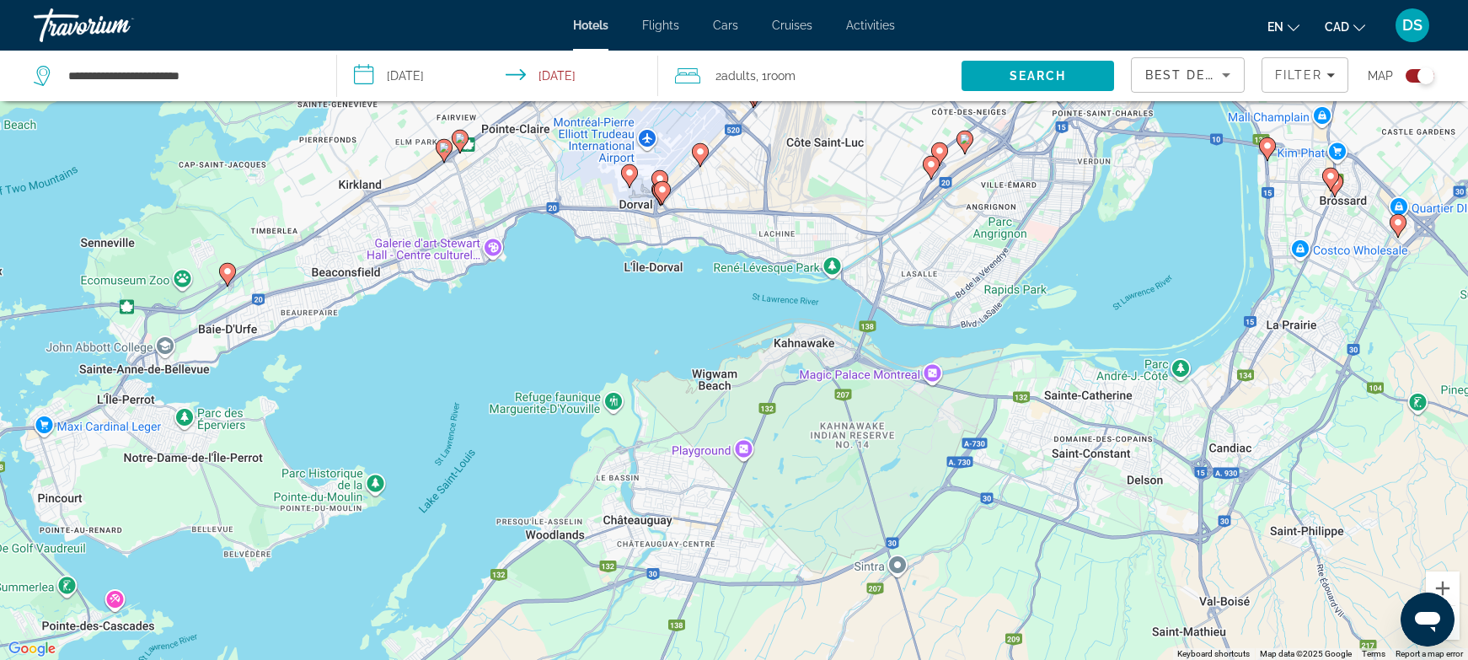
drag, startPoint x: 465, startPoint y: 351, endPoint x: 873, endPoint y: 688, distance: 528.7
click at [873, 659] on html "**********" at bounding box center [734, 295] width 1468 height 793
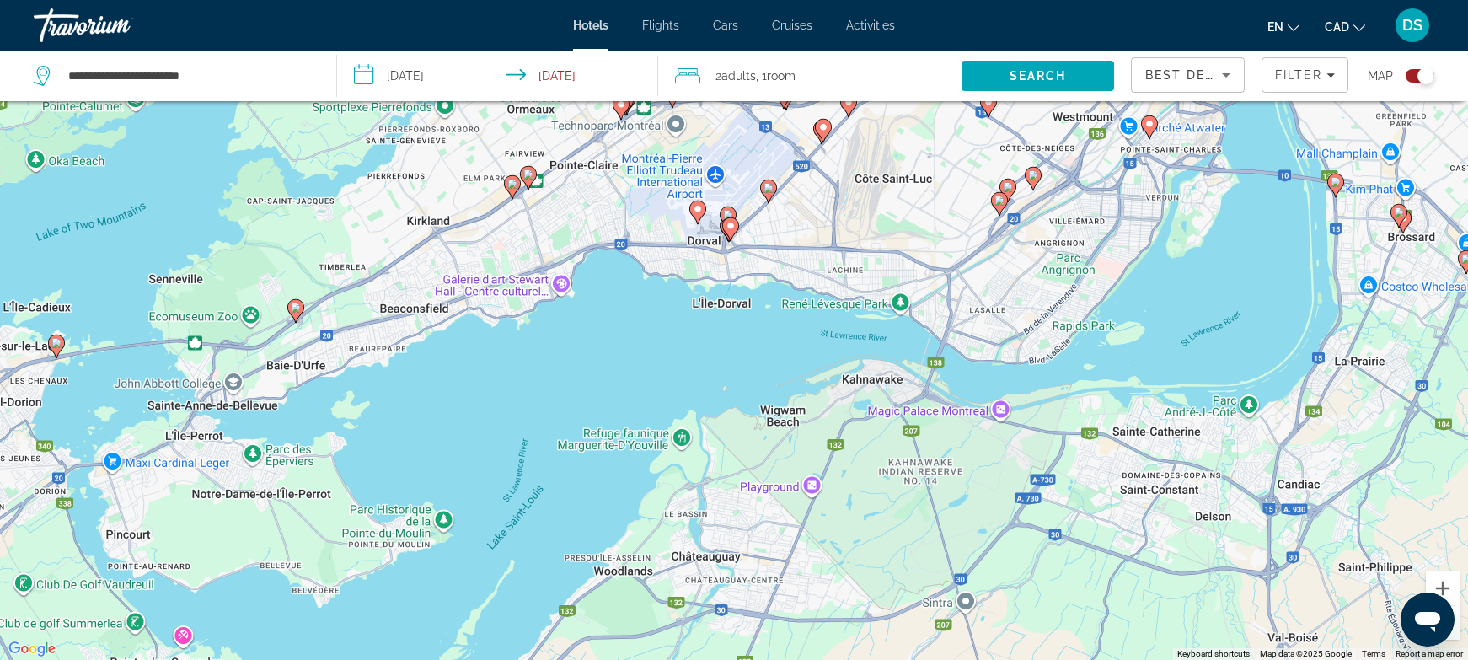
drag, startPoint x: 869, startPoint y: 189, endPoint x: 863, endPoint y: 328, distance: 139.2
click at [863, 328] on div "To activate drag with keyboard, press Alt + Enter. Once in keyboard drag state,…" at bounding box center [734, 330] width 1468 height 660
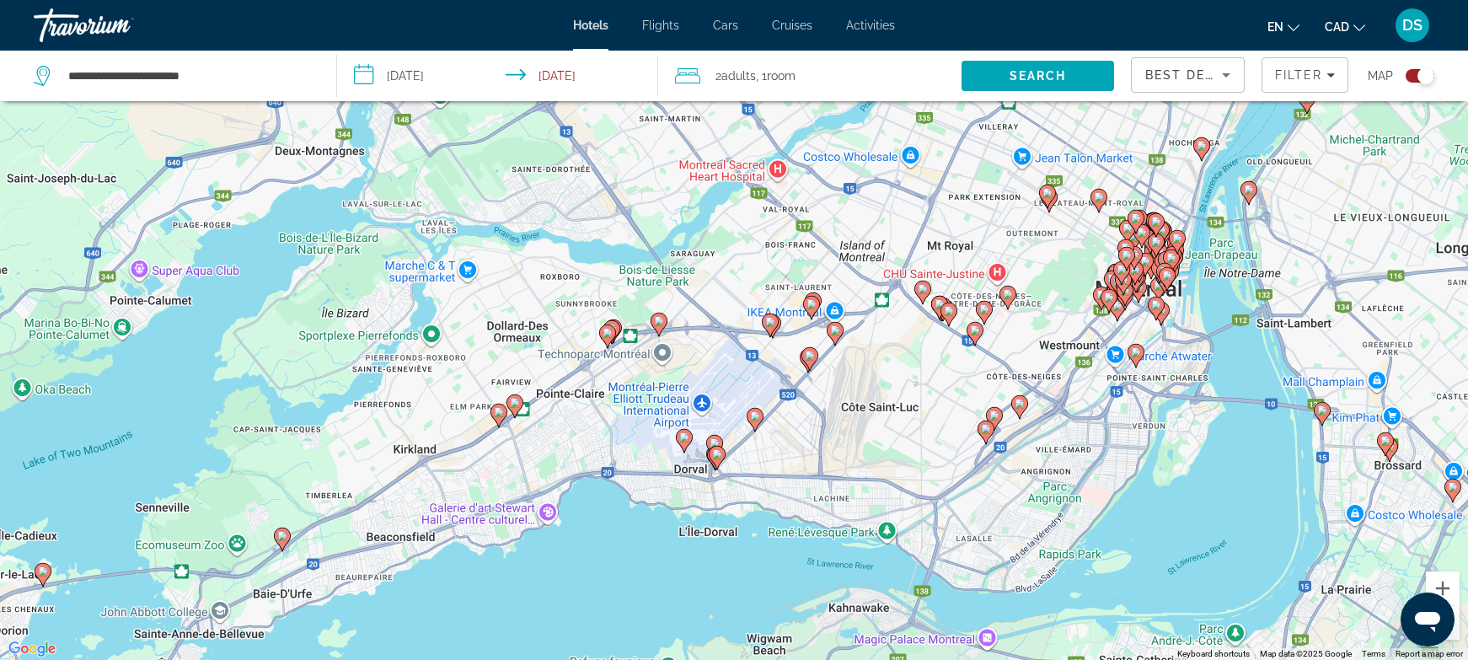
click at [811, 467] on div "To activate drag with keyboard, press Alt + Enter. Once in keyboard drag state,…" at bounding box center [734, 330] width 1468 height 660
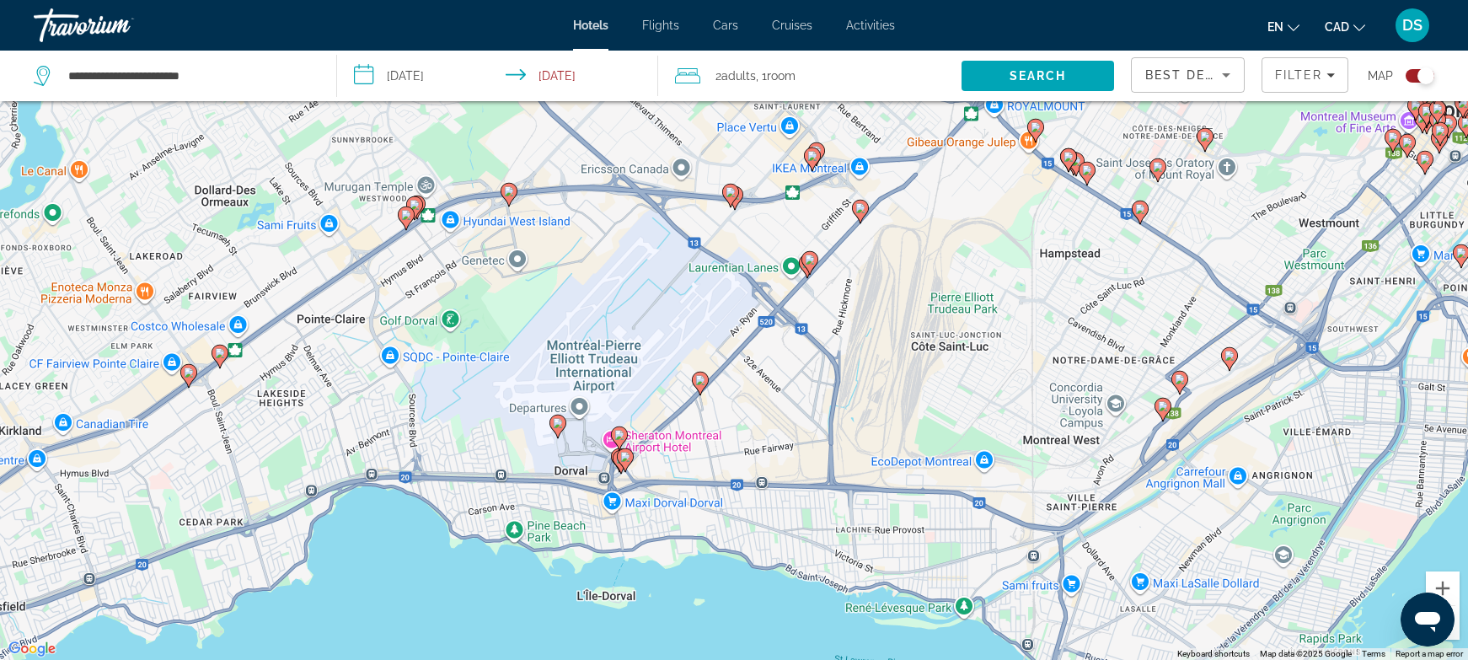
click at [705, 380] on image "Main content" at bounding box center [700, 380] width 10 height 10
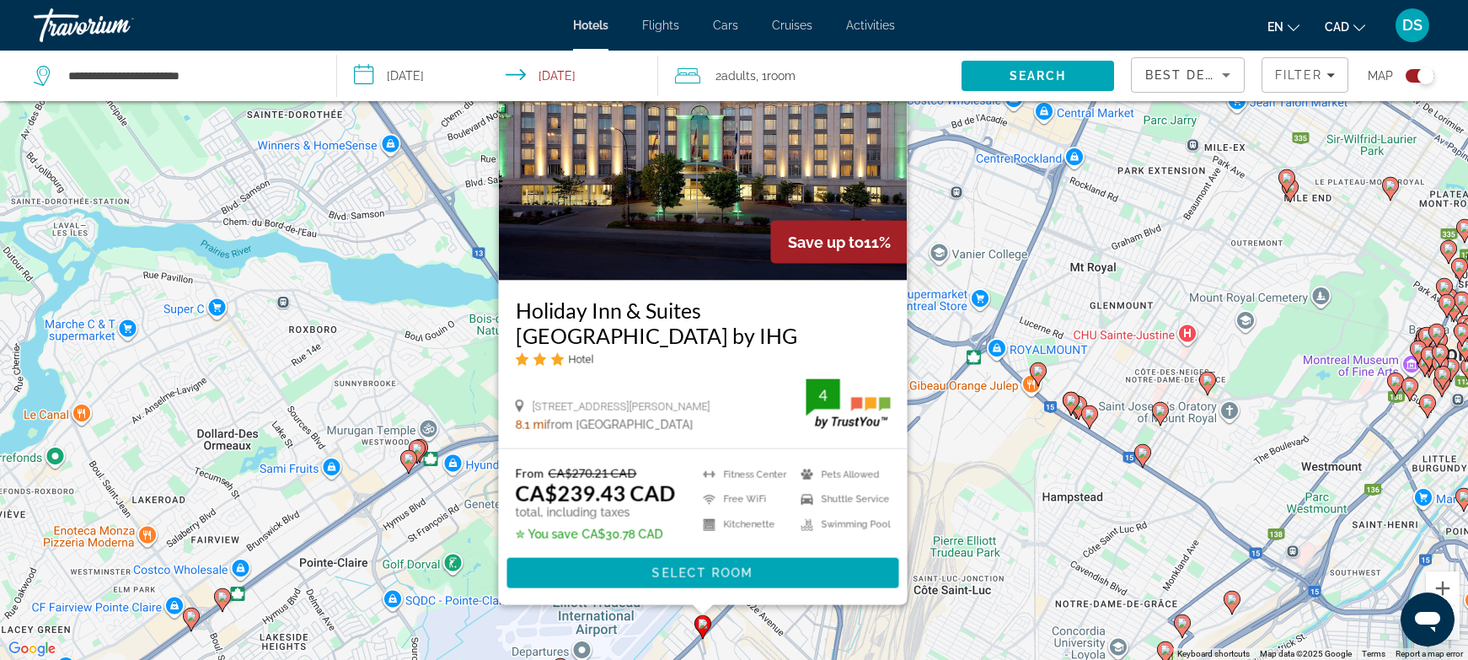
drag, startPoint x: 668, startPoint y: 627, endPoint x: 683, endPoint y: 503, distance: 124.7
click at [683, 503] on div "To activate drag with keyboard, press Alt + Enter. Once in keyboard drag state,…" at bounding box center [734, 330] width 1468 height 660
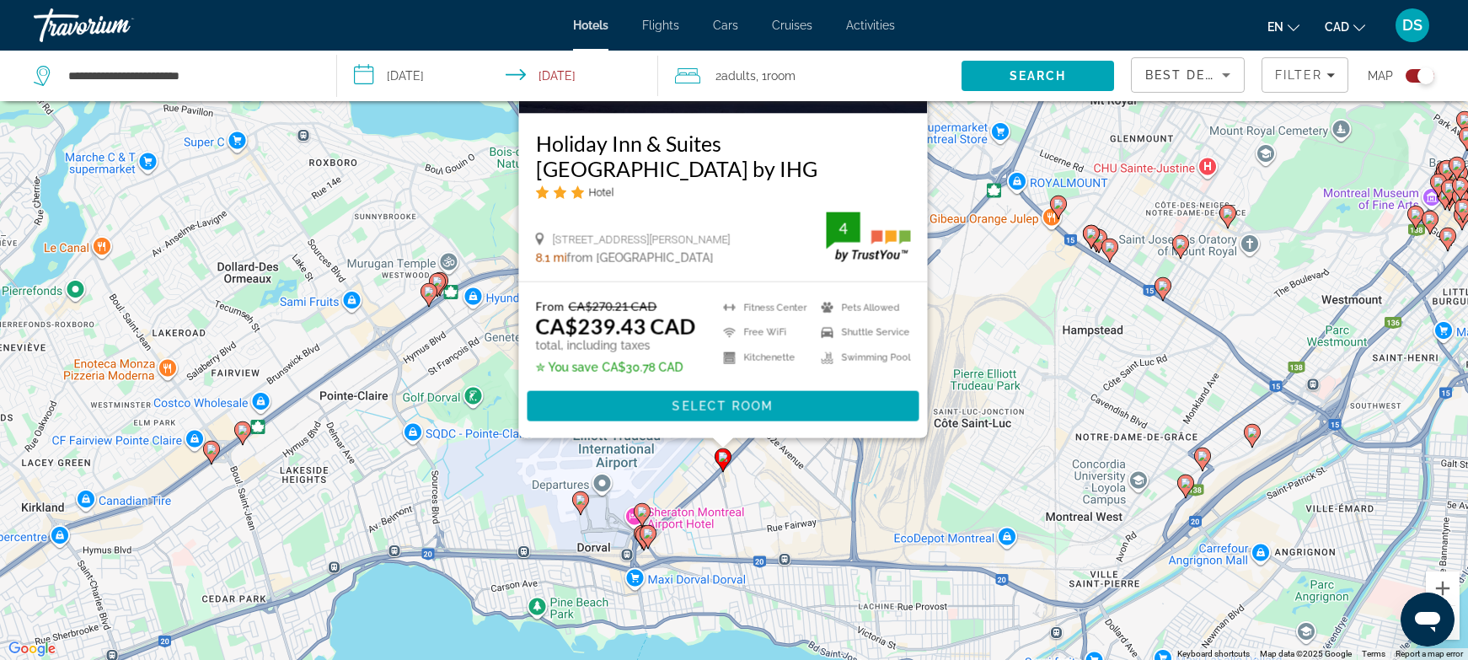
click at [654, 538] on icon "Main content" at bounding box center [648, 536] width 15 height 22
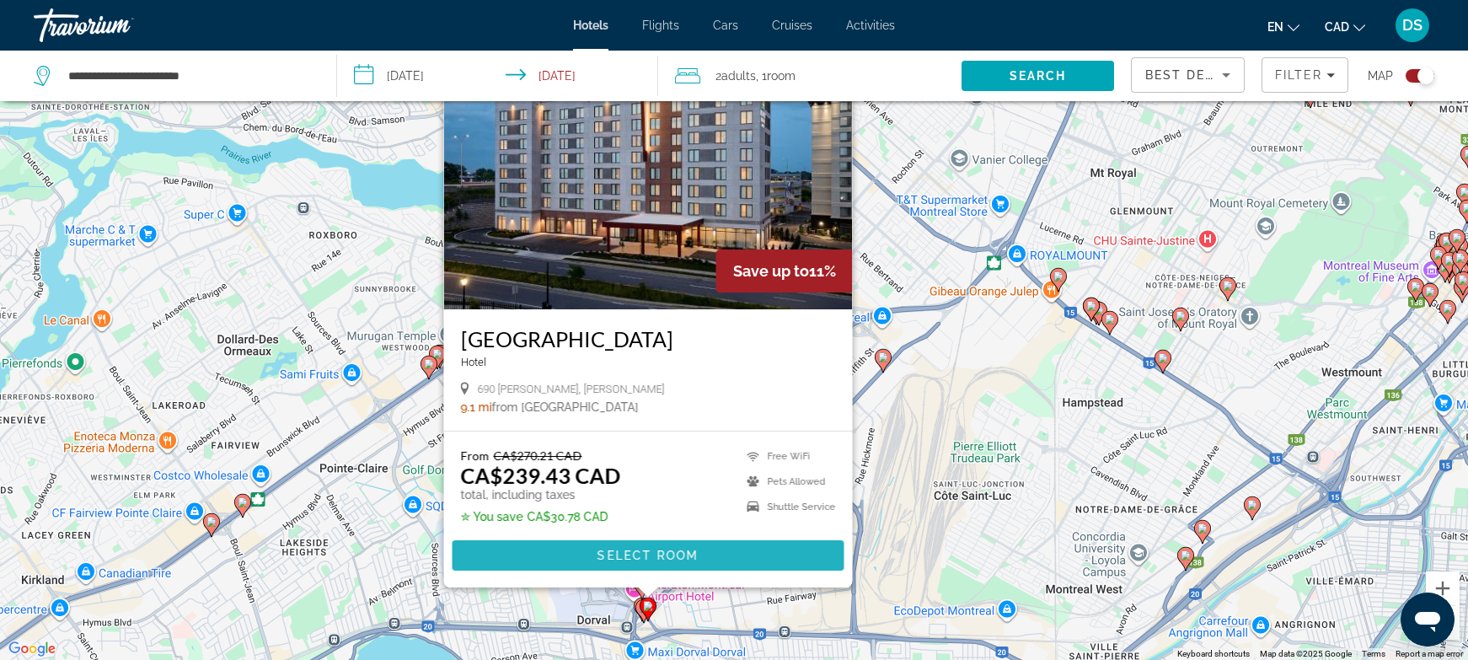
click at [627, 544] on span "Main content" at bounding box center [649, 555] width 392 height 40
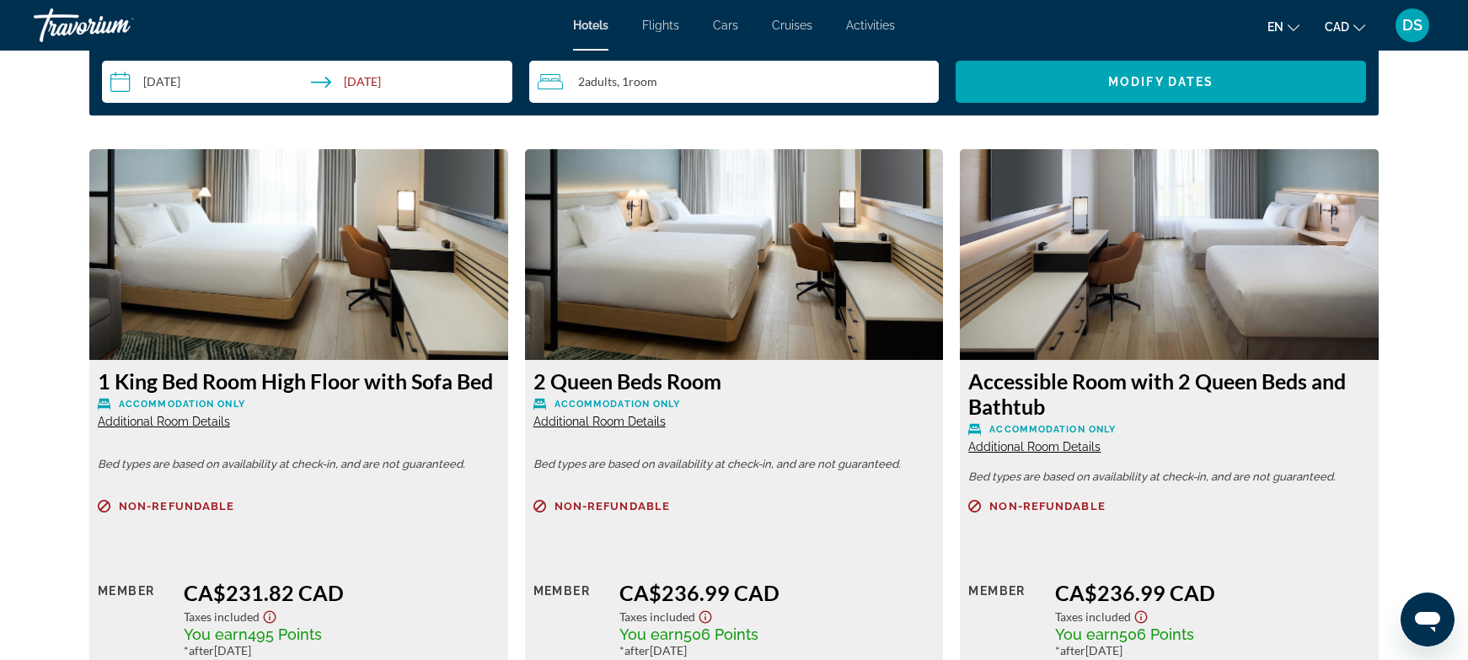
scroll to position [2416, 0]
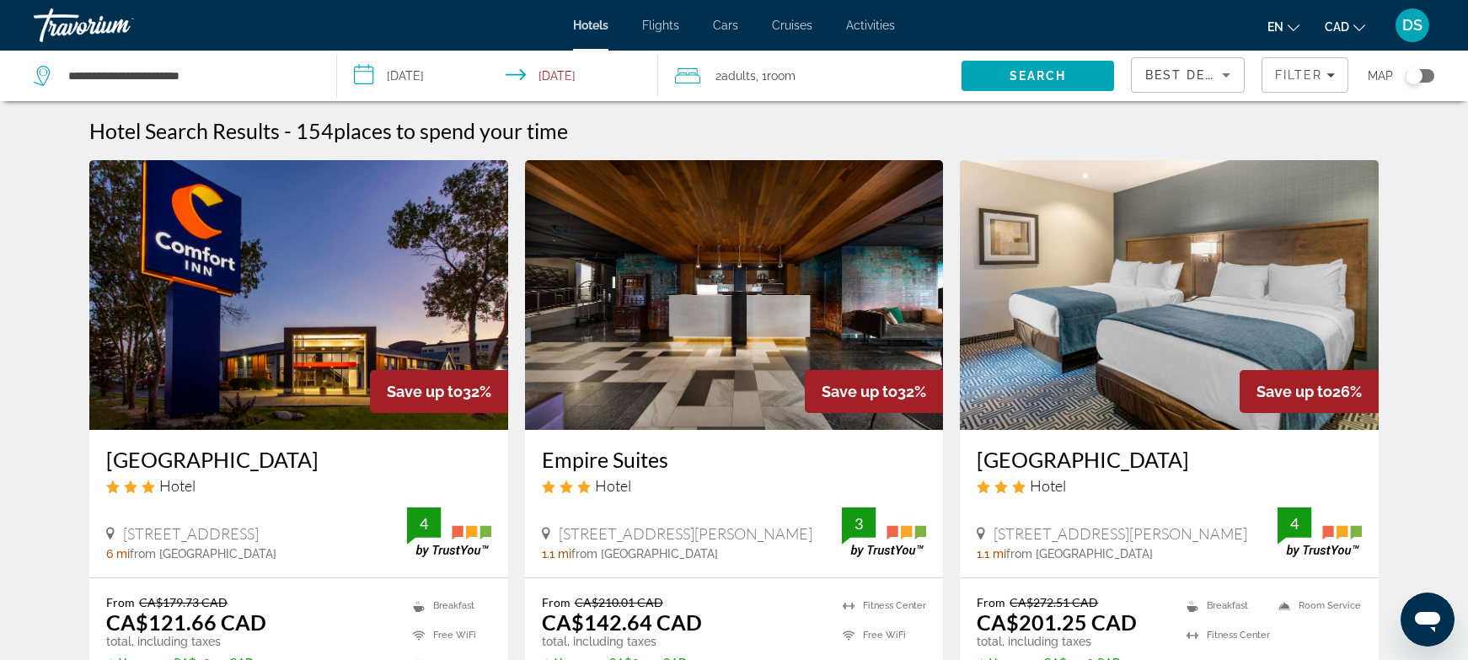
scroll to position [449, 0]
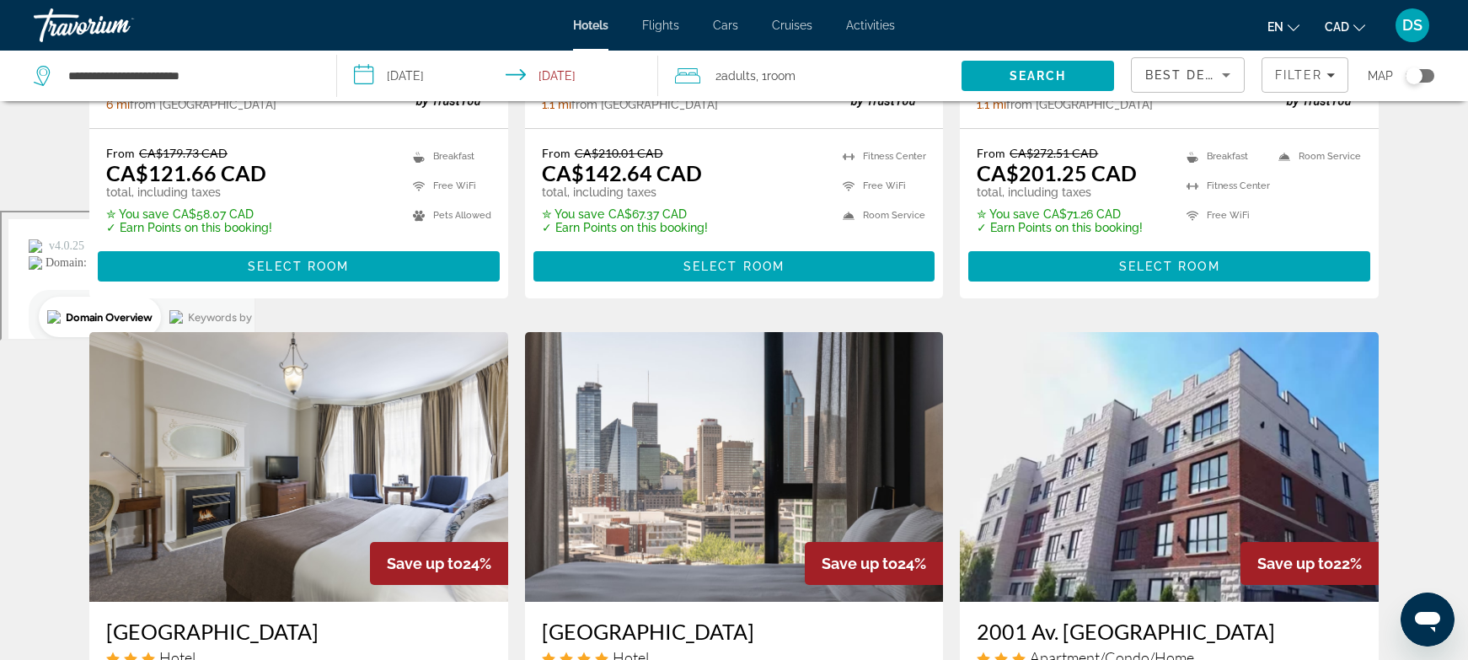
click at [1424, 73] on div "Toggle map" at bounding box center [1420, 75] width 29 height 13
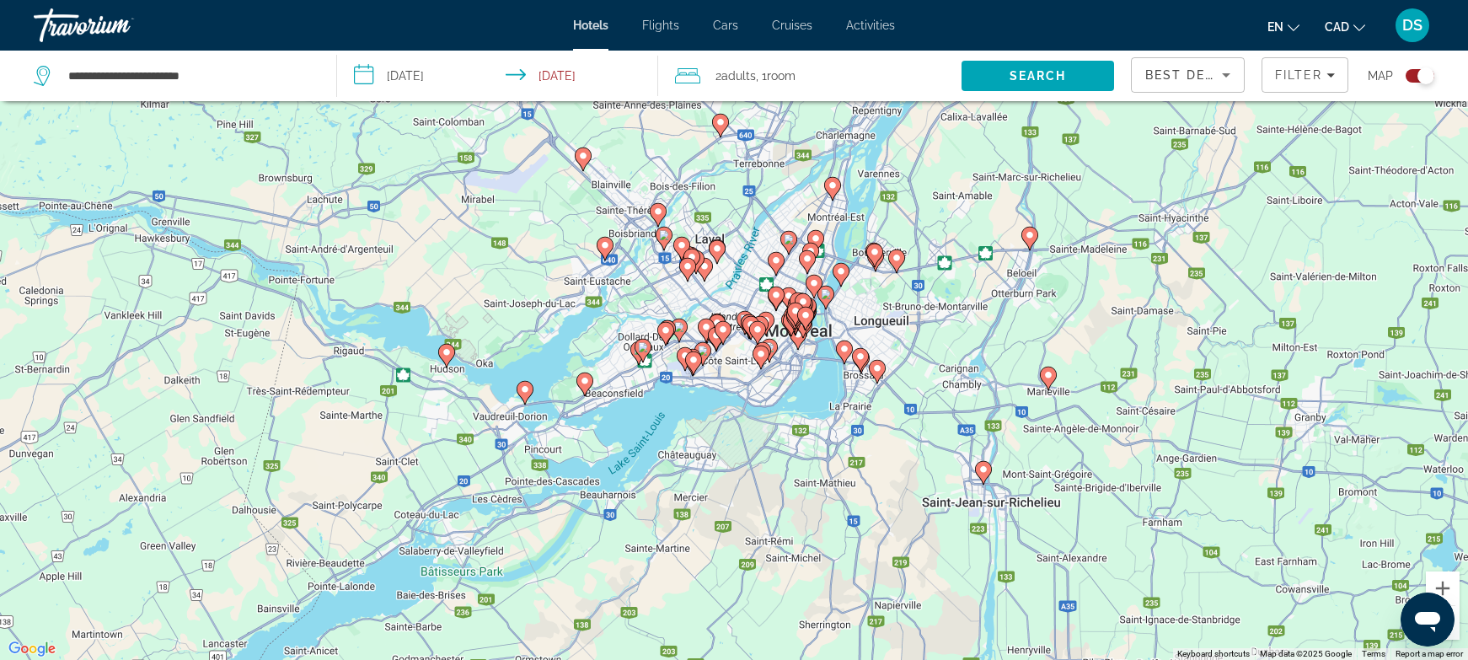
drag, startPoint x: 816, startPoint y: 438, endPoint x: 907, endPoint y: 339, distance: 134.8
click at [907, 338] on div "To activate drag with keyboard, press Alt + Enter. Once in keyboard drag state,…" at bounding box center [734, 330] width 1468 height 660
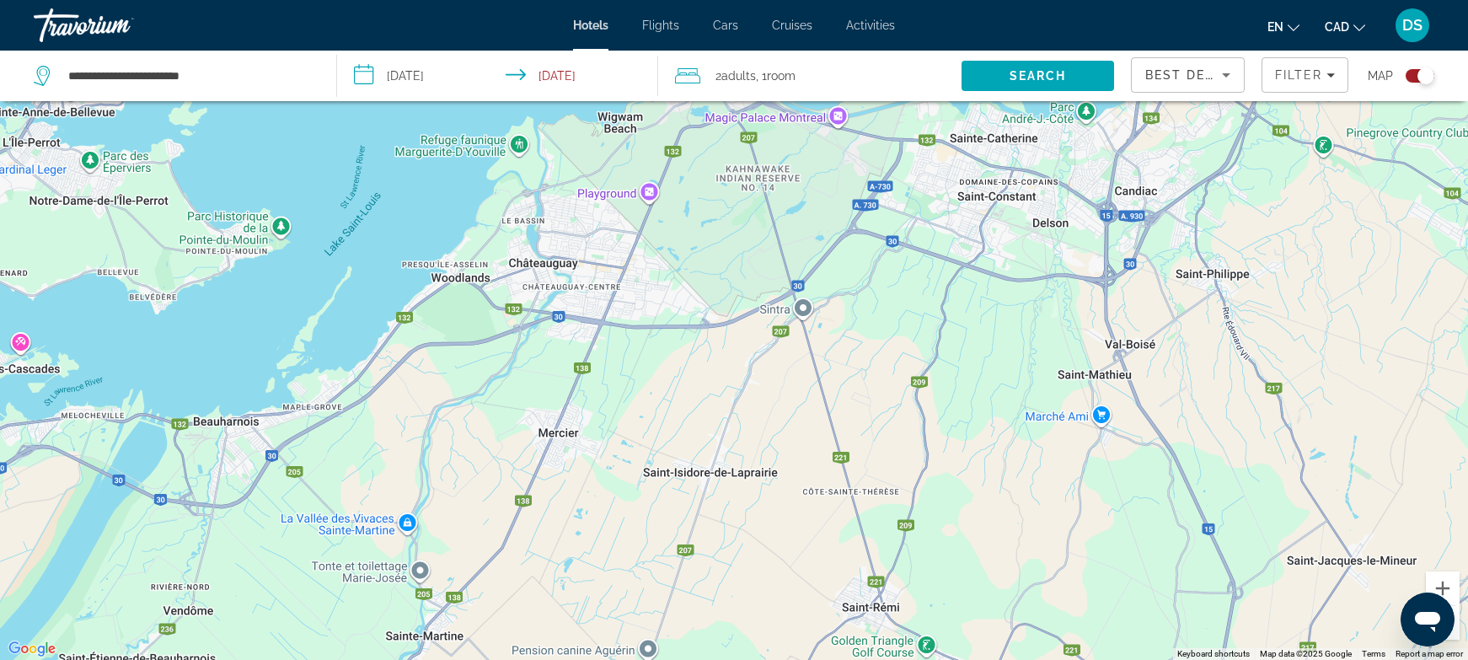
drag, startPoint x: 640, startPoint y: 153, endPoint x: 694, endPoint y: 514, distance: 365.6
click at [694, 515] on div "To activate drag with keyboard, press Alt + Enter. Once in keyboard drag state,…" at bounding box center [734, 330] width 1468 height 660
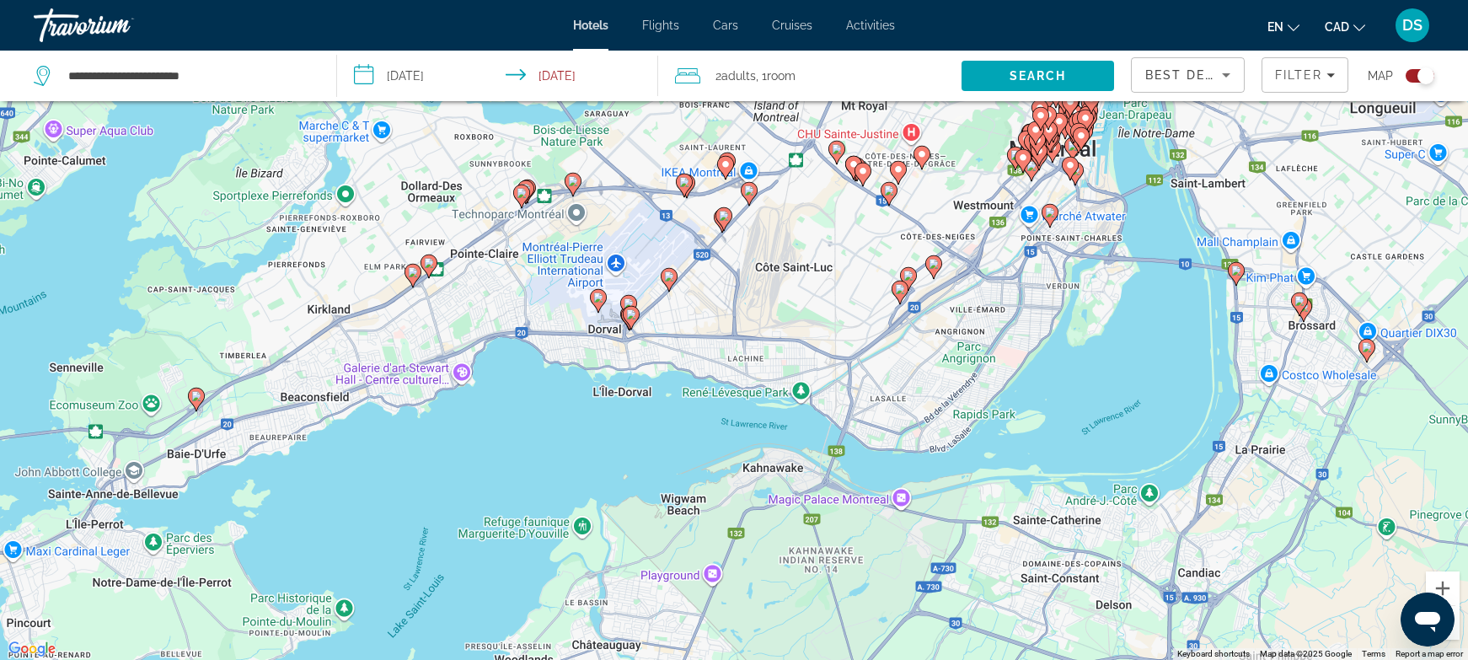
click at [430, 266] on image "Main content" at bounding box center [429, 263] width 10 height 10
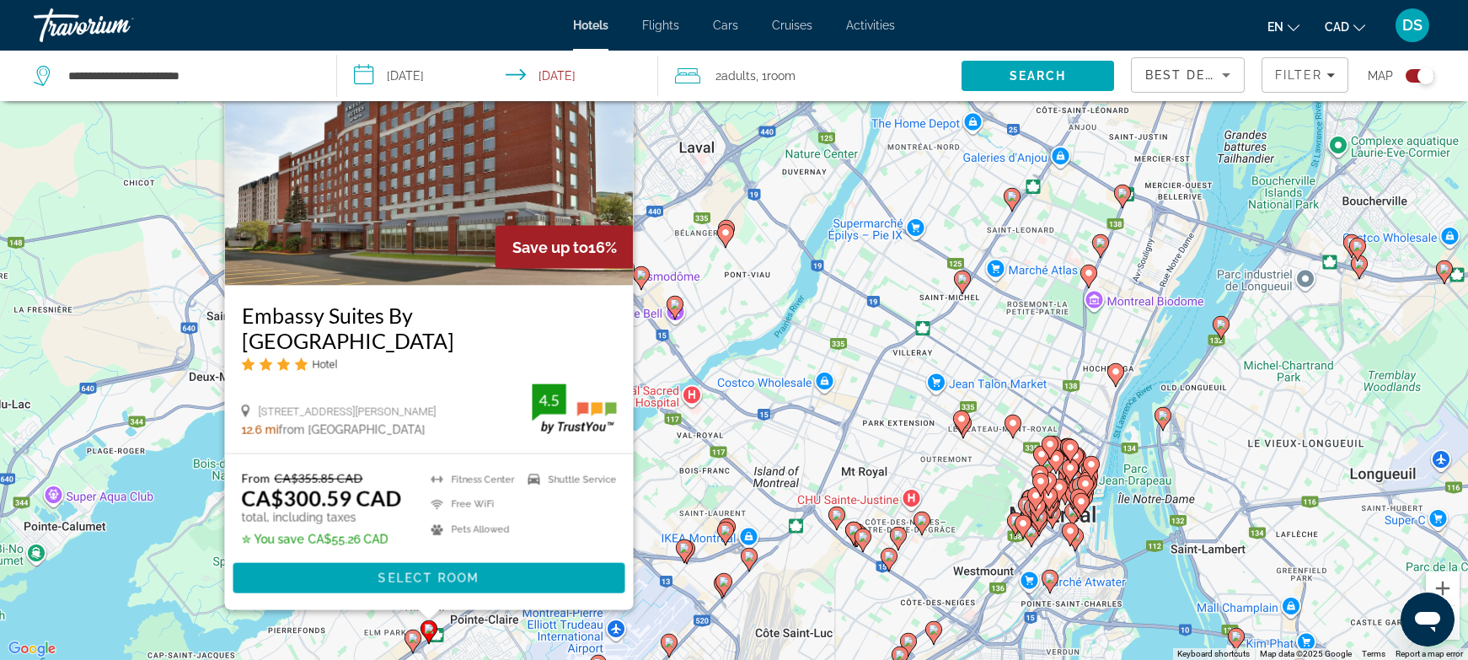
click at [413, 645] on icon "Main content" at bounding box center [412, 641] width 15 height 22
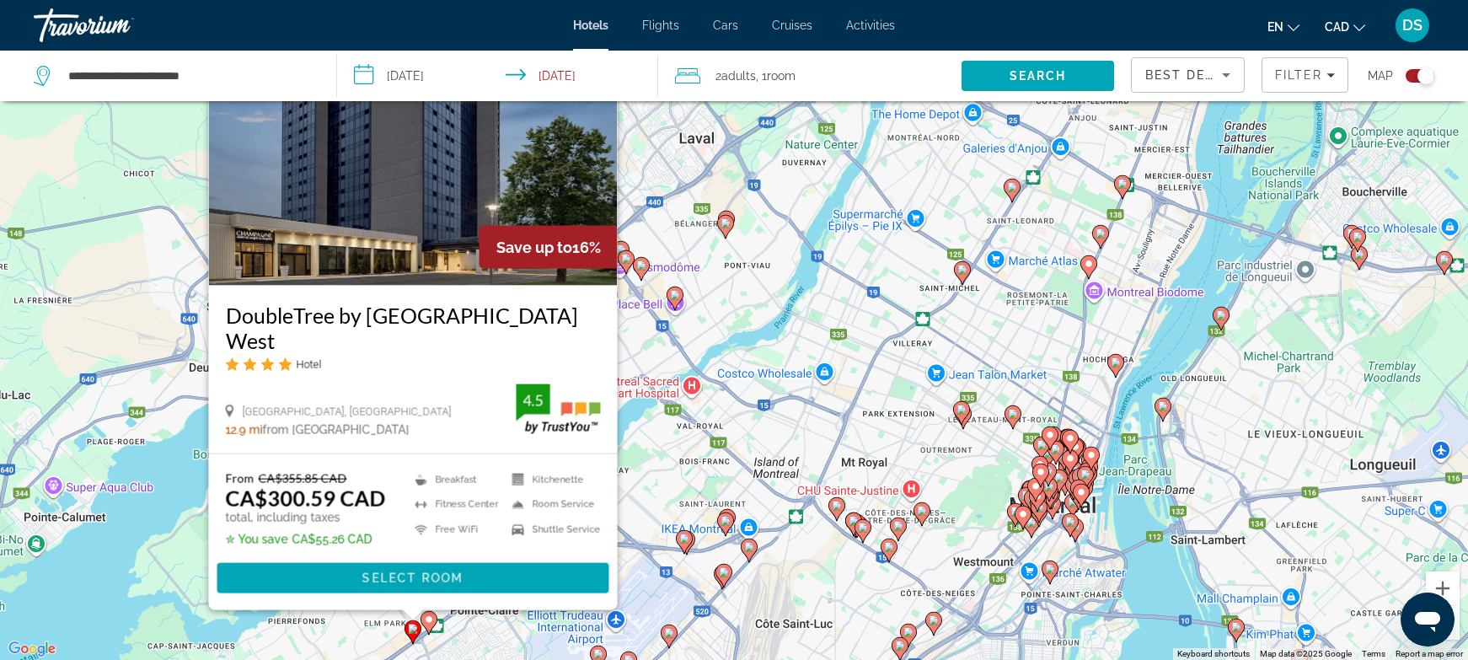
click at [496, 636] on div "To activate drag with keyboard, press Alt + Enter. Once in keyboard drag state,…" at bounding box center [734, 330] width 1468 height 660
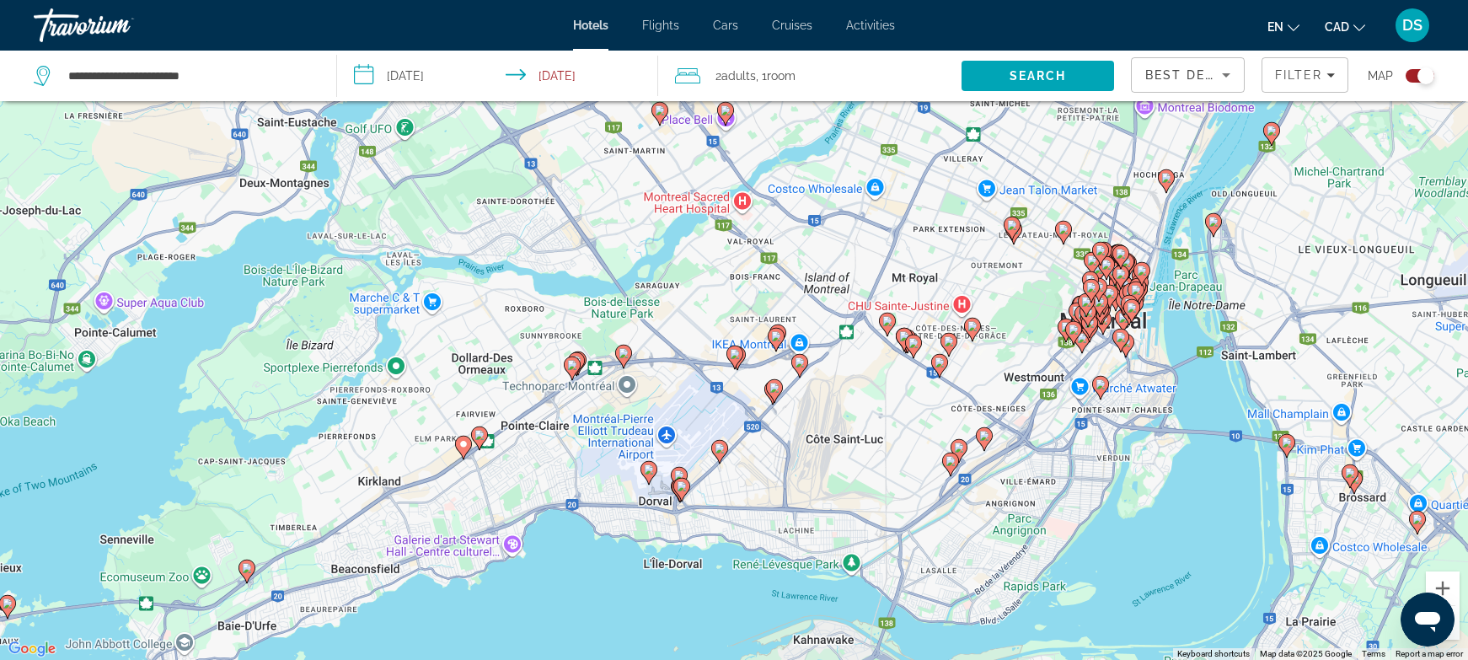
drag, startPoint x: 494, startPoint y: 620, endPoint x: 546, endPoint y: 449, distance: 178.9
click at [546, 449] on div "To activate drag with keyboard, press Alt + Enter. Once in keyboard drag state,…" at bounding box center [734, 330] width 1468 height 660
click at [570, 366] on image "Main content" at bounding box center [572, 365] width 10 height 10
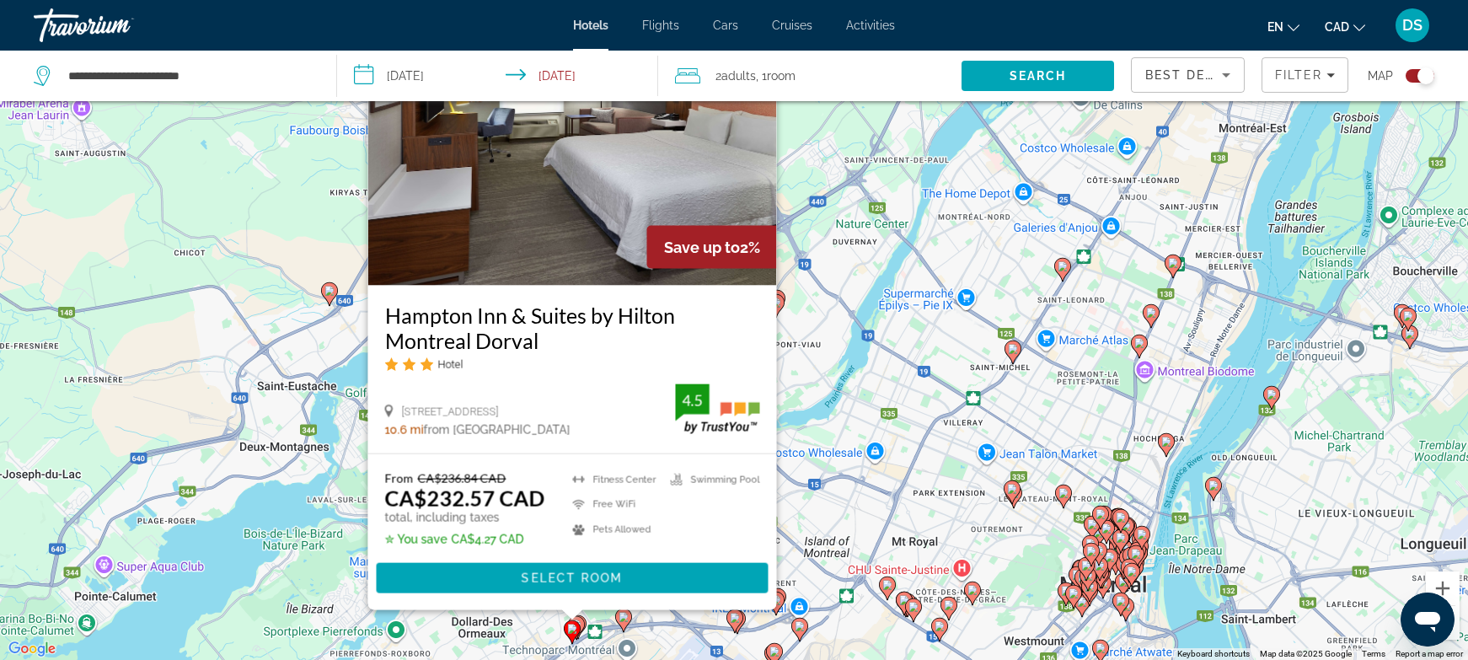
click at [578, 625] on icon "Main content" at bounding box center [572, 631] width 15 height 22
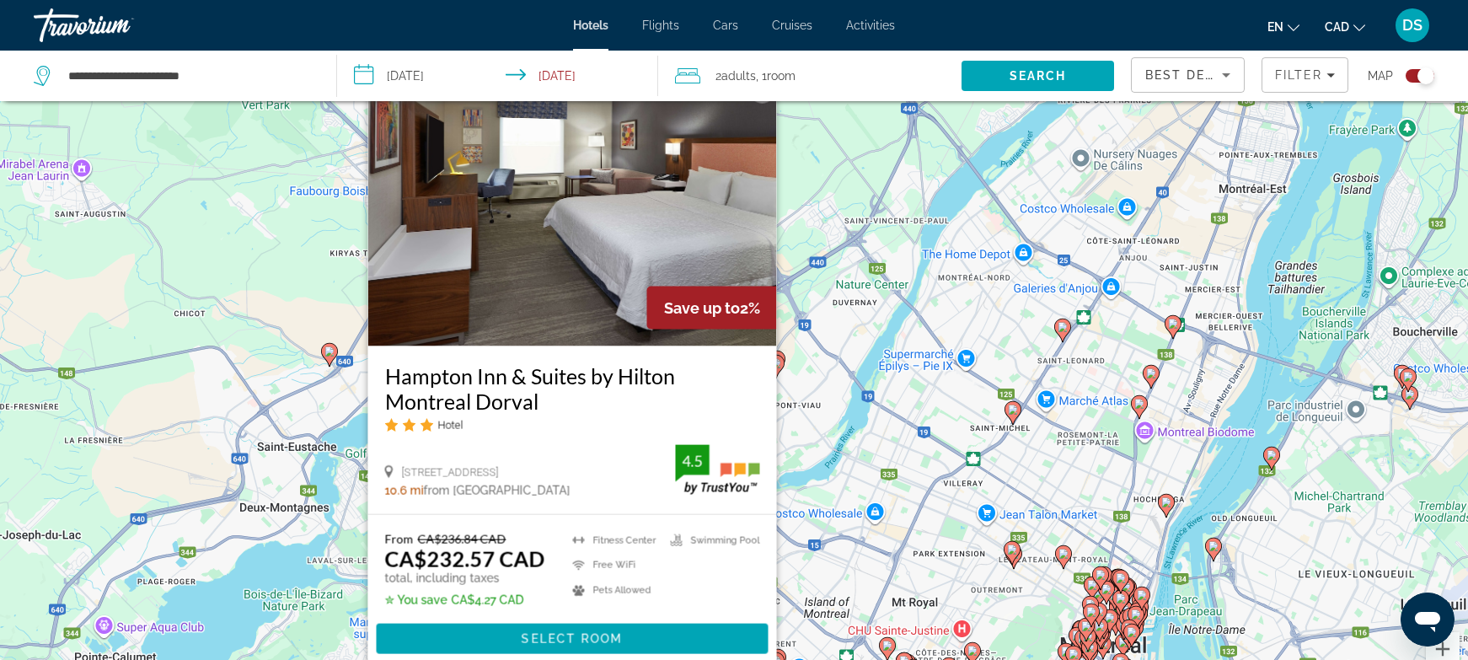
scroll to position [0, 0]
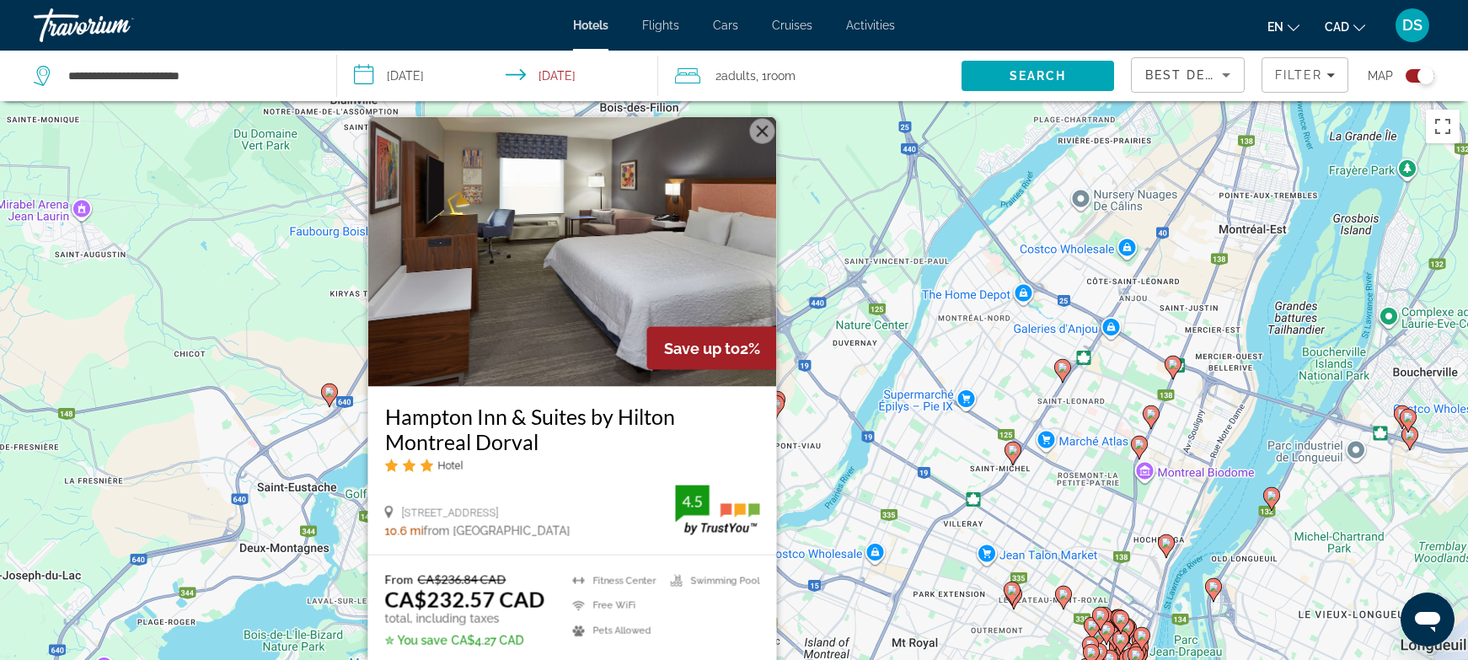
click at [851, 485] on div "To activate drag with keyboard, press Alt + Enter. Once in keyboard drag state,…" at bounding box center [734, 431] width 1468 height 660
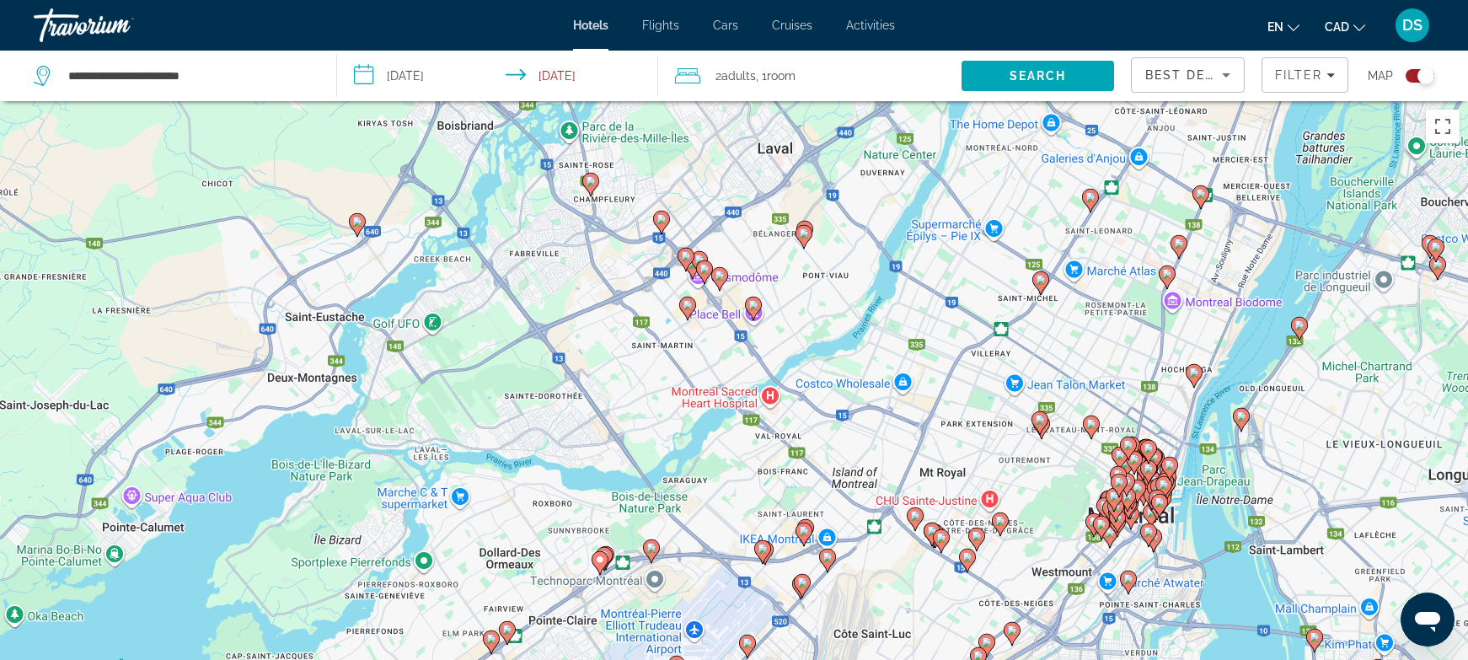
drag, startPoint x: 812, startPoint y: 612, endPoint x: 791, endPoint y: 369, distance: 243.6
click at [856, 319] on div "To activate drag with keyboard, press Alt + Enter. Once in keyboard drag state,…" at bounding box center [734, 431] width 1468 height 660
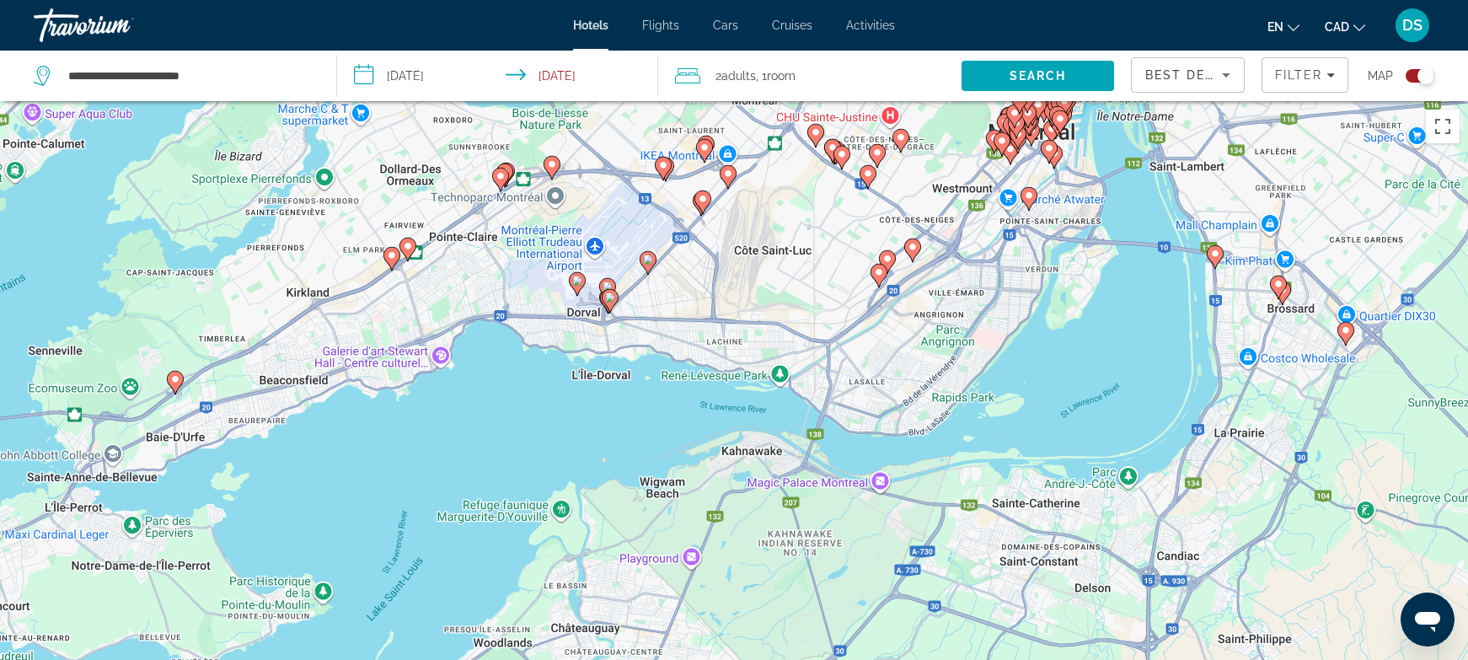
click at [494, 217] on div "To activate drag with keyboard, press Alt + Enter. Once in keyboard drag state,…" at bounding box center [734, 431] width 1468 height 660
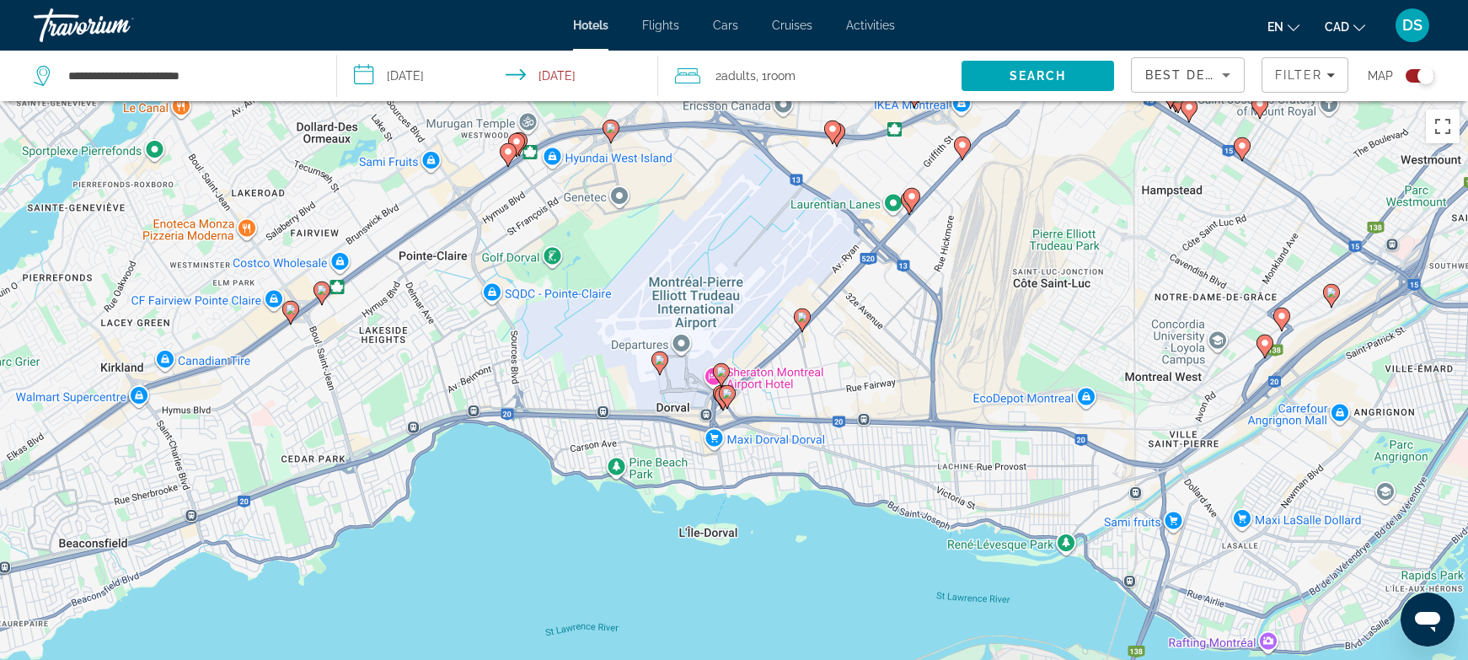
click at [515, 147] on icon "Main content" at bounding box center [508, 154] width 17 height 24
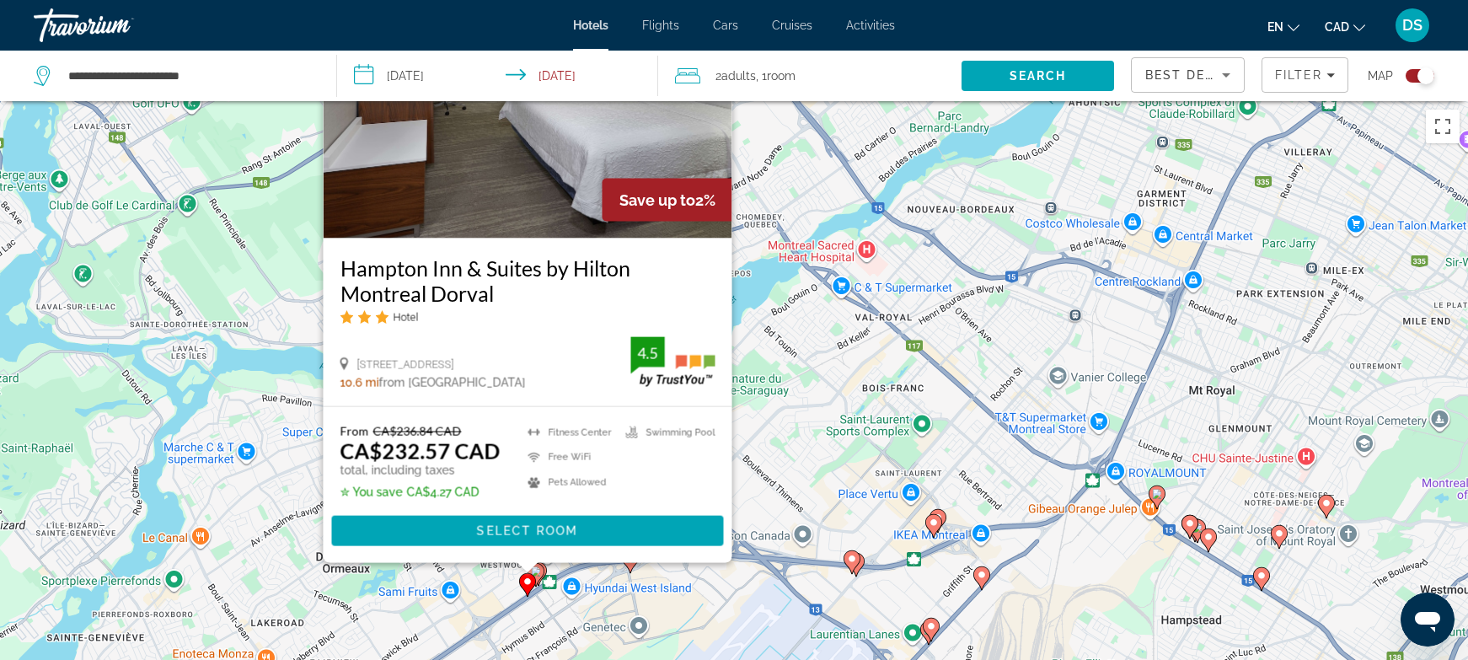
drag, startPoint x: 797, startPoint y: 496, endPoint x: 752, endPoint y: 364, distance: 138.9
click at [814, 303] on div "To activate drag with keyboard, press Alt + Enter. Once in keyboard drag state,…" at bounding box center [734, 431] width 1468 height 660
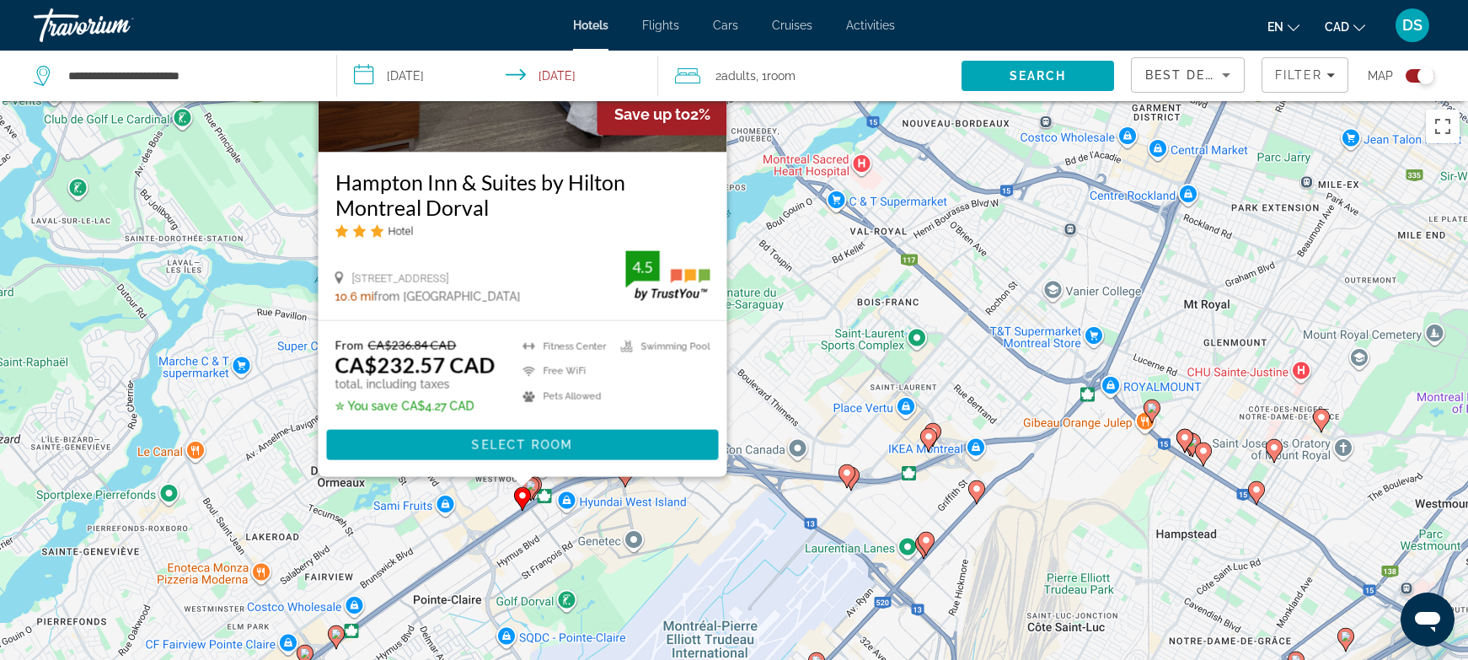
click at [624, 482] on icon "Main content" at bounding box center [625, 475] width 15 height 22
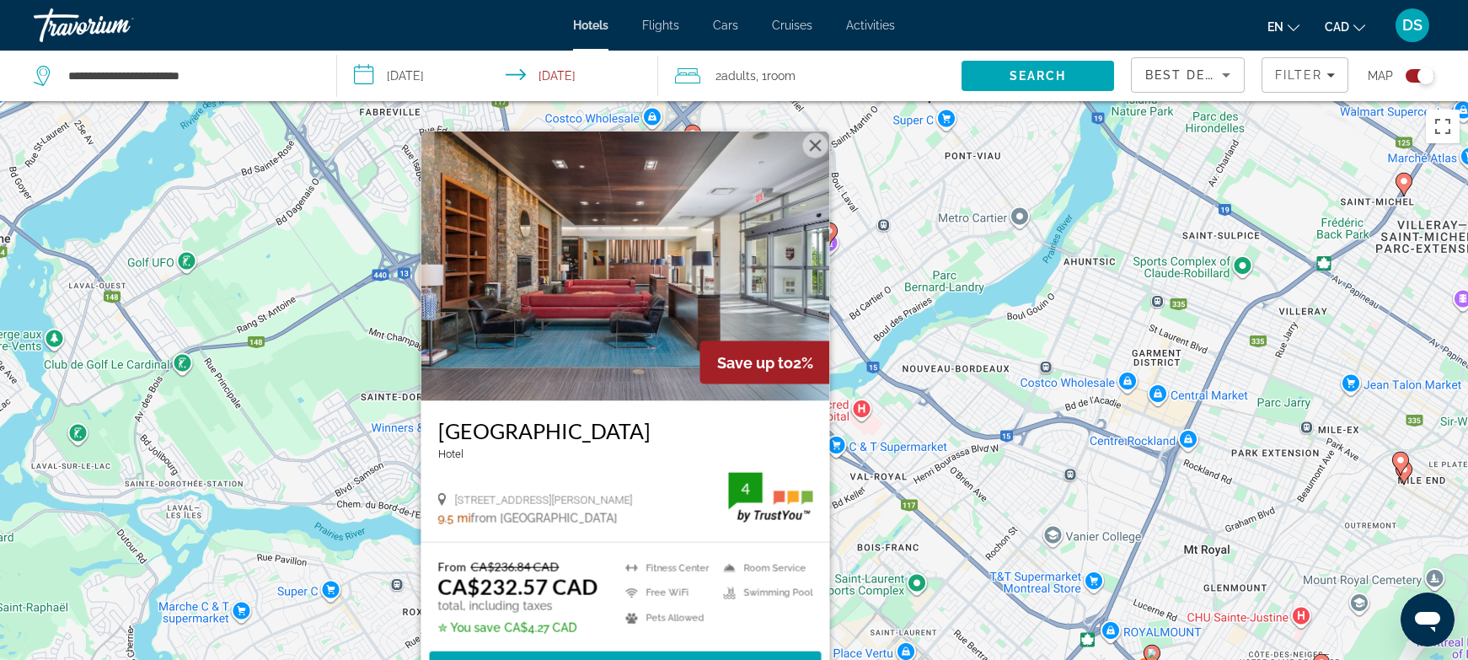
click at [394, 593] on div "To activate drag with keyboard, press Alt + Enter. Once in keyboard drag state,…" at bounding box center [734, 431] width 1468 height 660
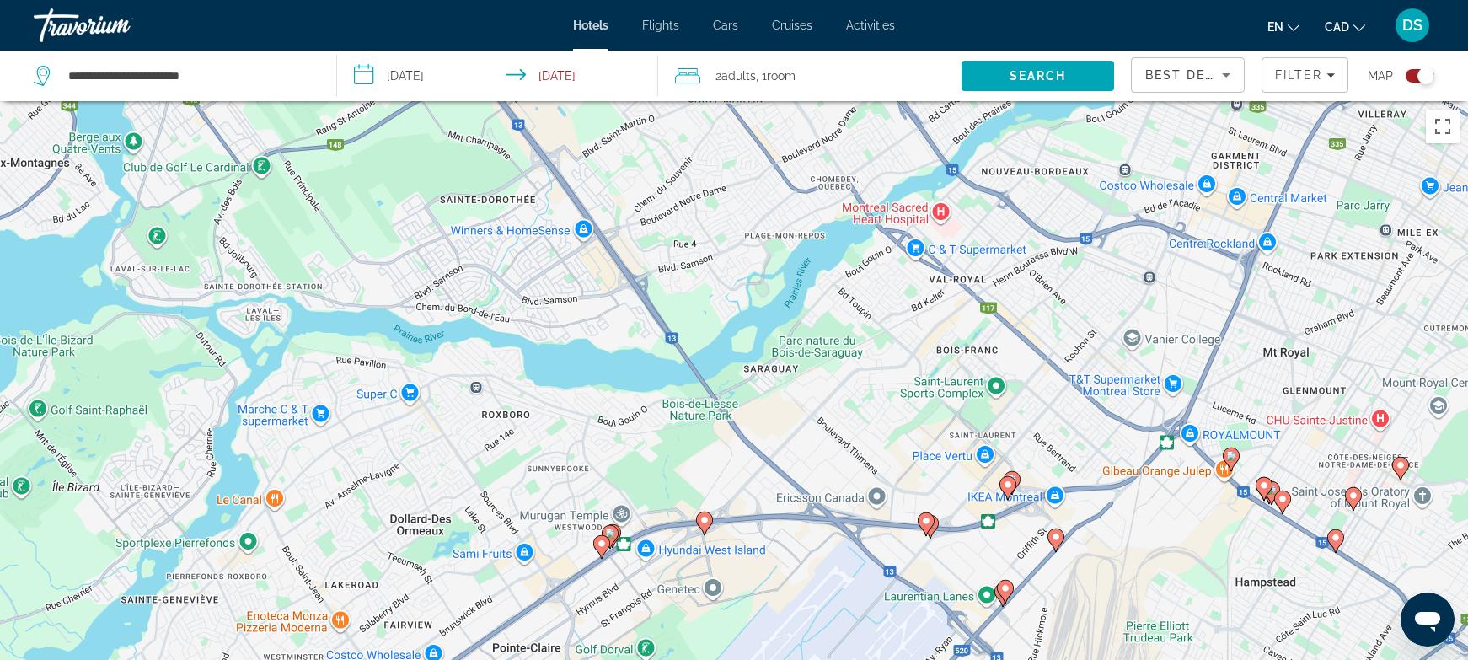
drag, startPoint x: 432, startPoint y: 509, endPoint x: 650, endPoint y: 468, distance: 221.3
click at [472, 394] on div "To activate drag with keyboard, press Alt + Enter. Once in keyboard drag state,…" at bounding box center [734, 431] width 1468 height 660
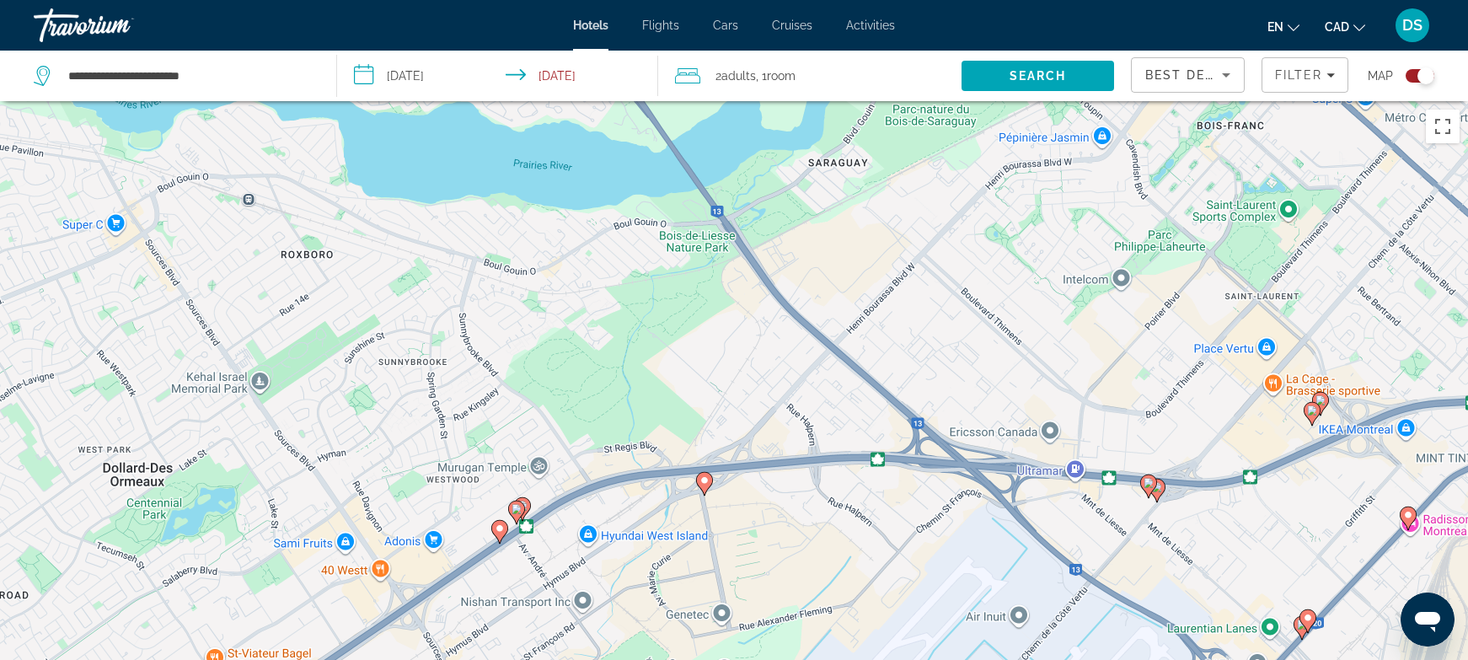
click at [523, 509] on icon "Main content" at bounding box center [516, 512] width 15 height 22
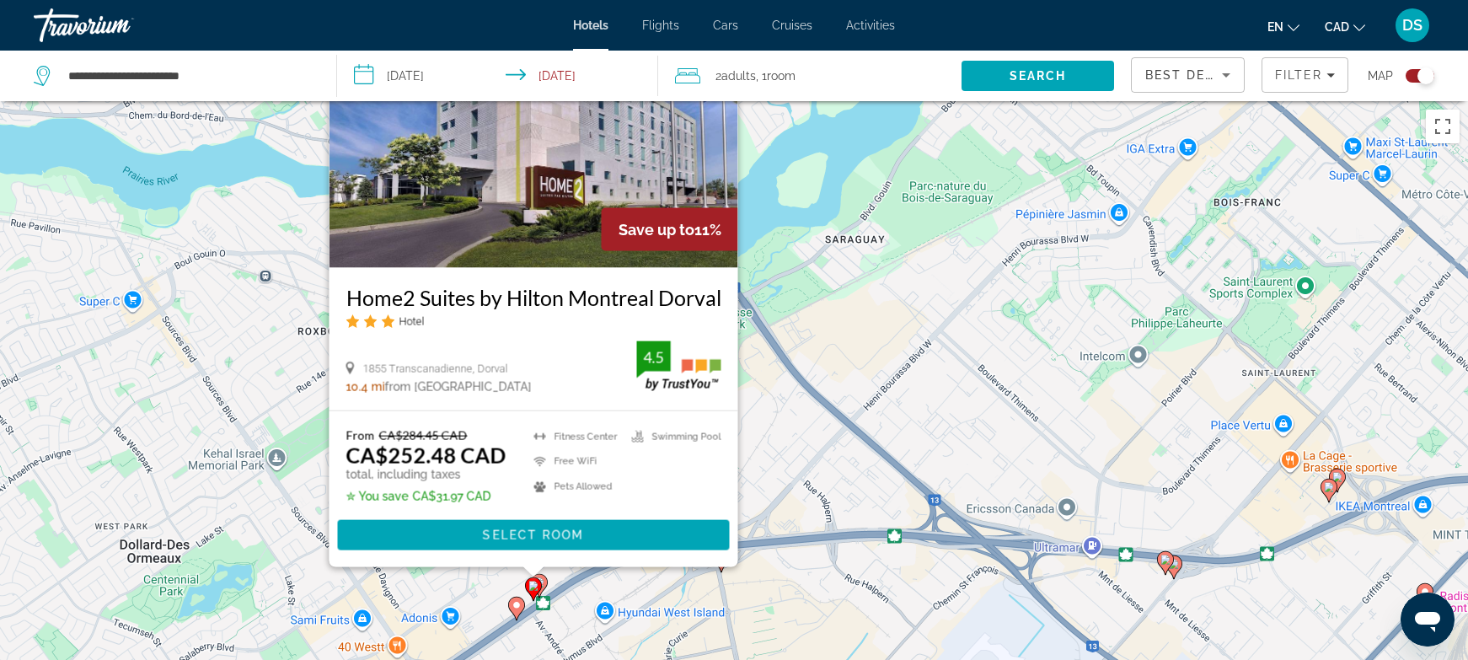
drag, startPoint x: 737, startPoint y: 523, endPoint x: 710, endPoint y: 423, distance: 103.1
click at [753, 379] on div "To activate drag with keyboard, press Alt + Enter. Once in keyboard drag state,…" at bounding box center [734, 431] width 1468 height 660
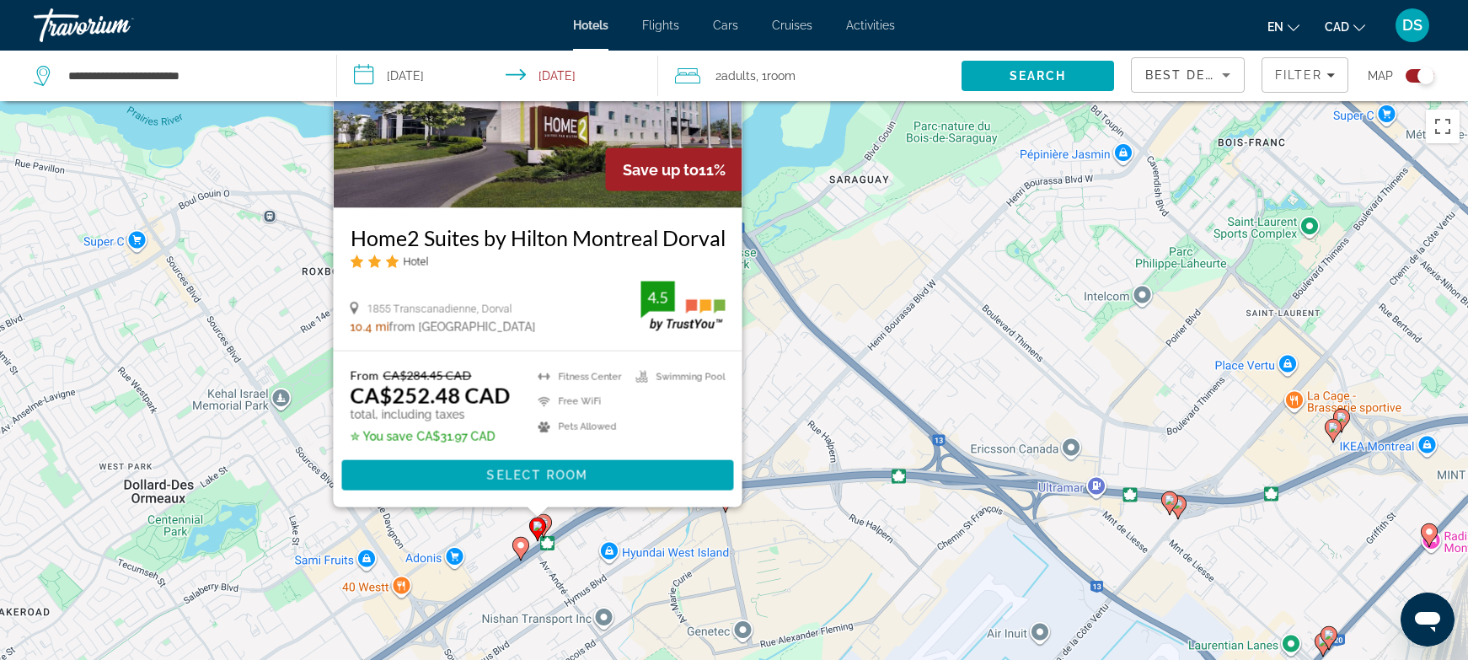
click at [562, 521] on div "To activate drag with keyboard, press Alt + Enter. Once in keyboard drag state,…" at bounding box center [734, 431] width 1468 height 660
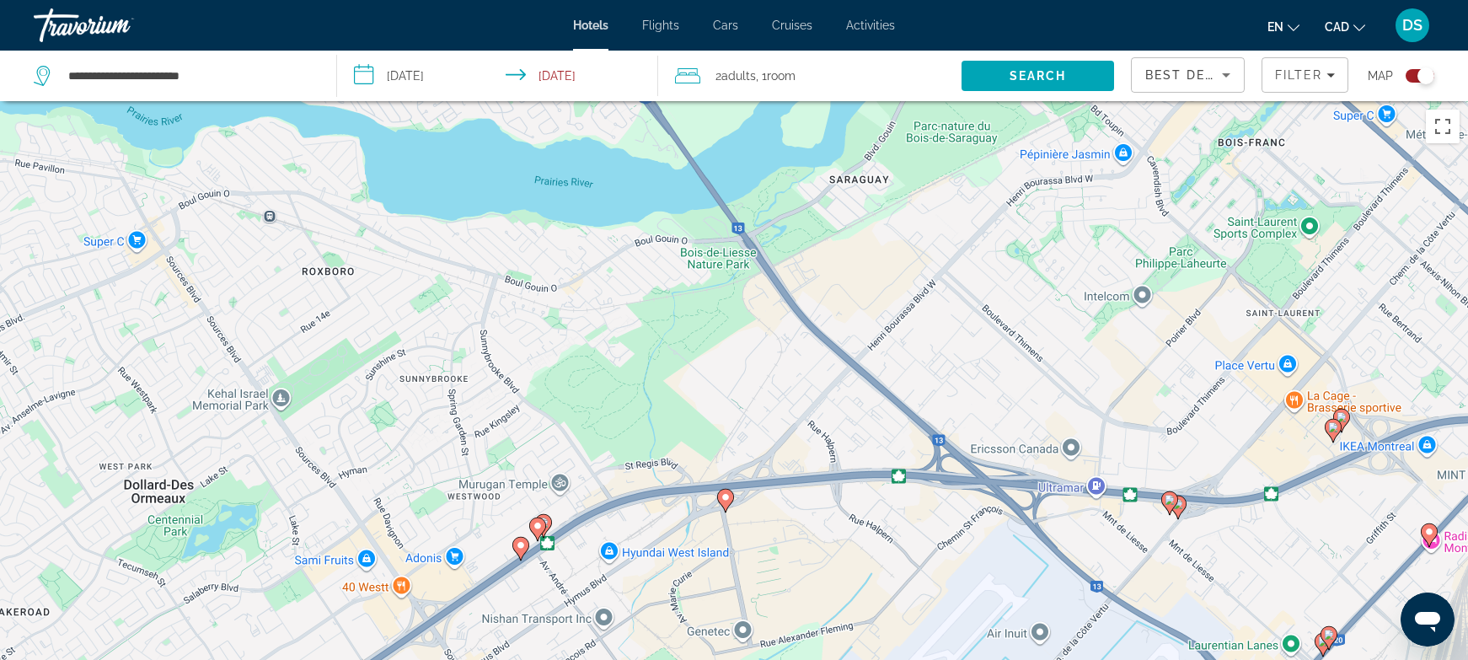
click at [551, 525] on icon "Main content" at bounding box center [543, 525] width 17 height 24
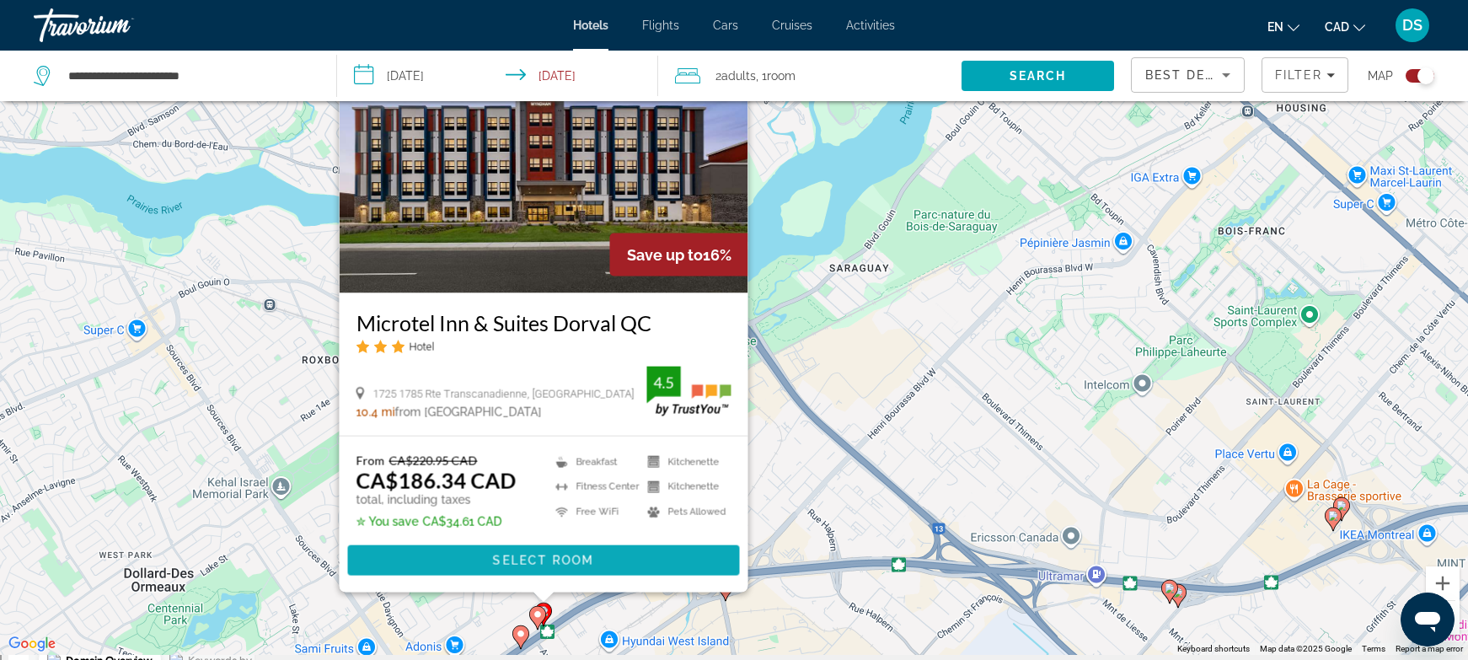
scroll to position [112, 0]
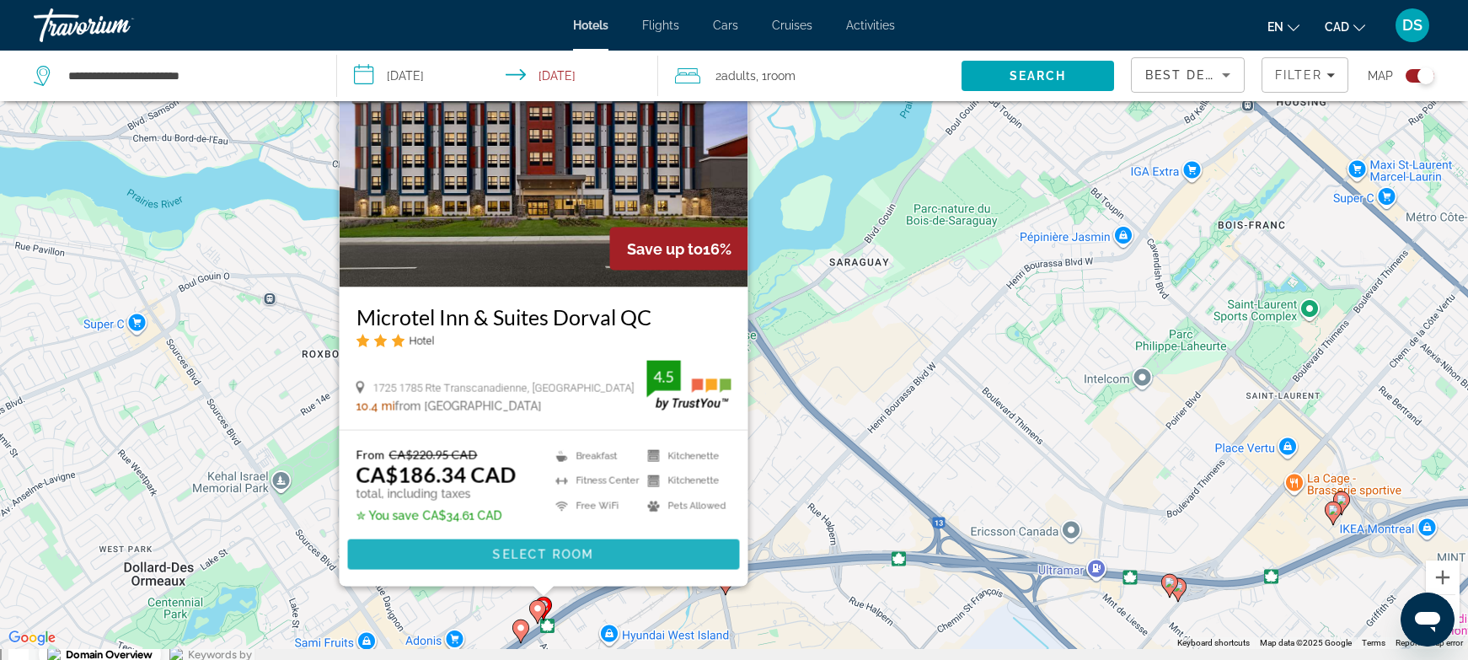
click at [534, 556] on span "Select Room" at bounding box center [543, 554] width 101 height 13
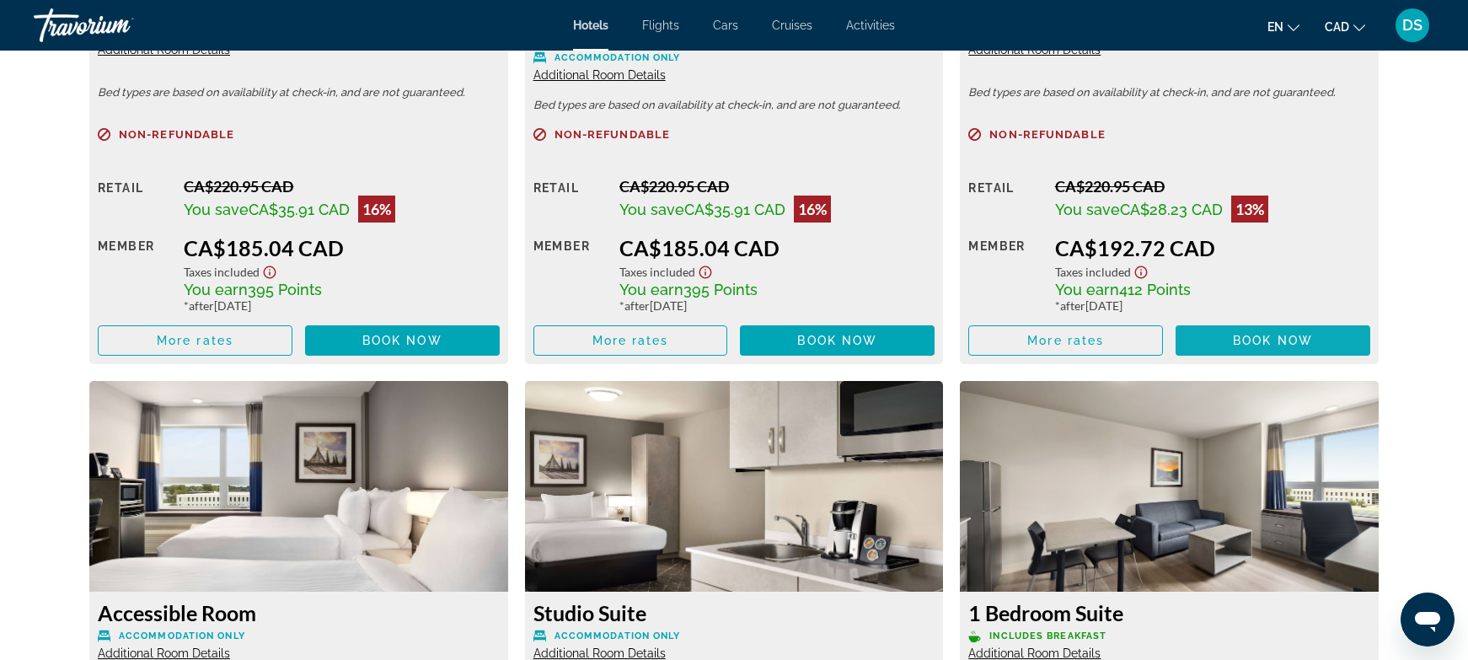
scroll to position [2584, 0]
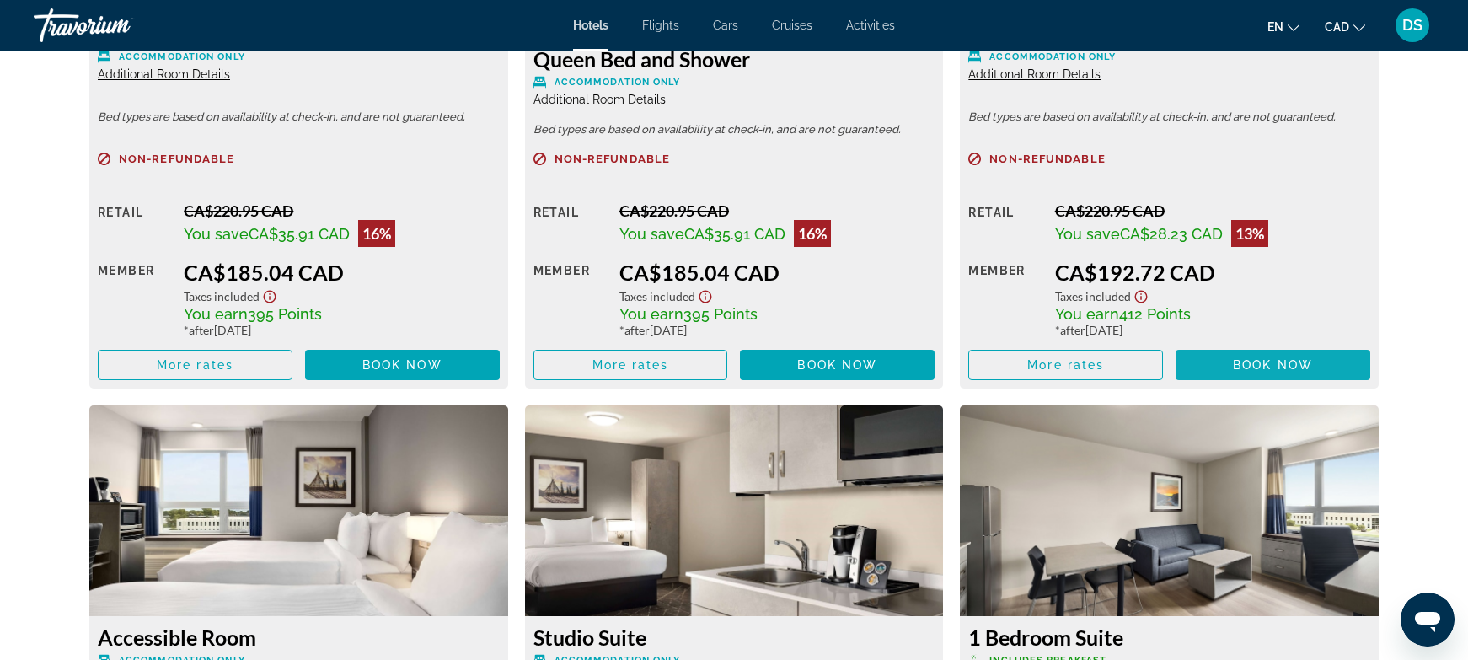
click at [1251, 373] on span "Main content" at bounding box center [1273, 365] width 195 height 40
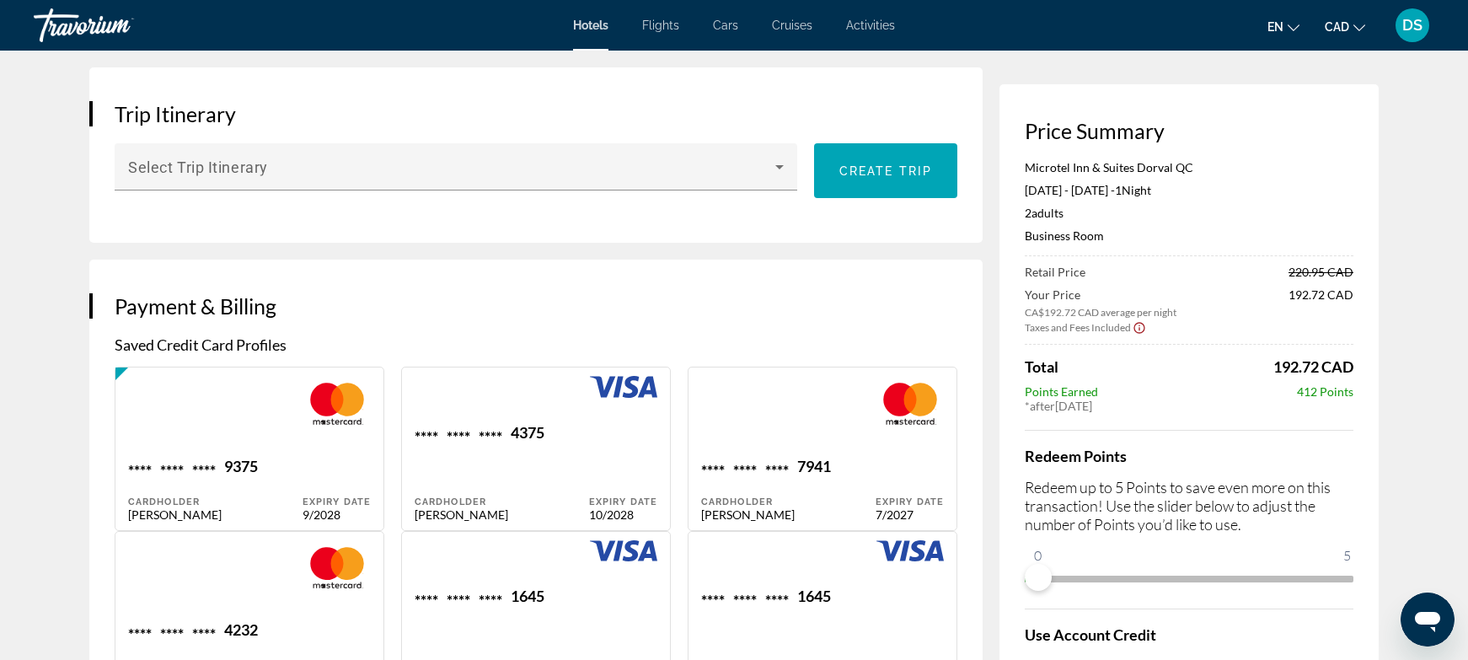
scroll to position [1124, 0]
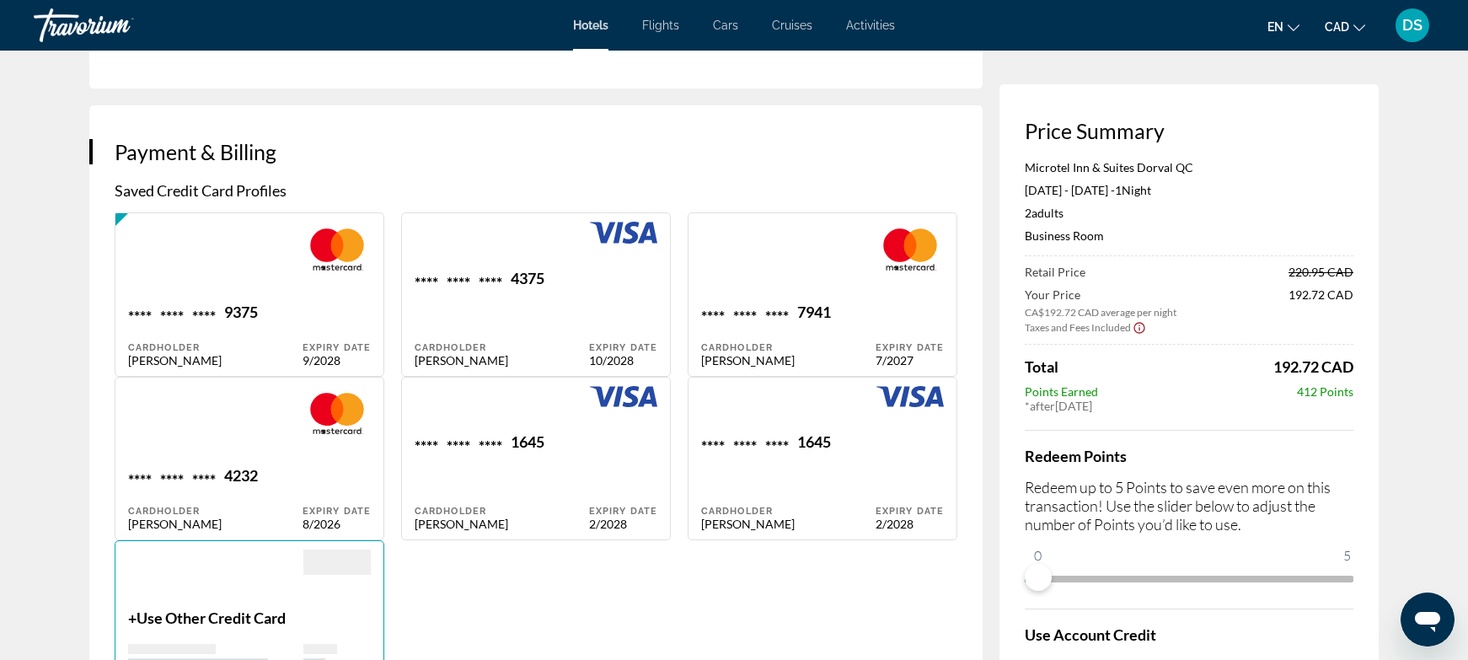
click at [567, 312] on div "**** **** **** 4375 Cardholder [PERSON_NAME]" at bounding box center [502, 318] width 174 height 99
type input "*****"
type input "*********"
type input "**********"
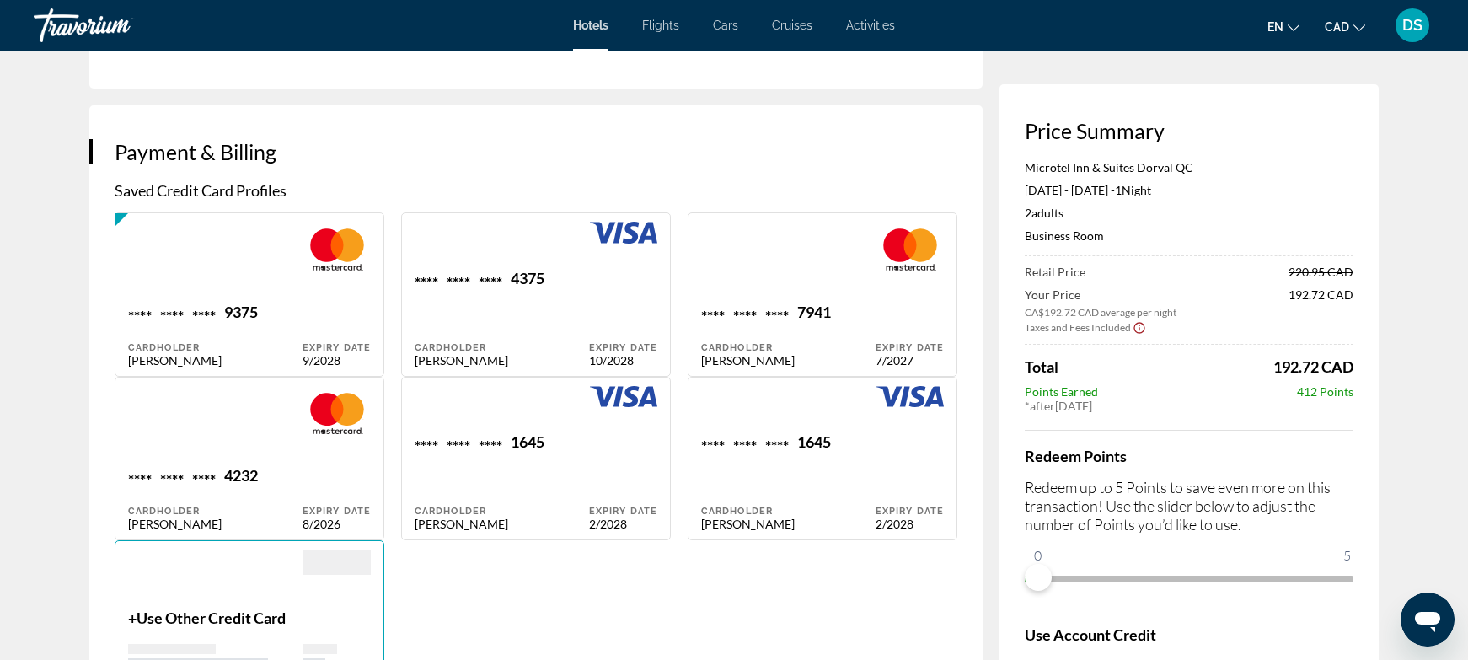
type input "*******"
type input "******"
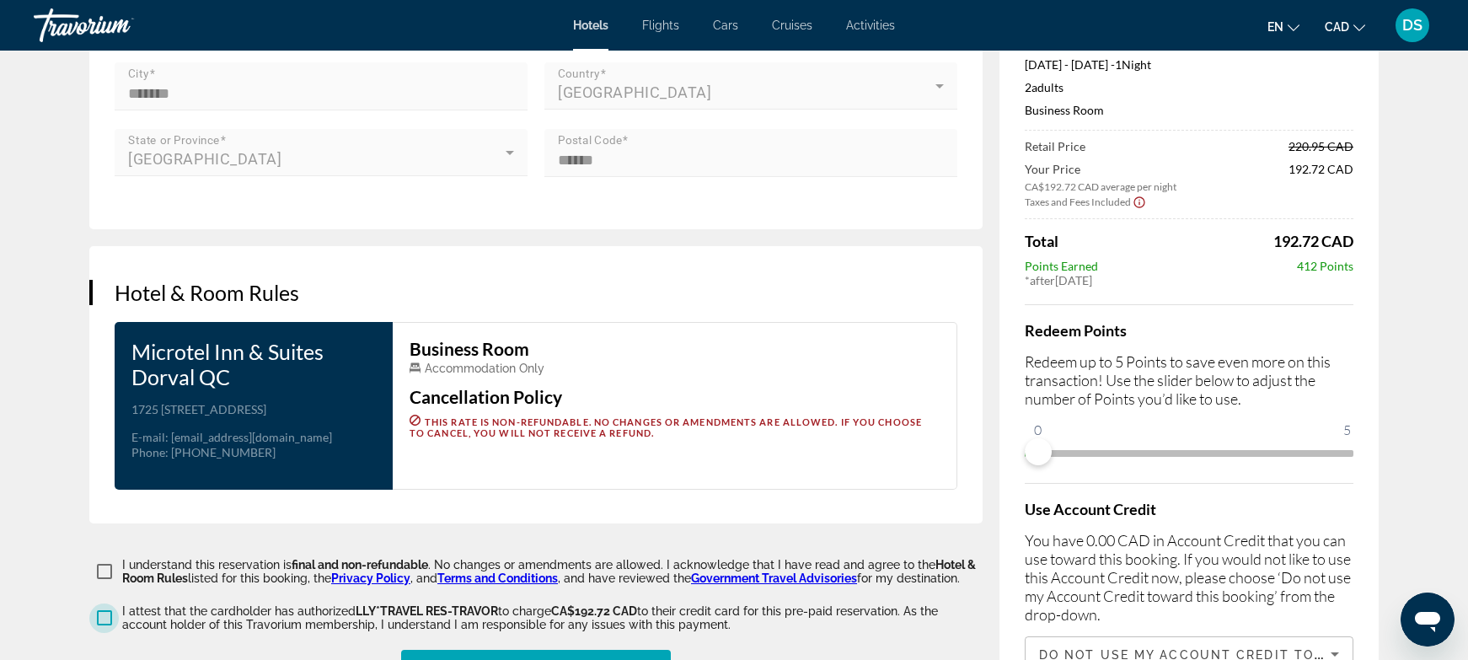
scroll to position [2252, 0]
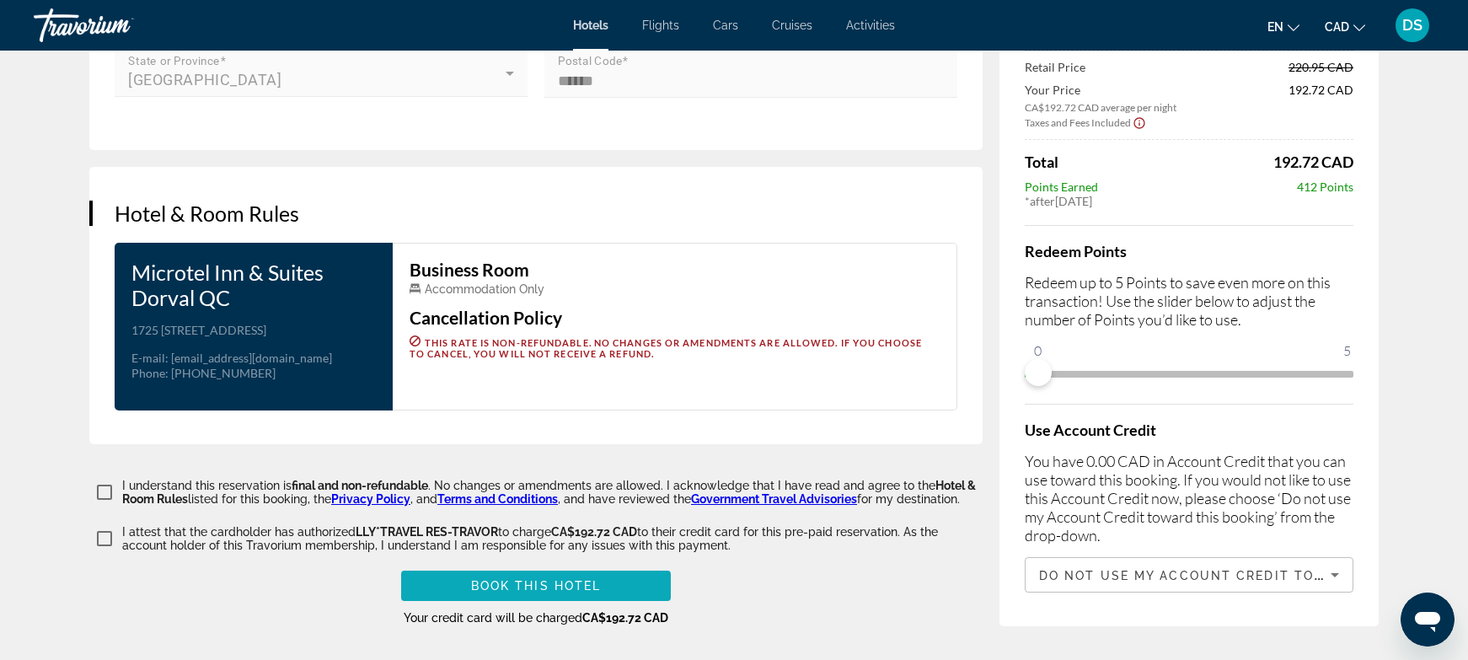
click at [627, 582] on span "Main content" at bounding box center [536, 586] width 270 height 40
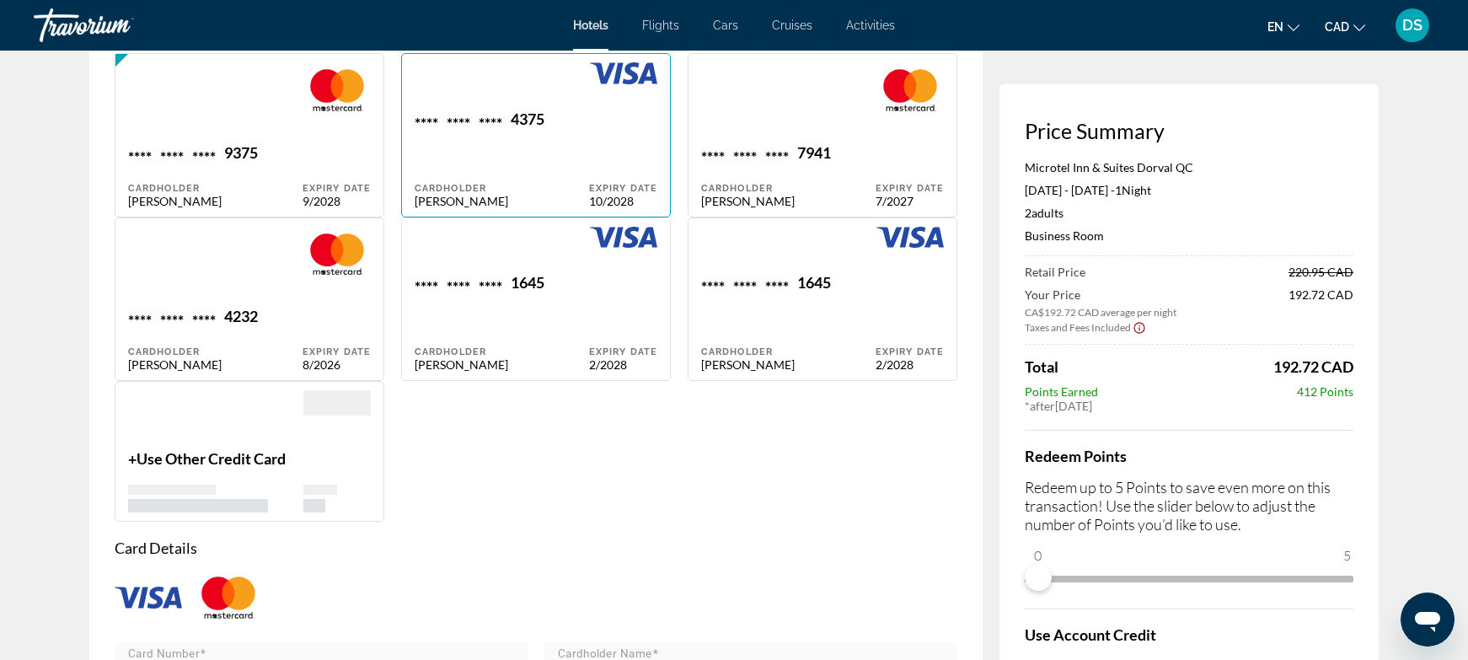
scroll to position [1517, 0]
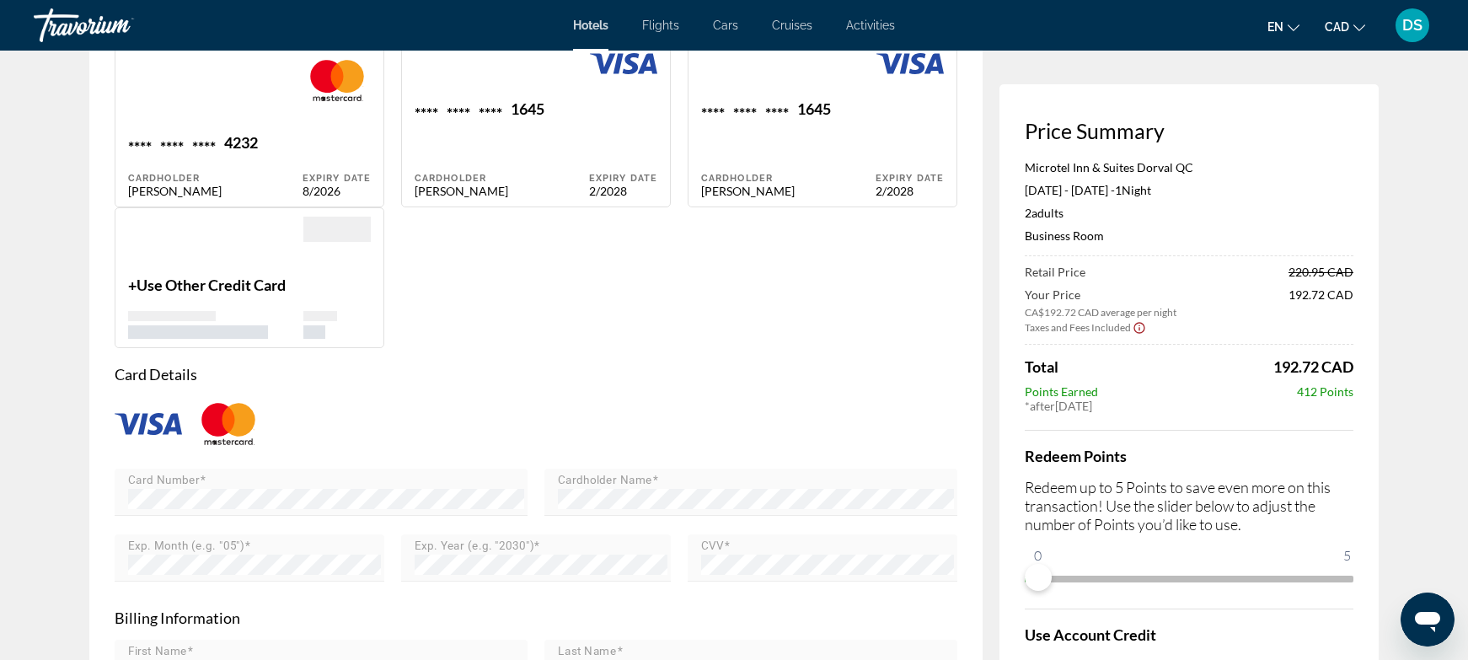
click at [181, 286] on span "Use Other Credit Card" at bounding box center [211, 285] width 149 height 19
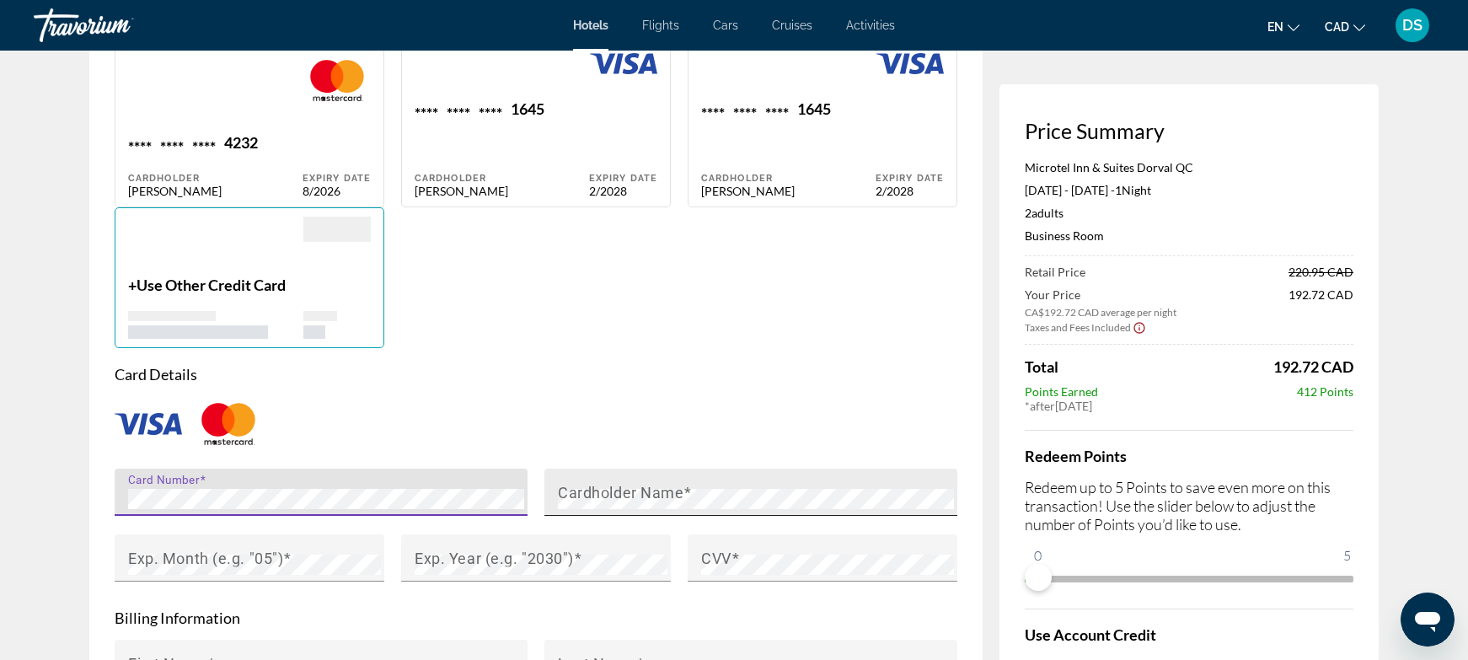
click at [624, 487] on mat-label "Cardholder Name" at bounding box center [621, 492] width 126 height 18
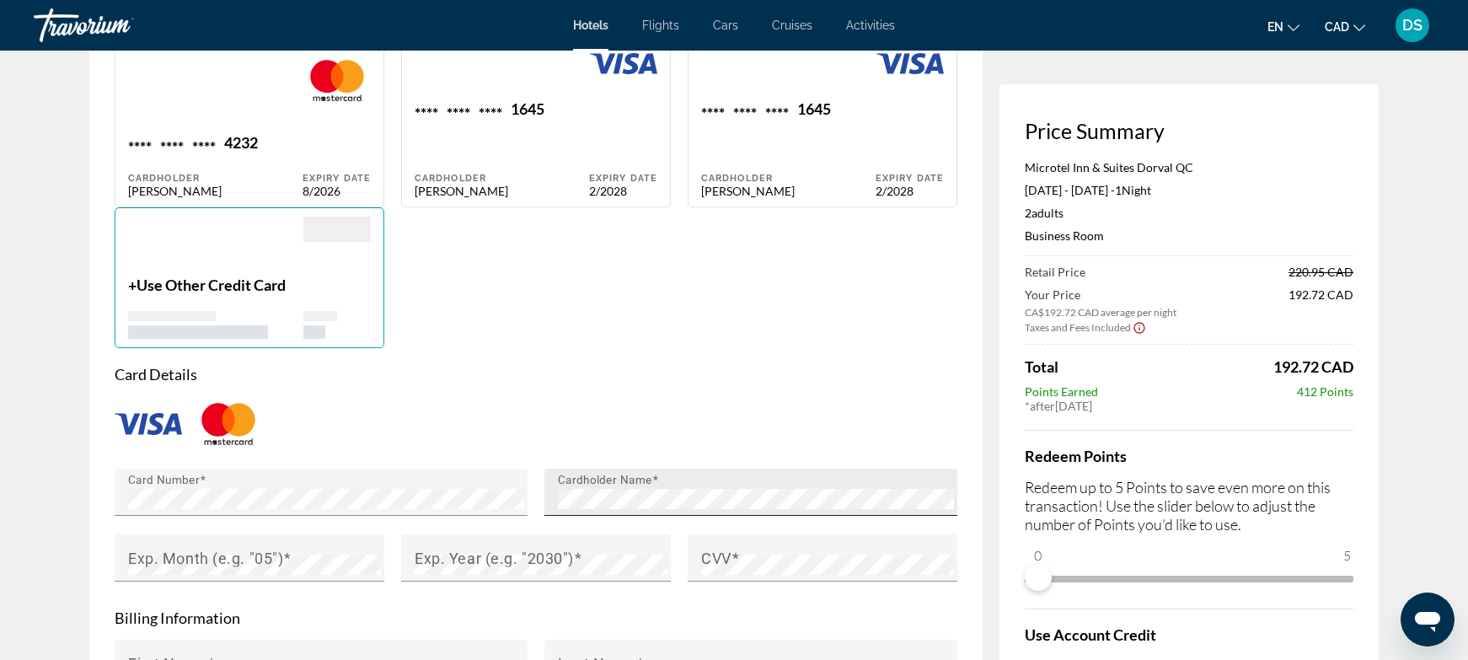
click at [617, 474] on mat-label "Cardholder Name" at bounding box center [605, 480] width 94 height 13
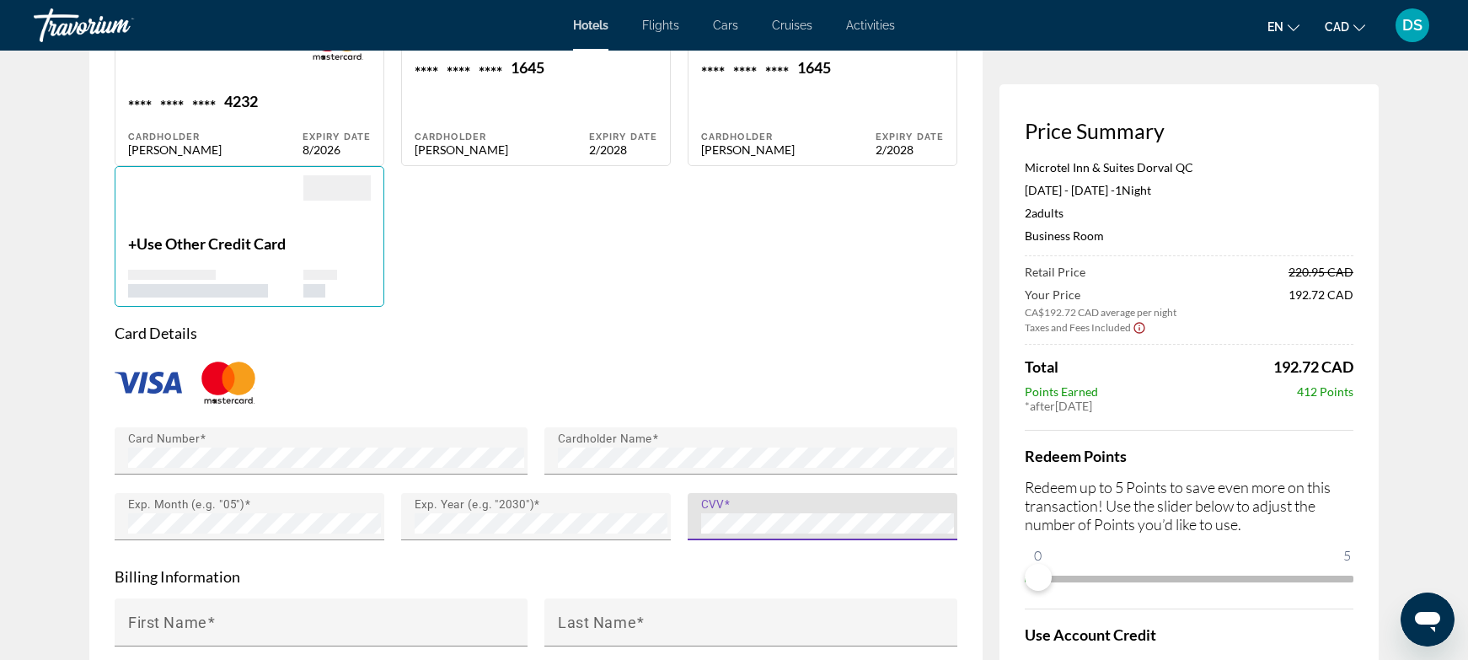
scroll to position [1798, 0]
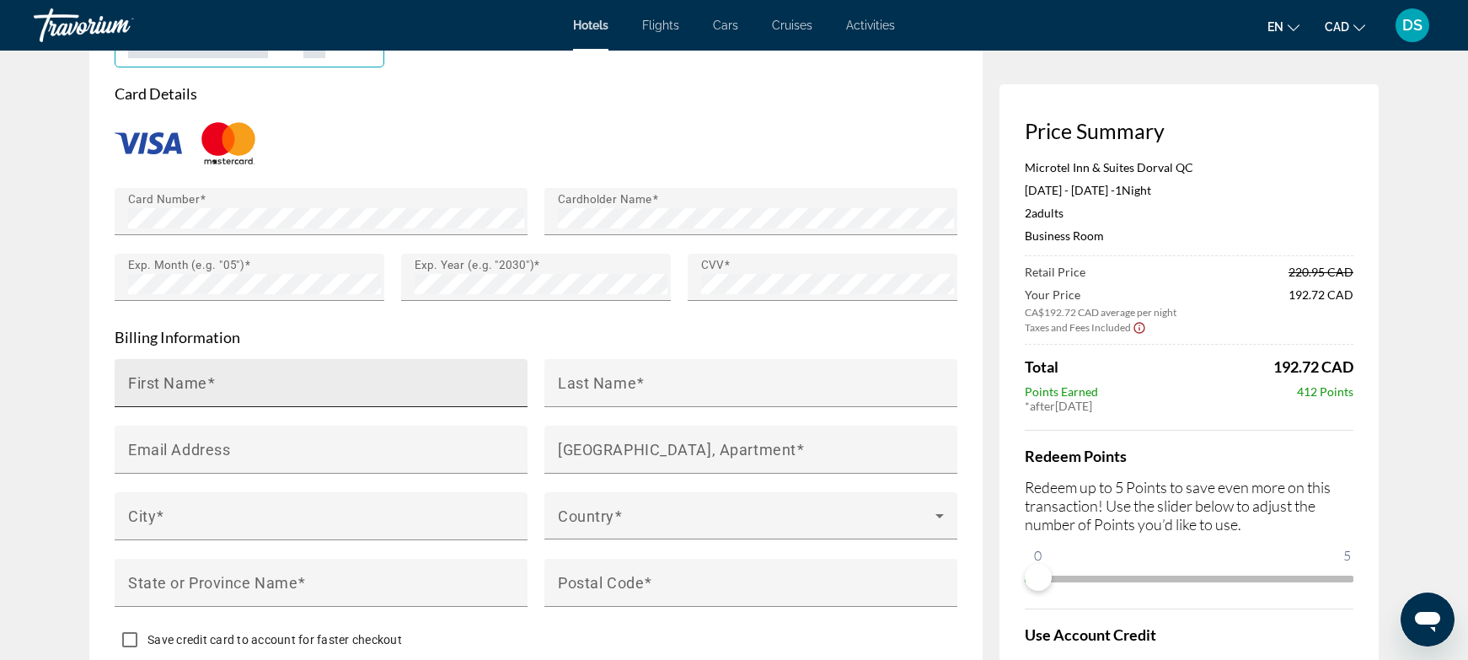
click at [264, 369] on div "First Name" at bounding box center [326, 383] width 396 height 48
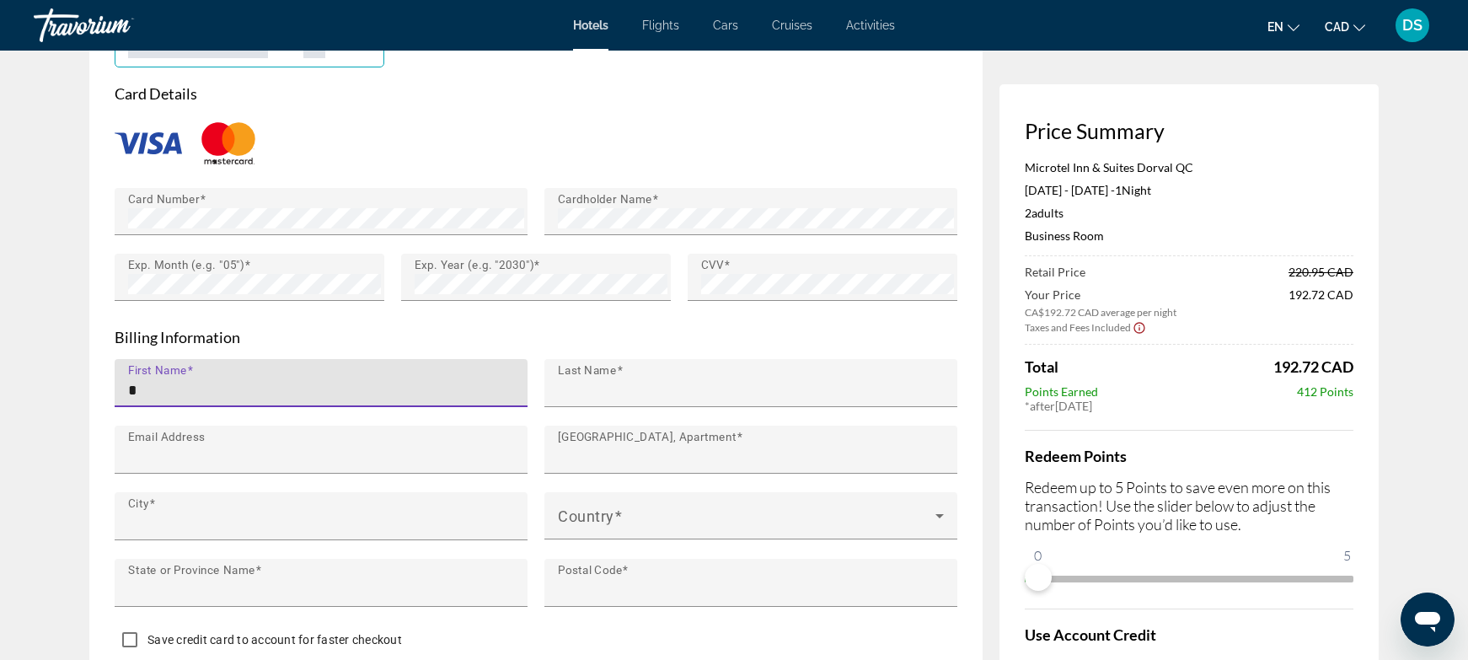
type input "*****"
type input "*********"
type input "**********"
type input "*******"
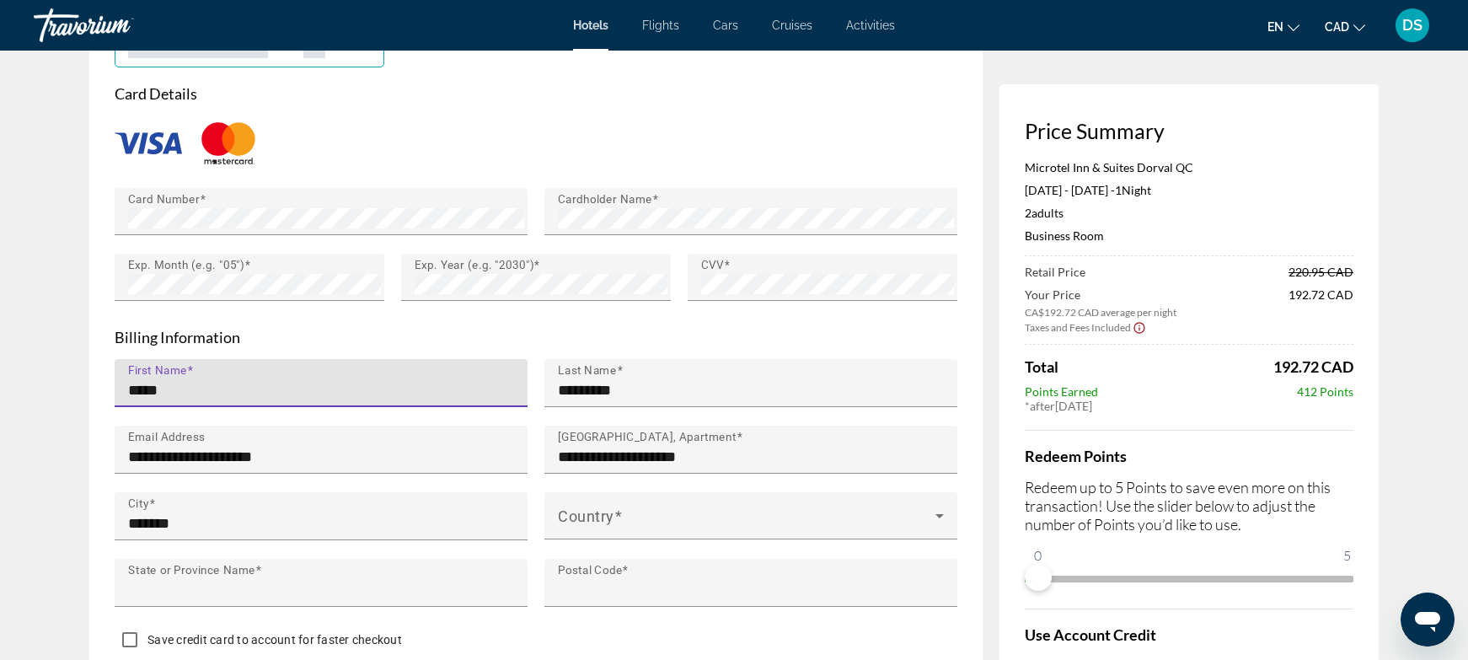
type input "**"
type input "******"
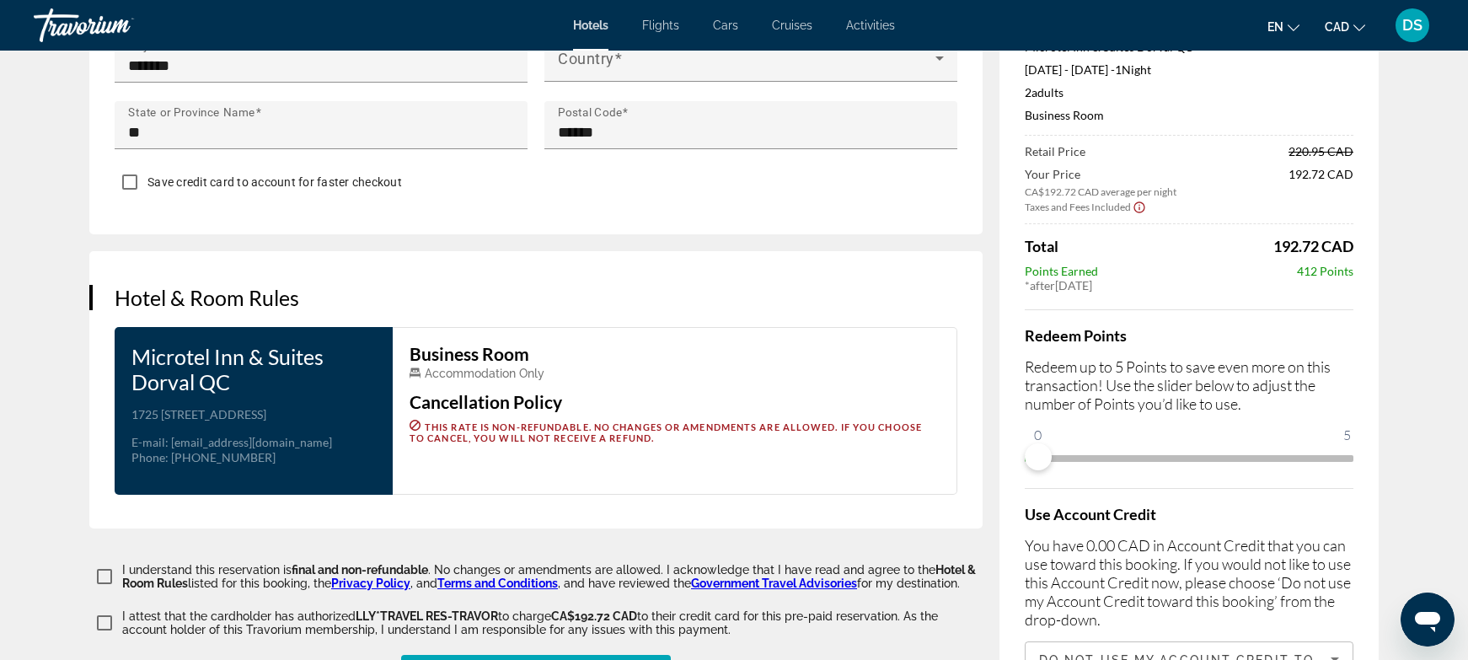
scroll to position [2345, 0]
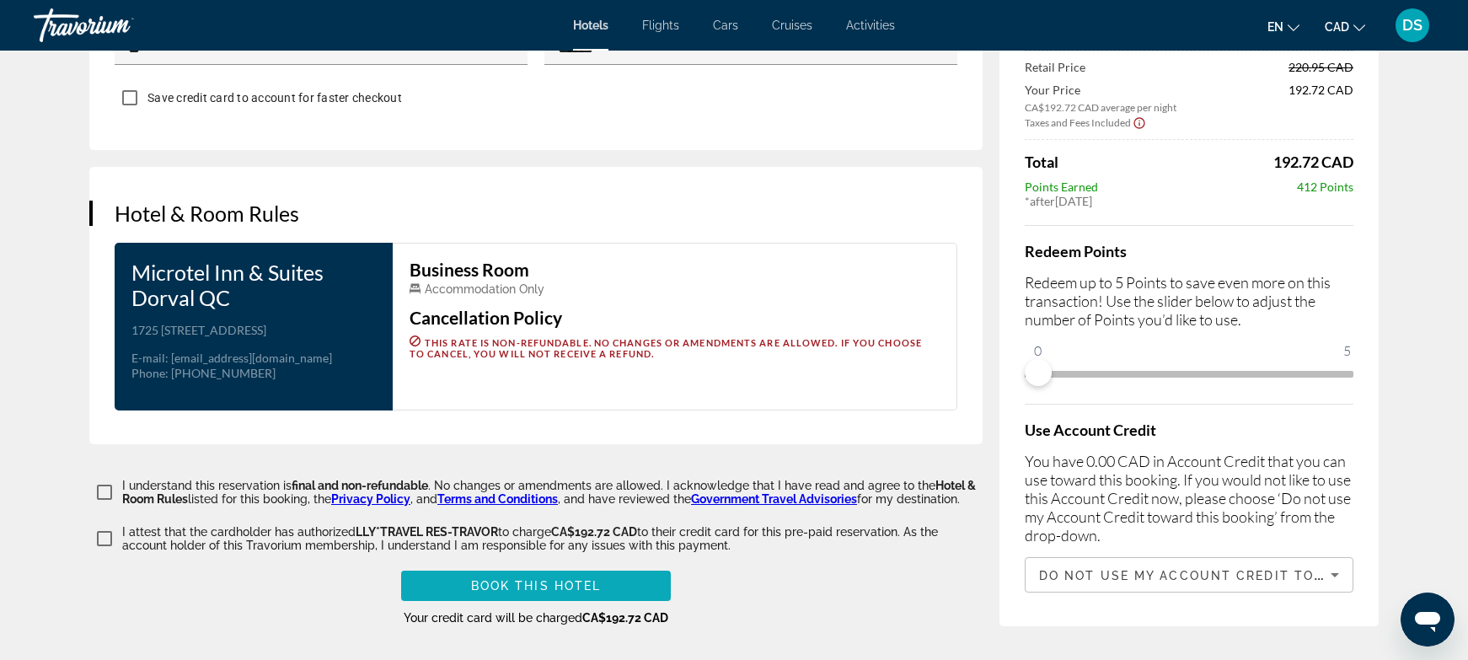
click at [498, 581] on span "Book this hotel" at bounding box center [536, 585] width 131 height 13
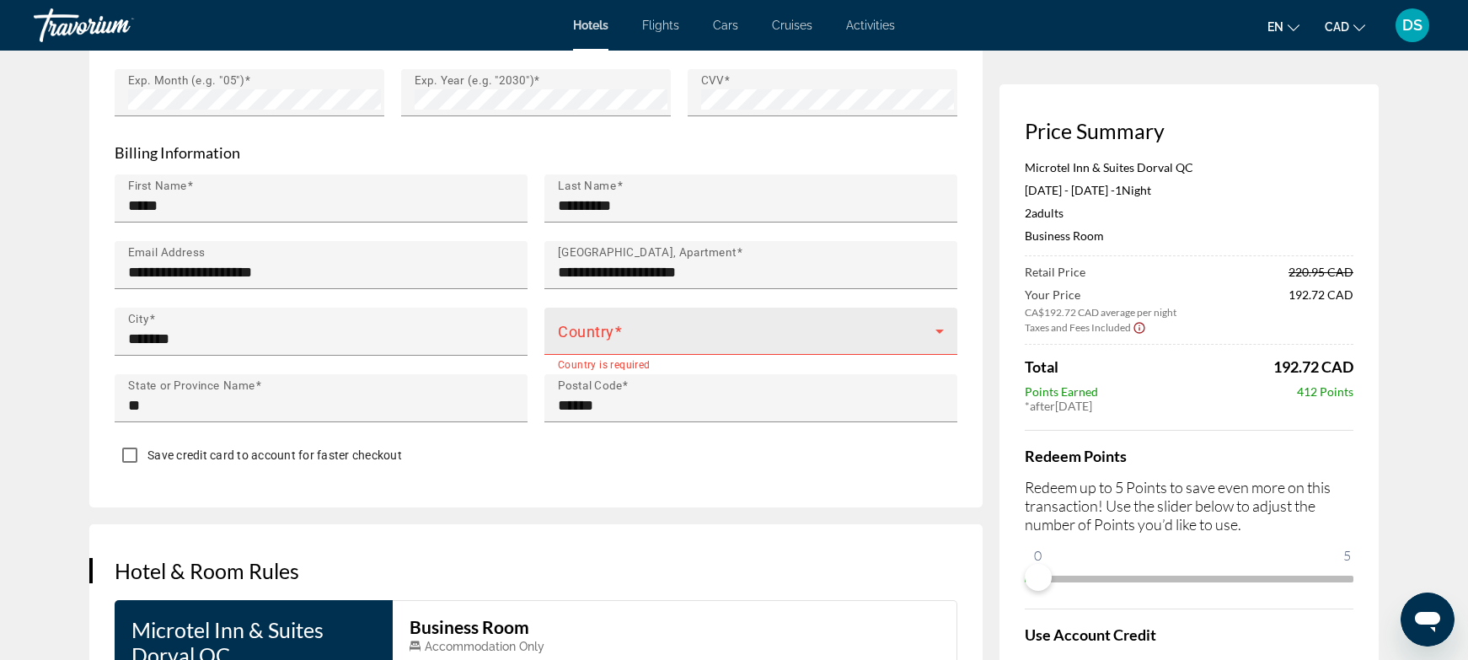
click at [597, 308] on div "Country" at bounding box center [751, 331] width 386 height 47
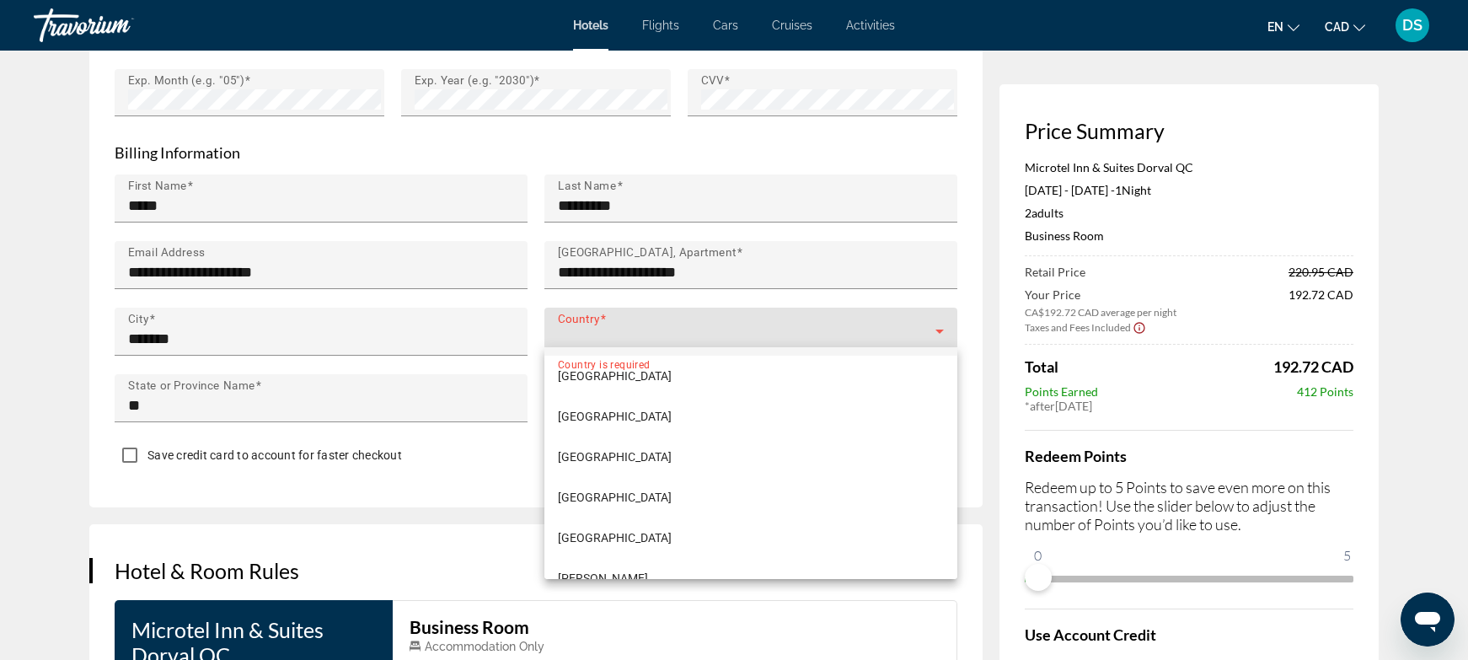
scroll to position [1629, 0]
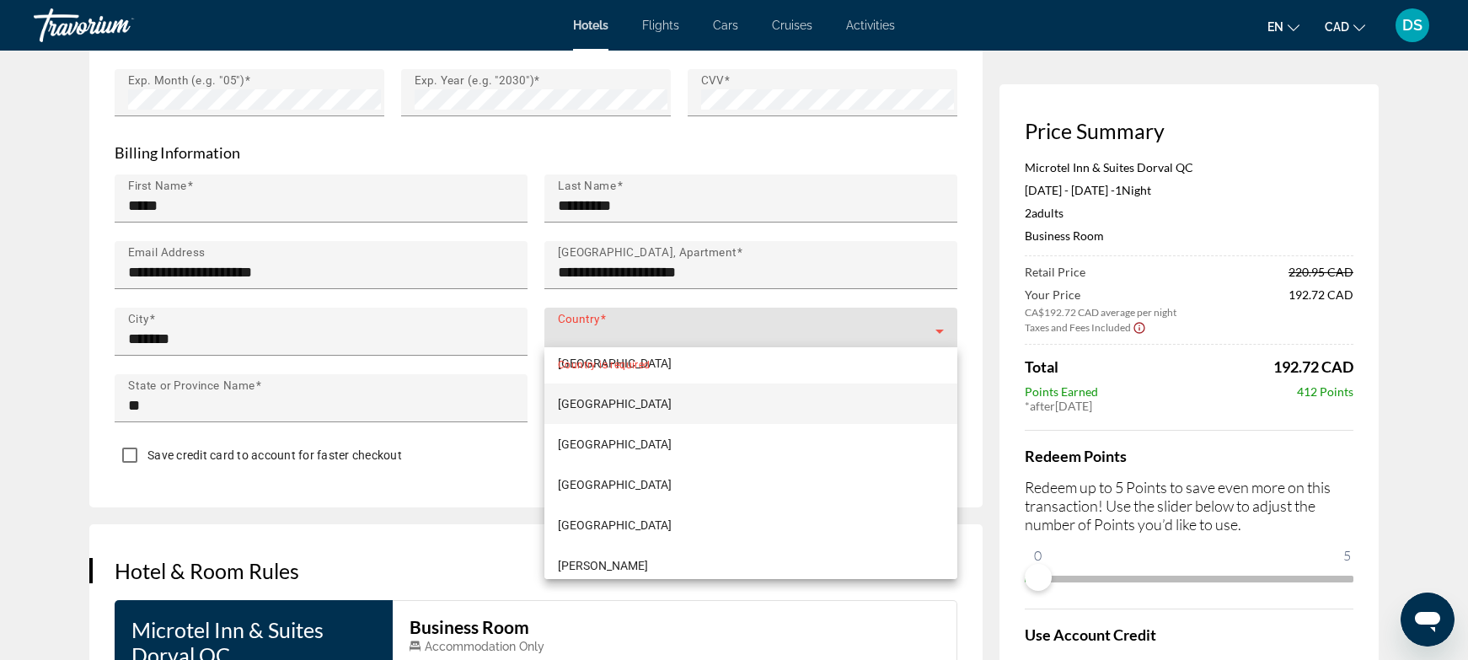
click at [603, 410] on mat-option "[GEOGRAPHIC_DATA]" at bounding box center [750, 404] width 413 height 40
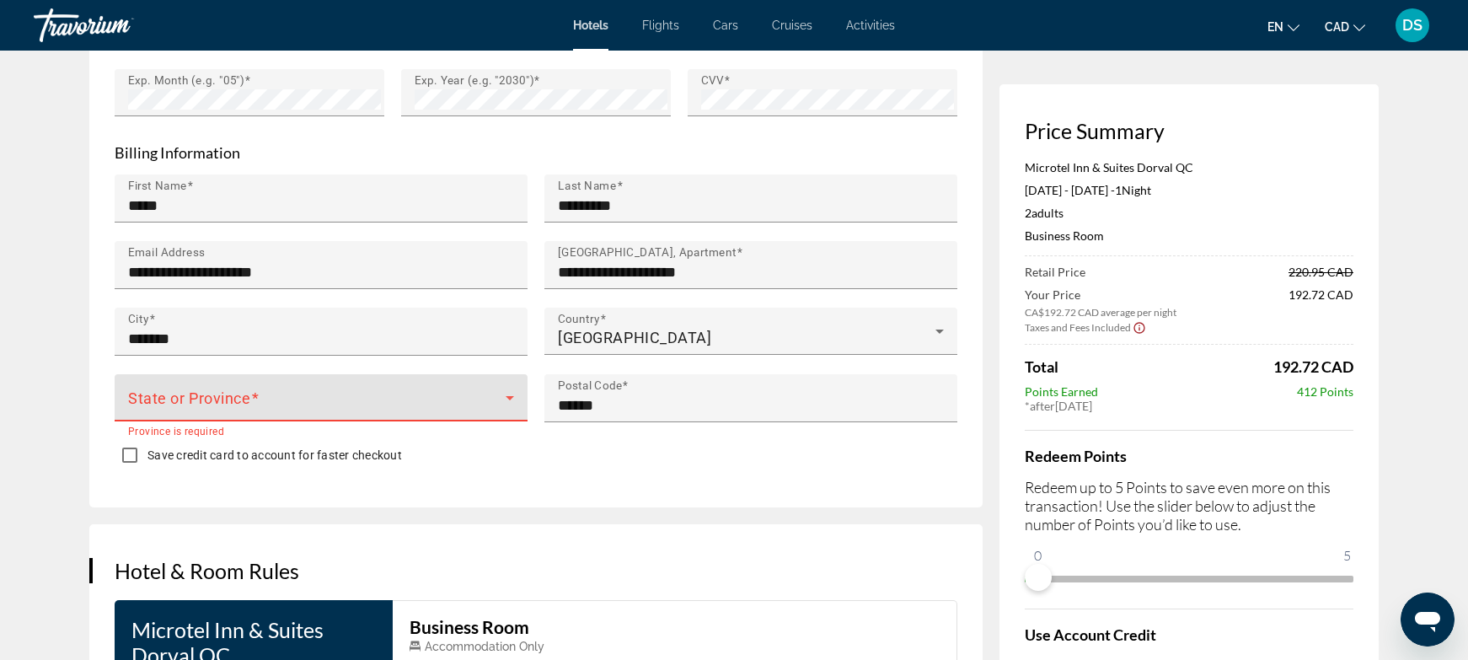
click at [317, 405] on span "Main content" at bounding box center [317, 404] width 378 height 20
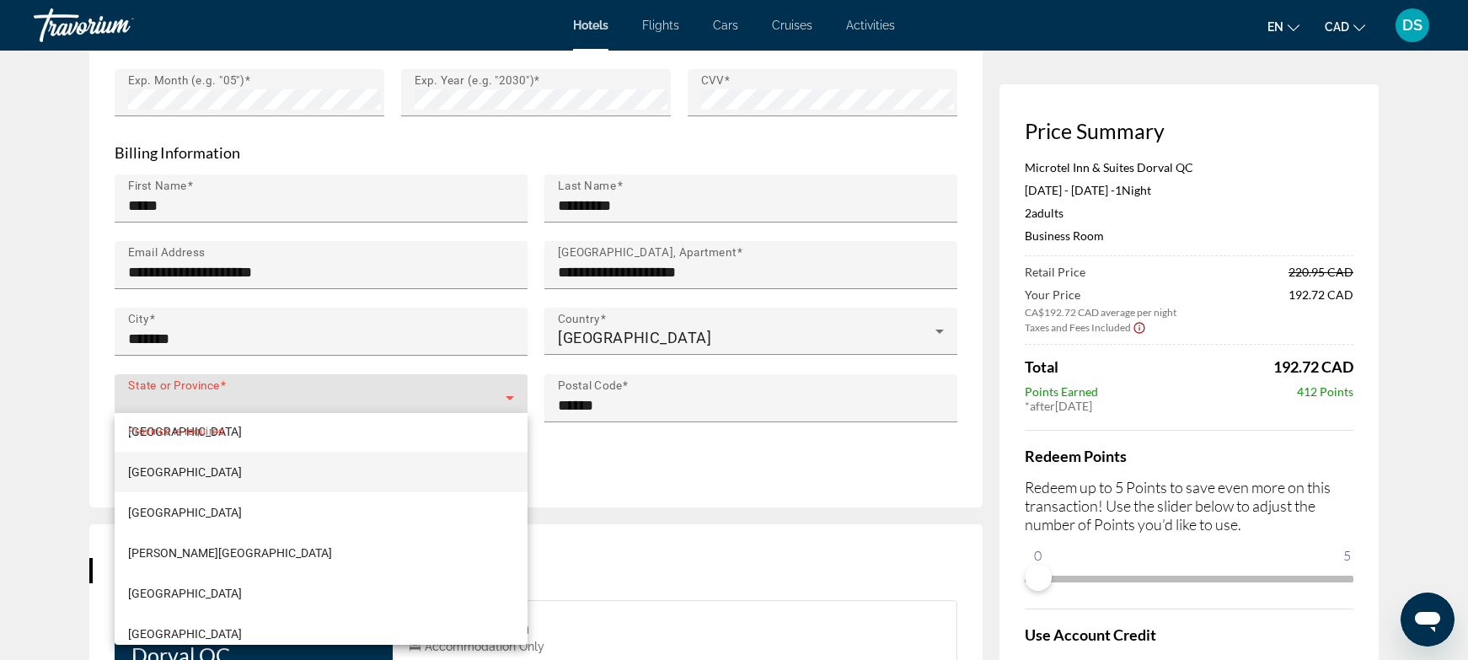
scroll to position [337, 0]
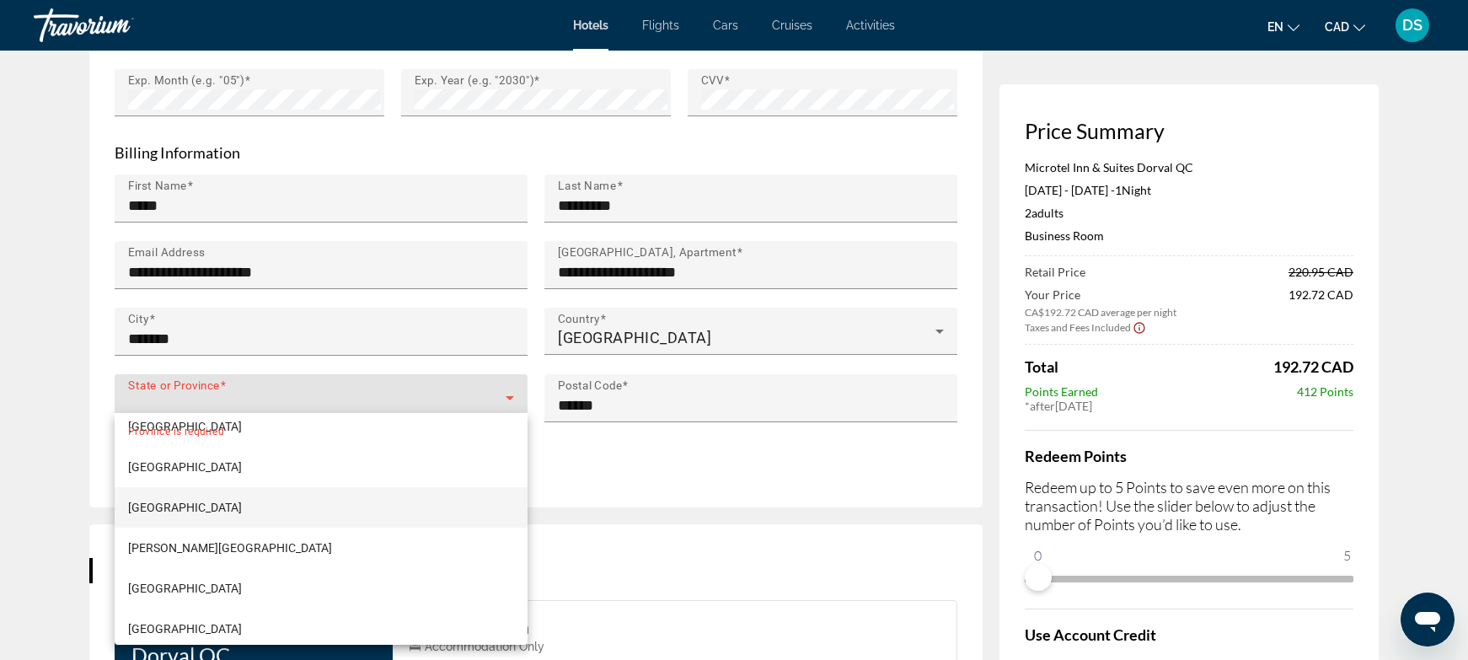
click at [202, 491] on mat-option "[GEOGRAPHIC_DATA]" at bounding box center [321, 507] width 413 height 40
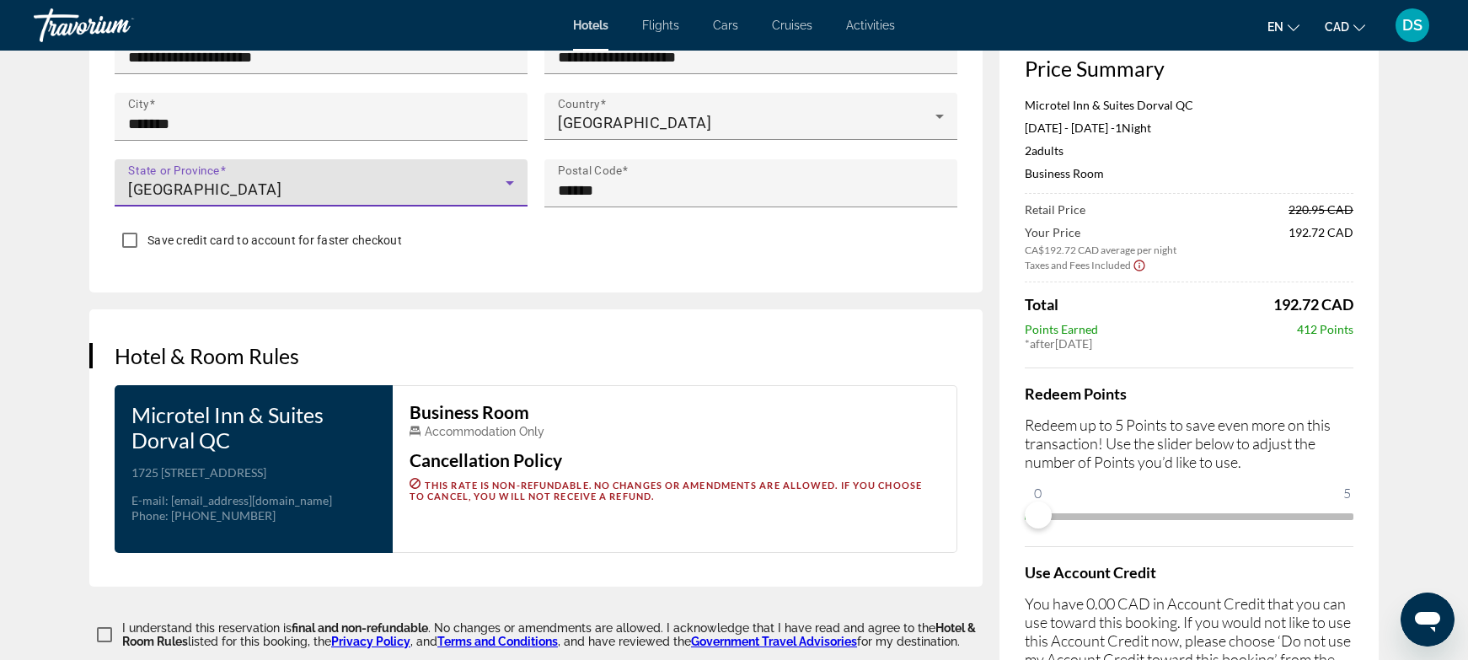
scroll to position [2345, 0]
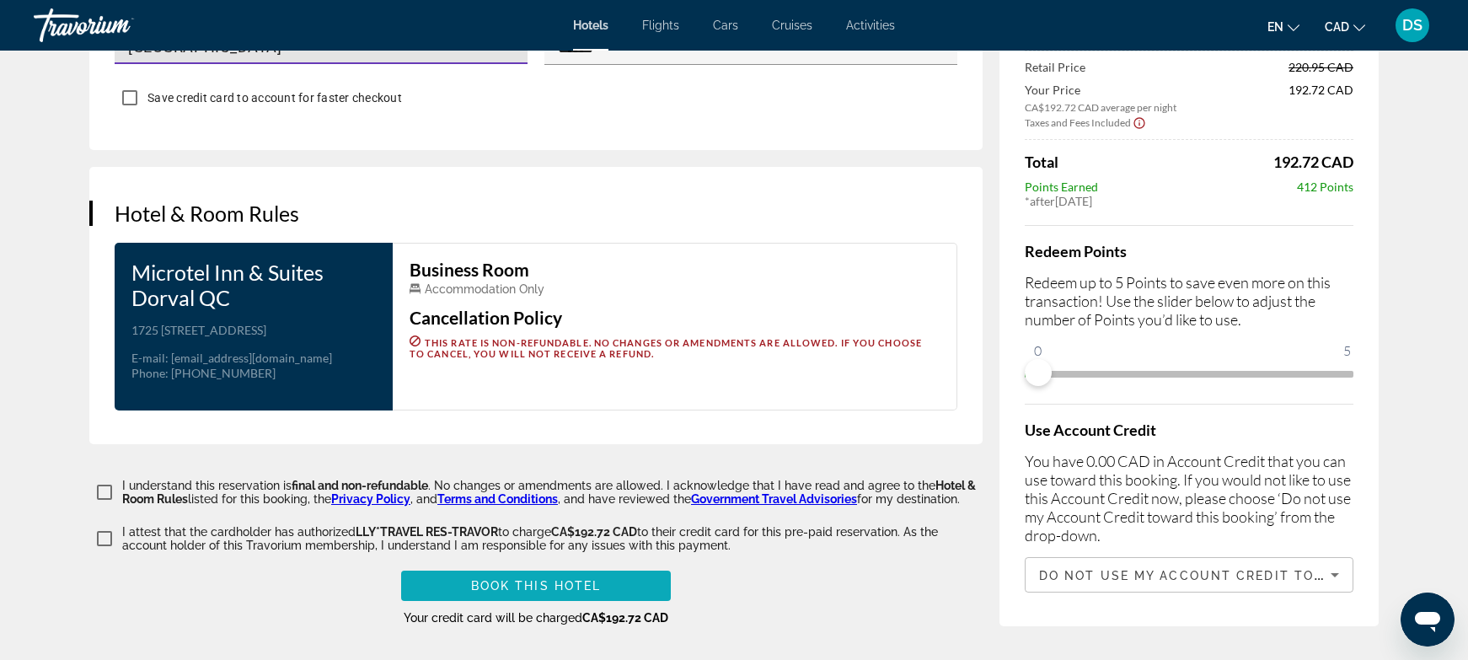
click at [469, 582] on span "Main content" at bounding box center [536, 586] width 270 height 40
